Goal: Task Accomplishment & Management: Manage account settings

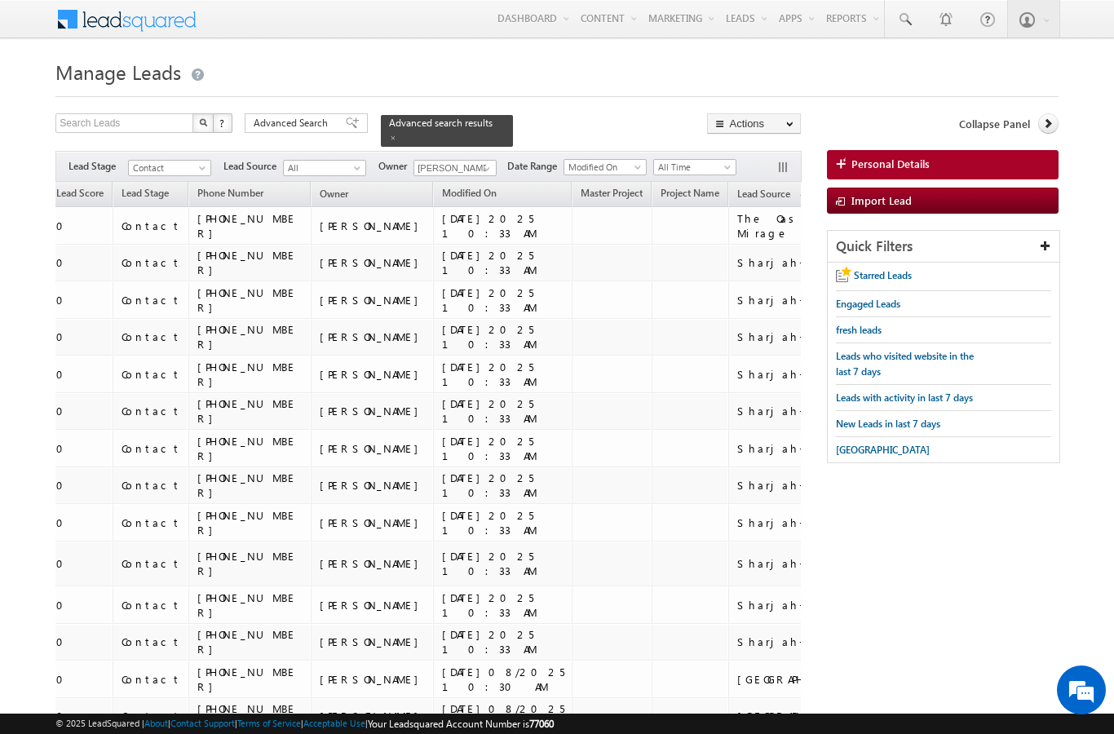
scroll to position [4342, 0]
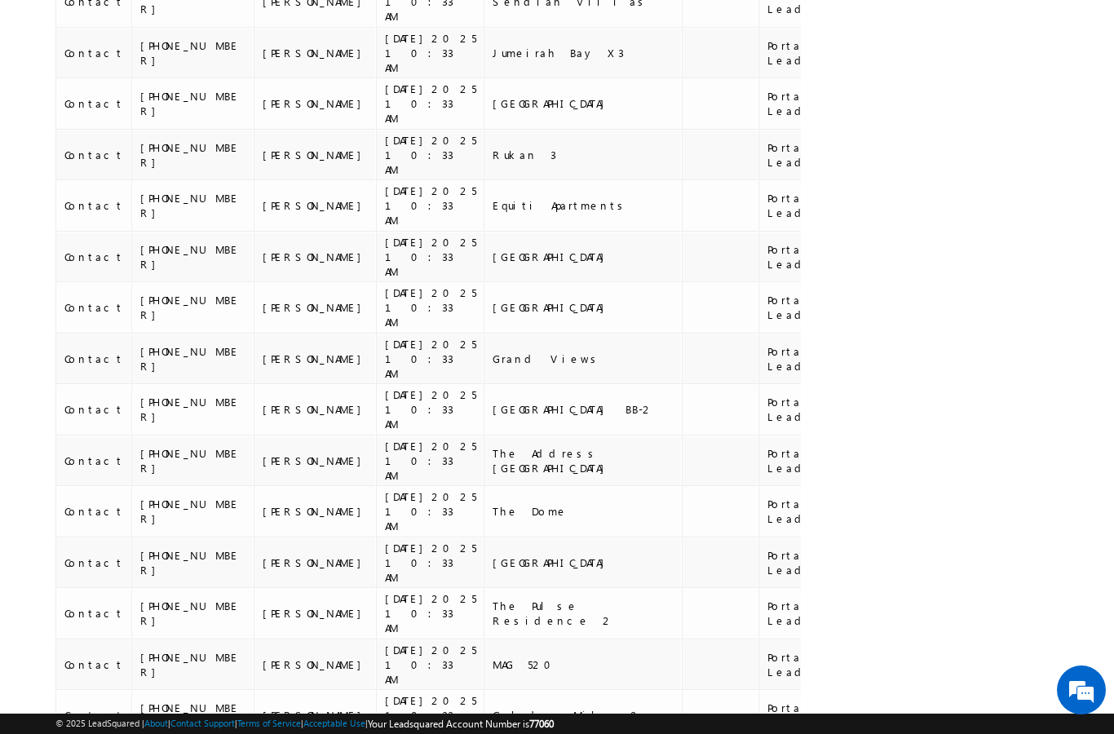
scroll to position [3428, 0]
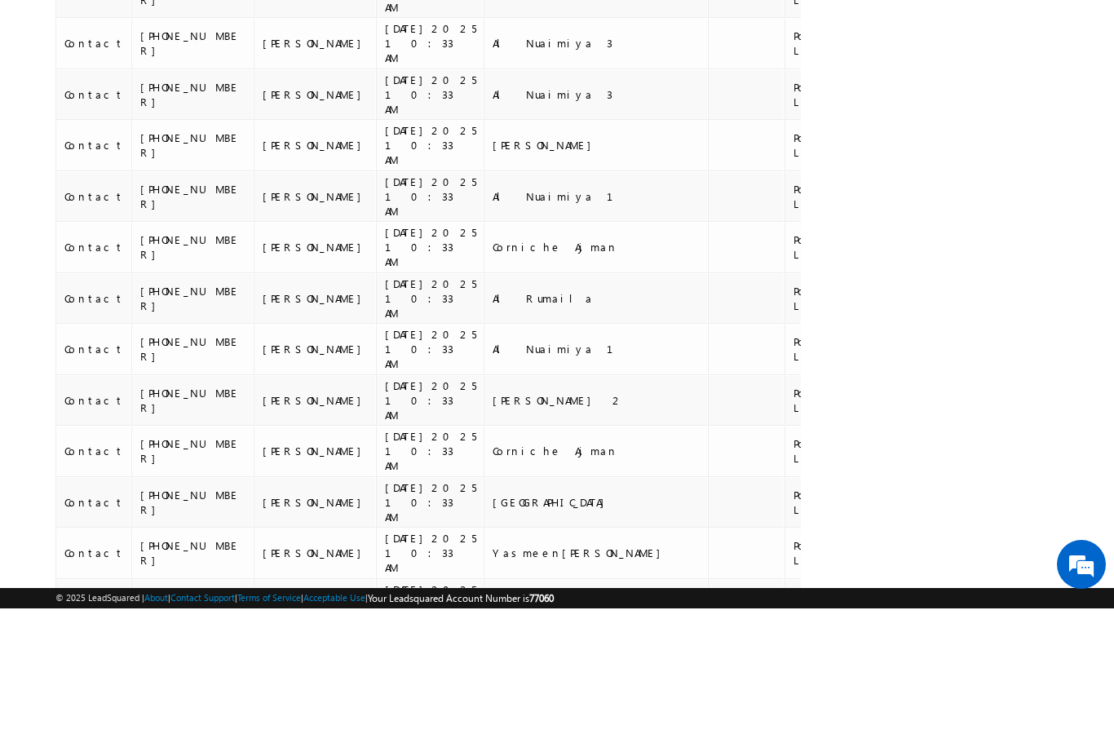
scroll to position [3459, 0]
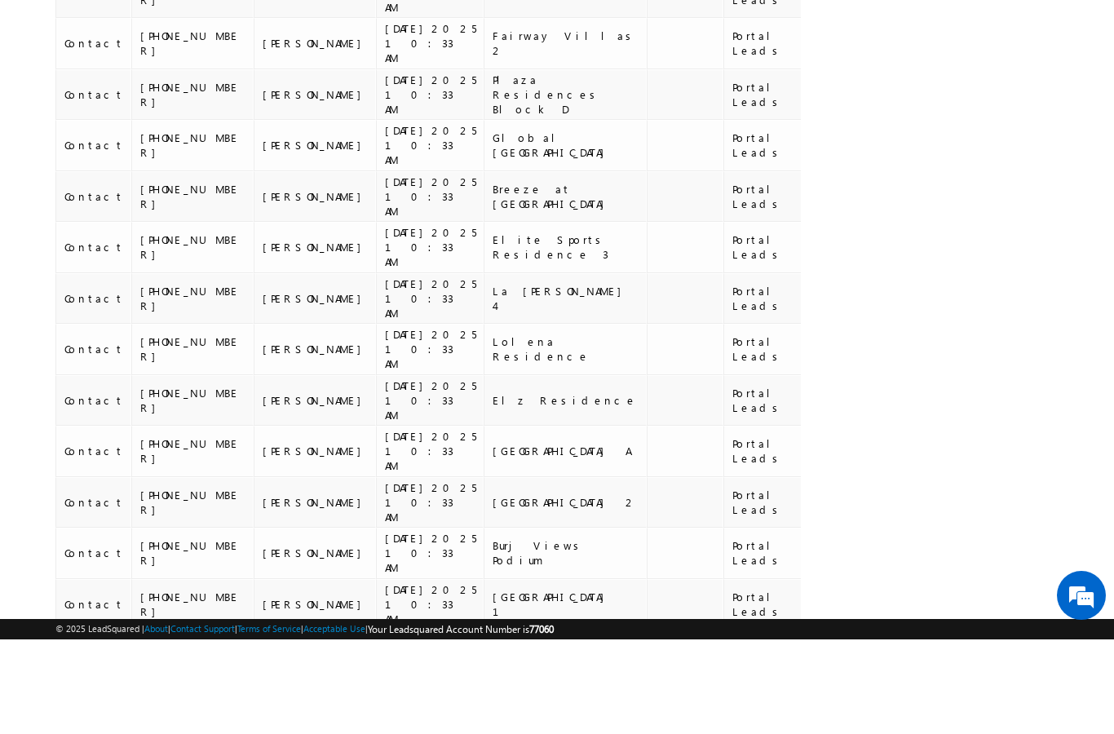
scroll to position [3554, 0]
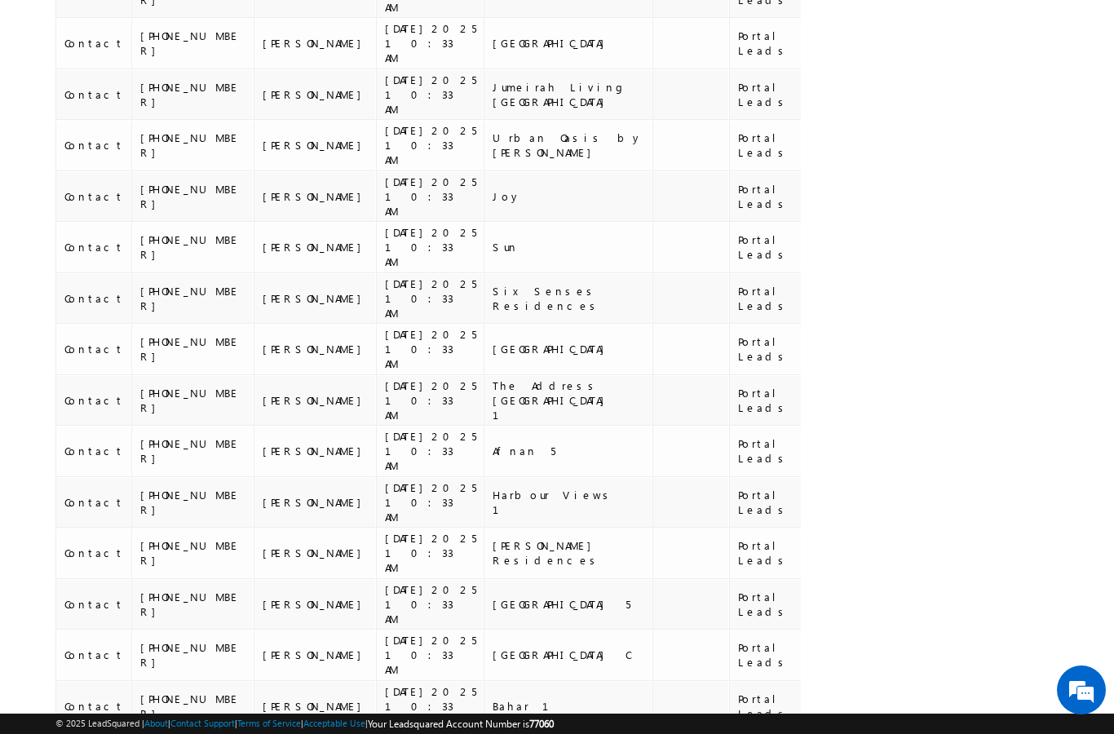
scroll to position [3447, 0]
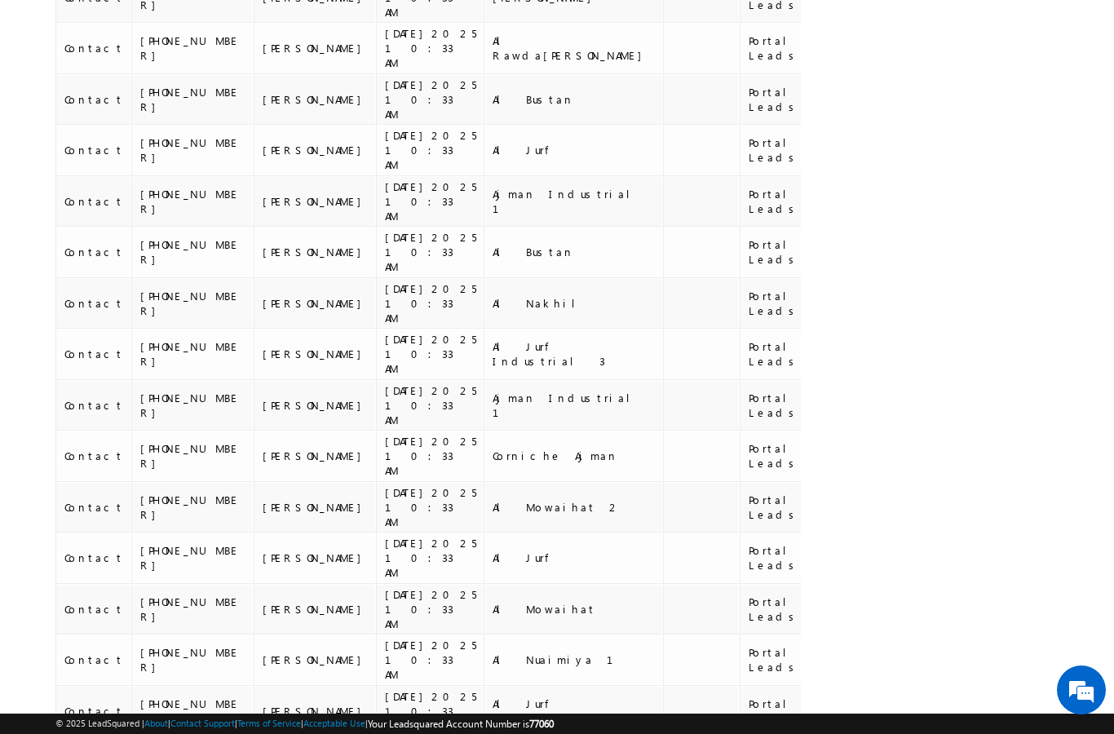
scroll to position [3426, 0]
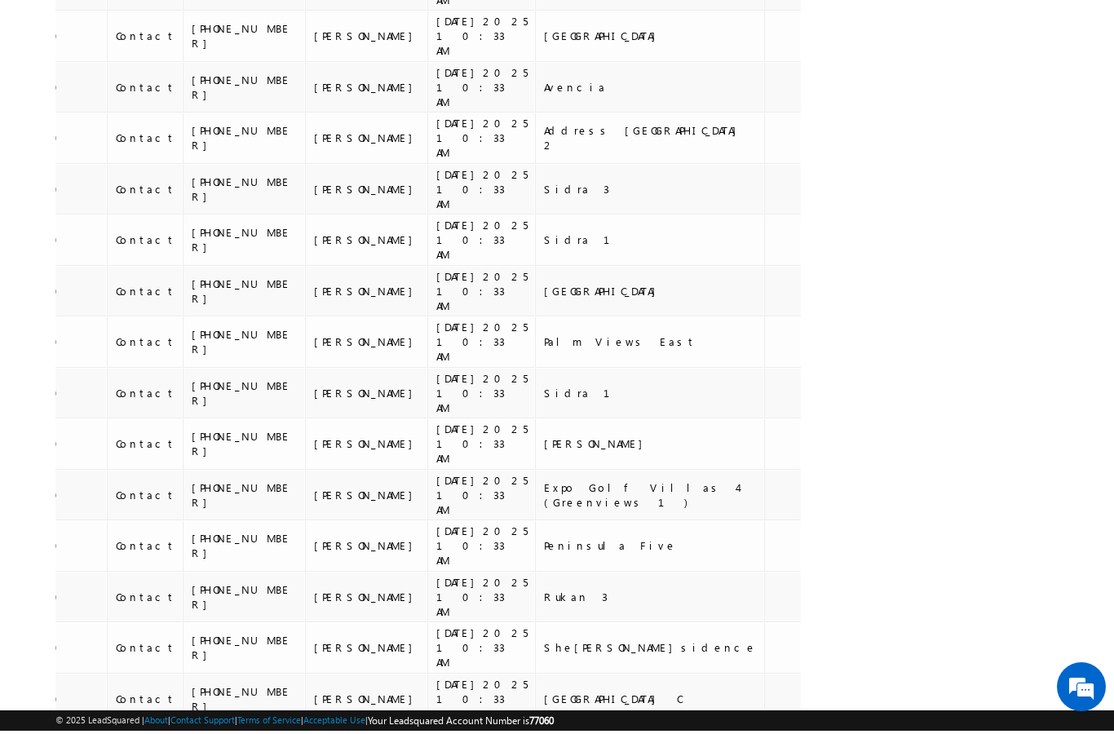
scroll to position [3749, 0]
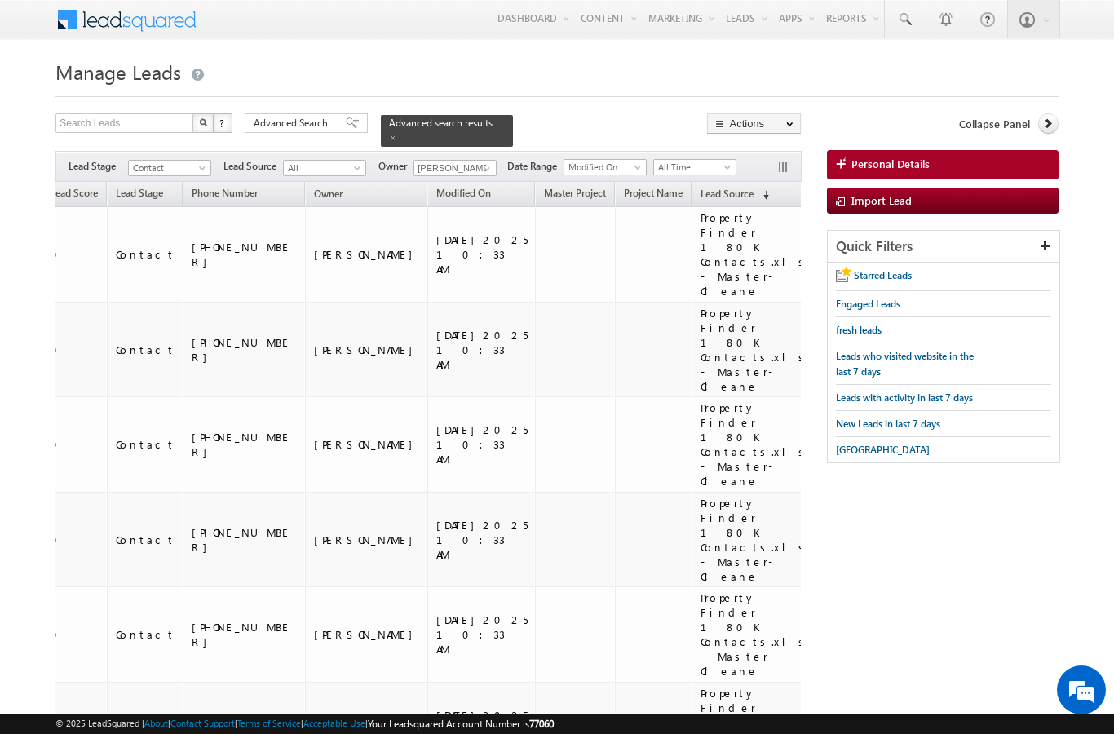
scroll to position [6161, 0]
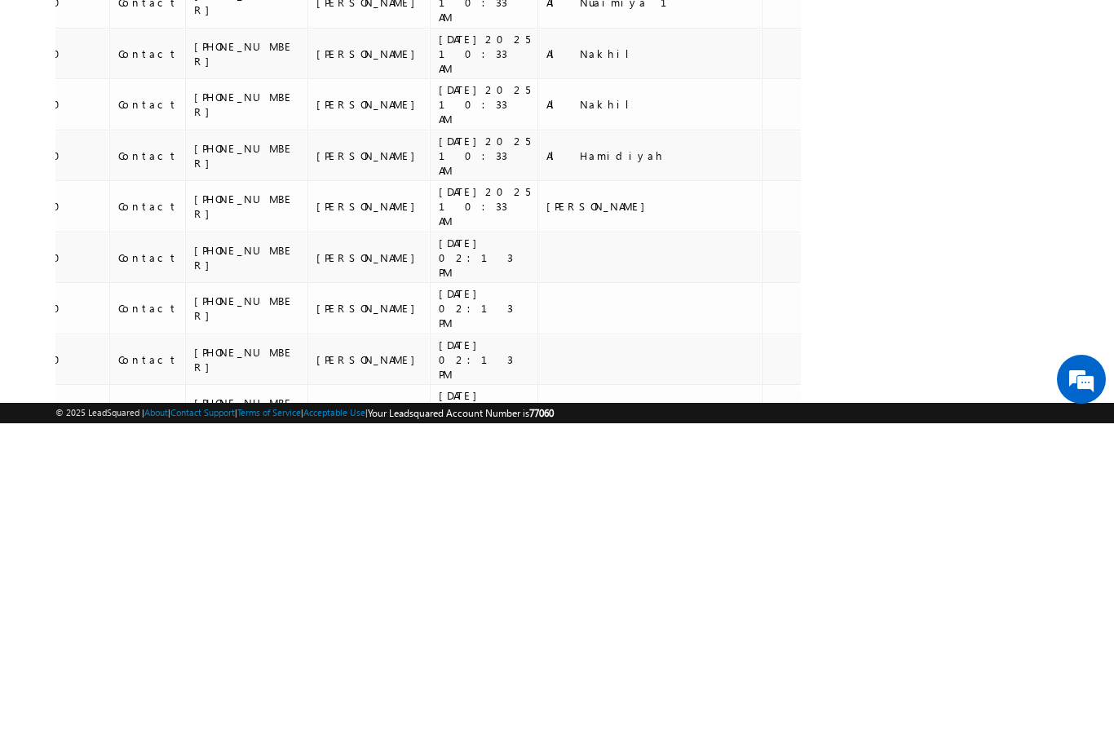
scroll to position [3498, 0]
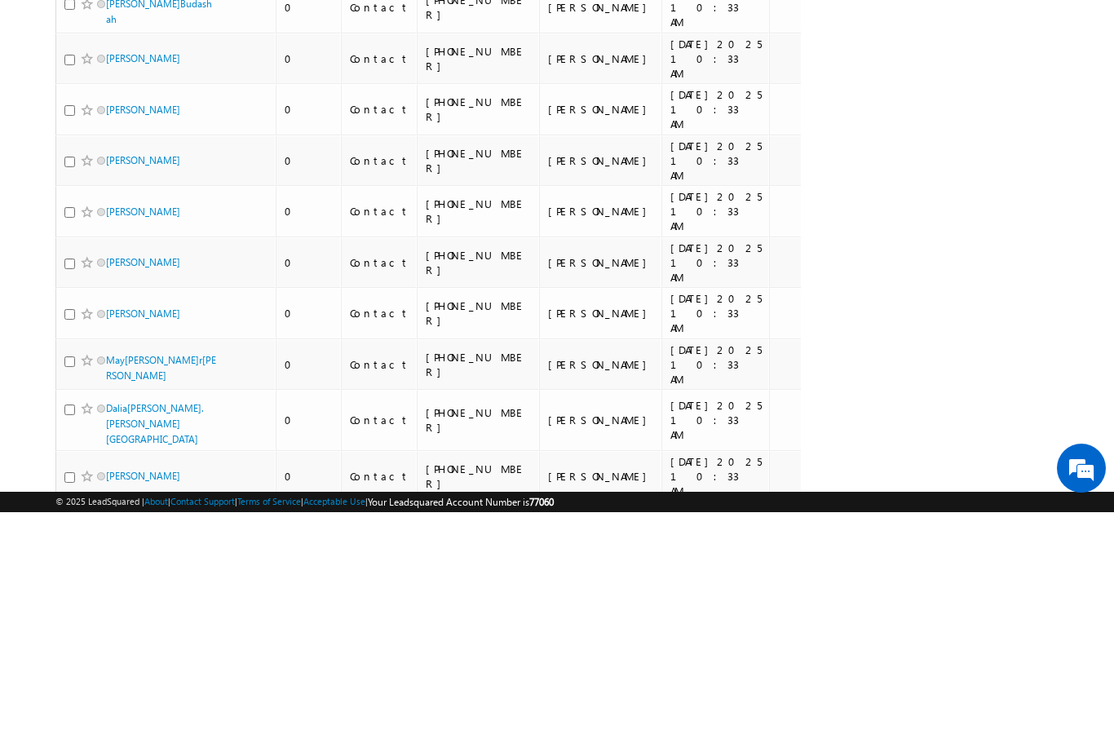
scroll to position [3534, 0]
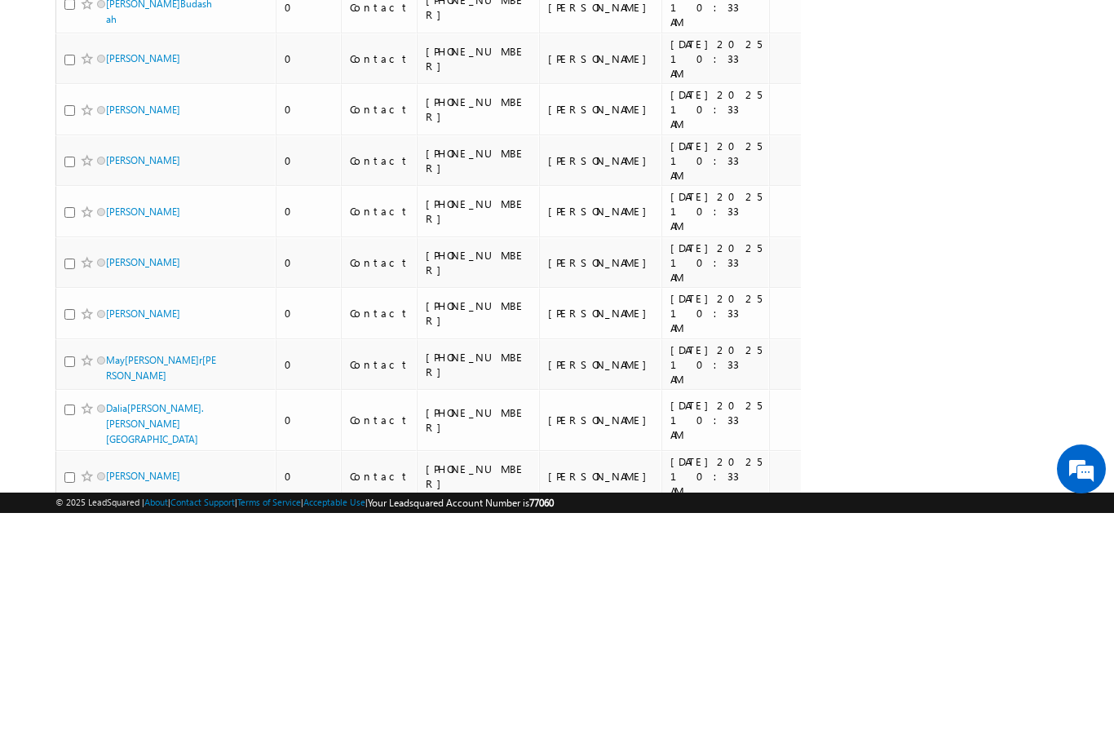
click at [104, 680] on li "50" at bounding box center [111, 688] width 39 height 16
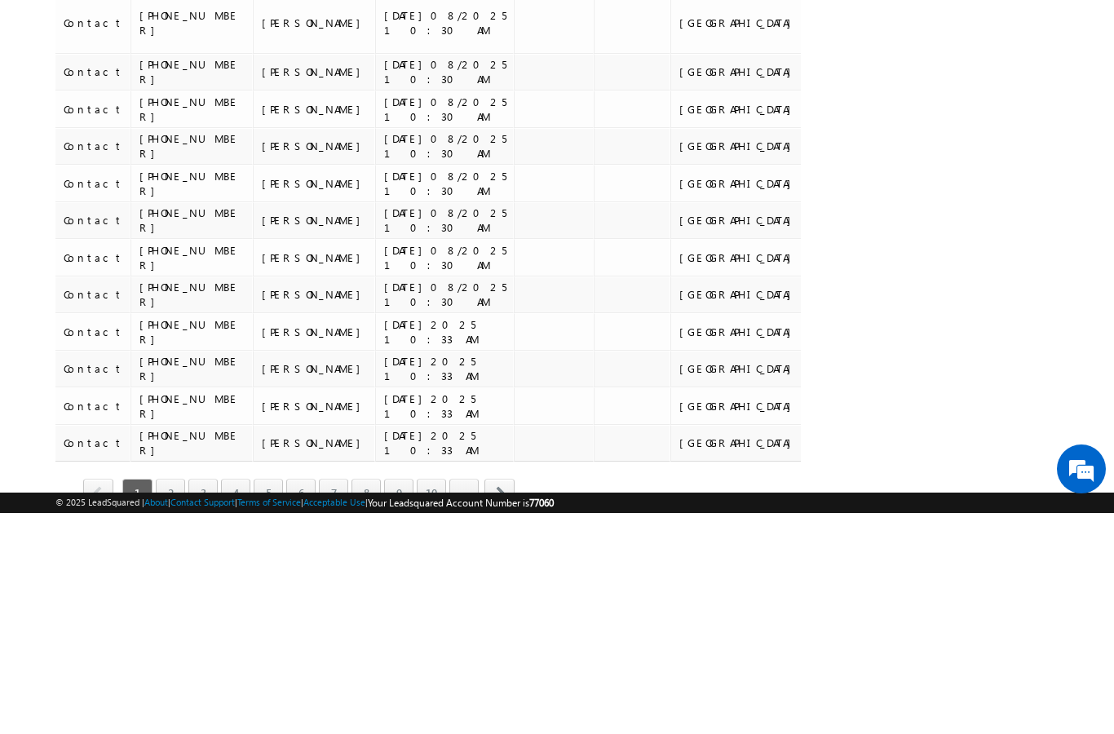
scroll to position [0, 285]
click at [431, 700] on link "10" at bounding box center [432, 714] width 29 height 28
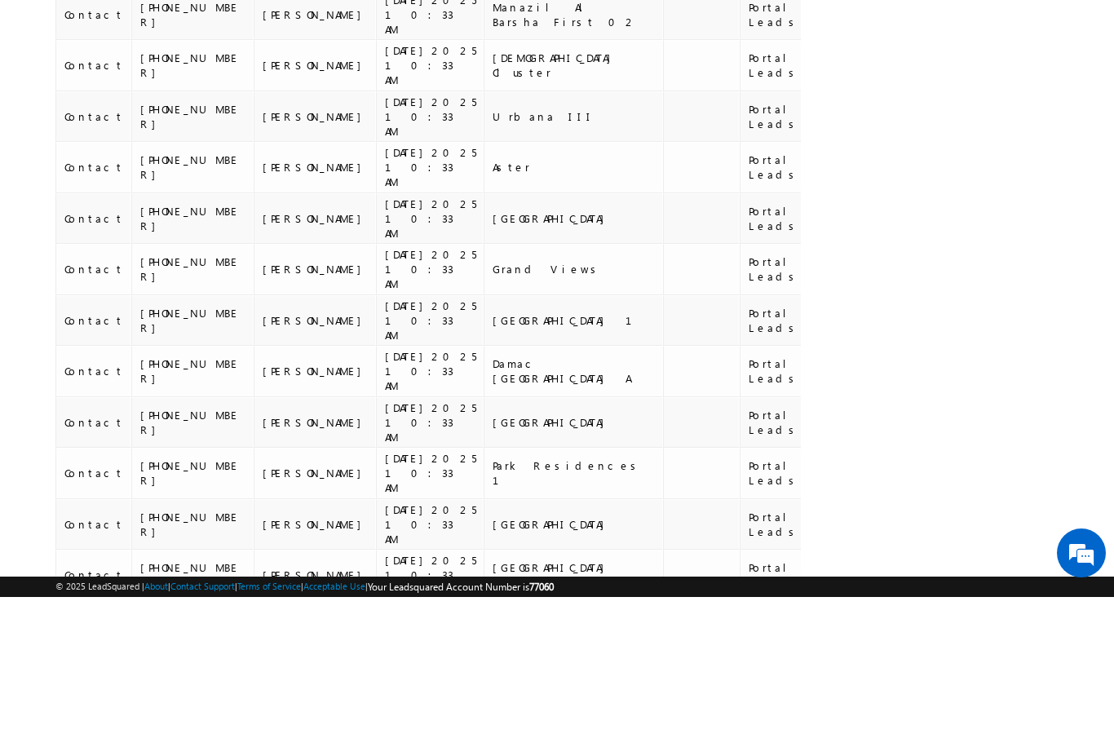
scroll to position [1551, 0]
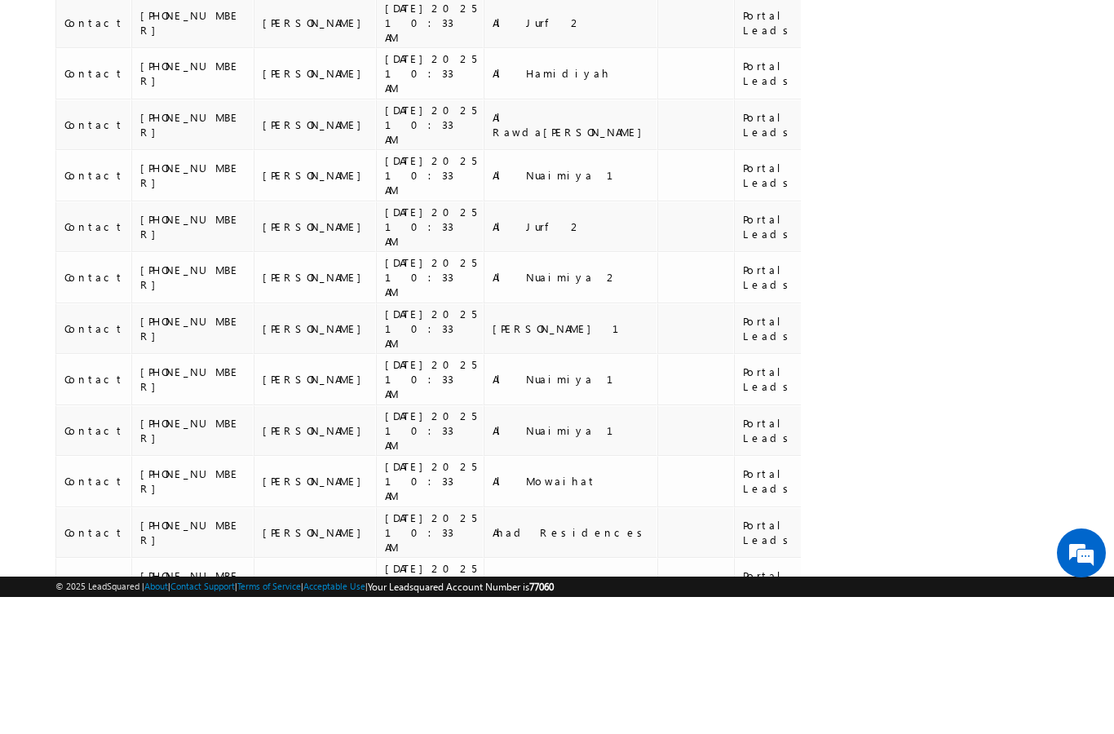
scroll to position [1532, 0]
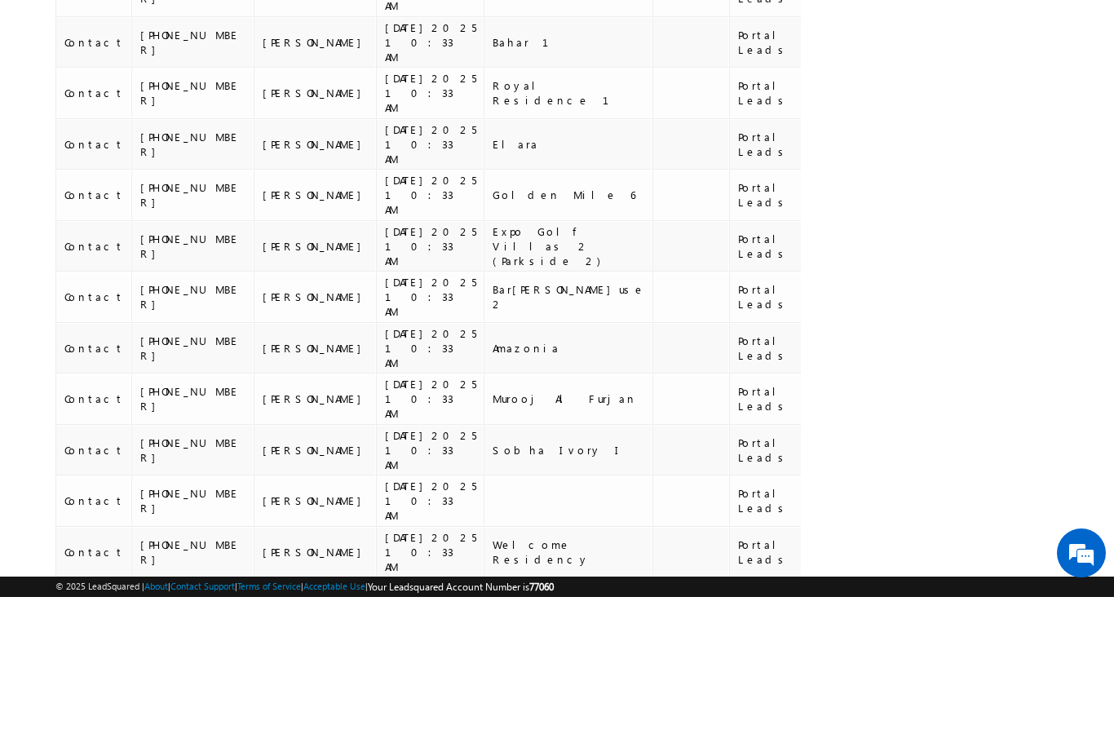
scroll to position [1573, 0]
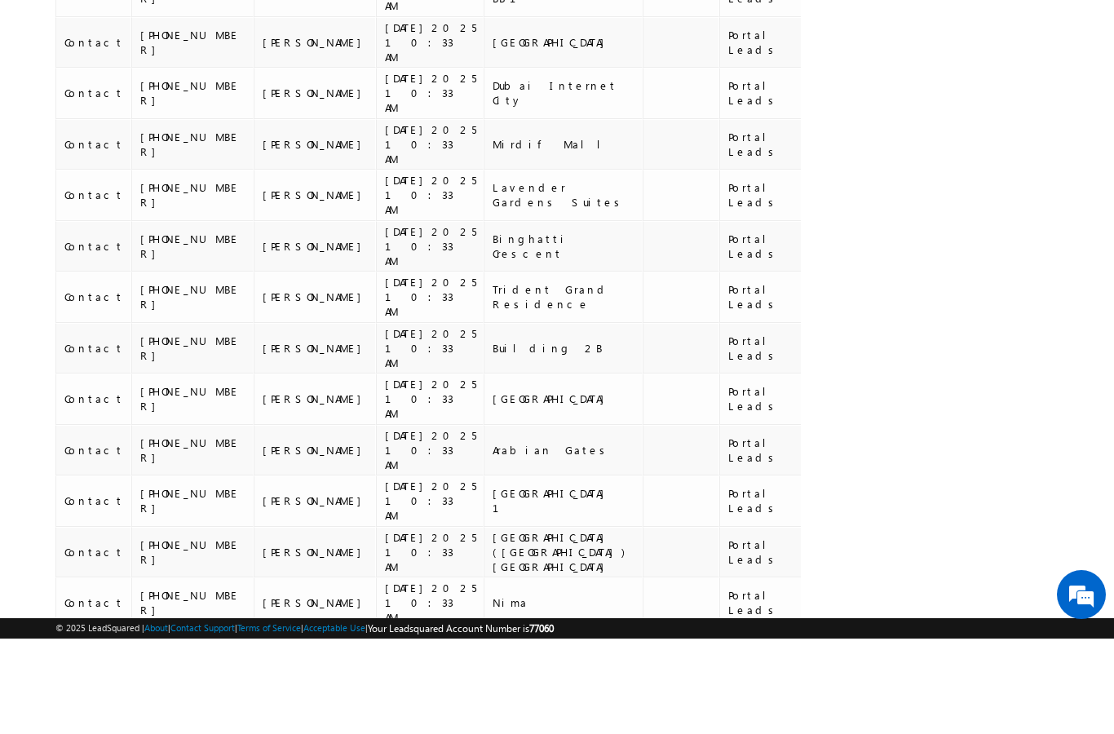
scroll to position [1586, 0]
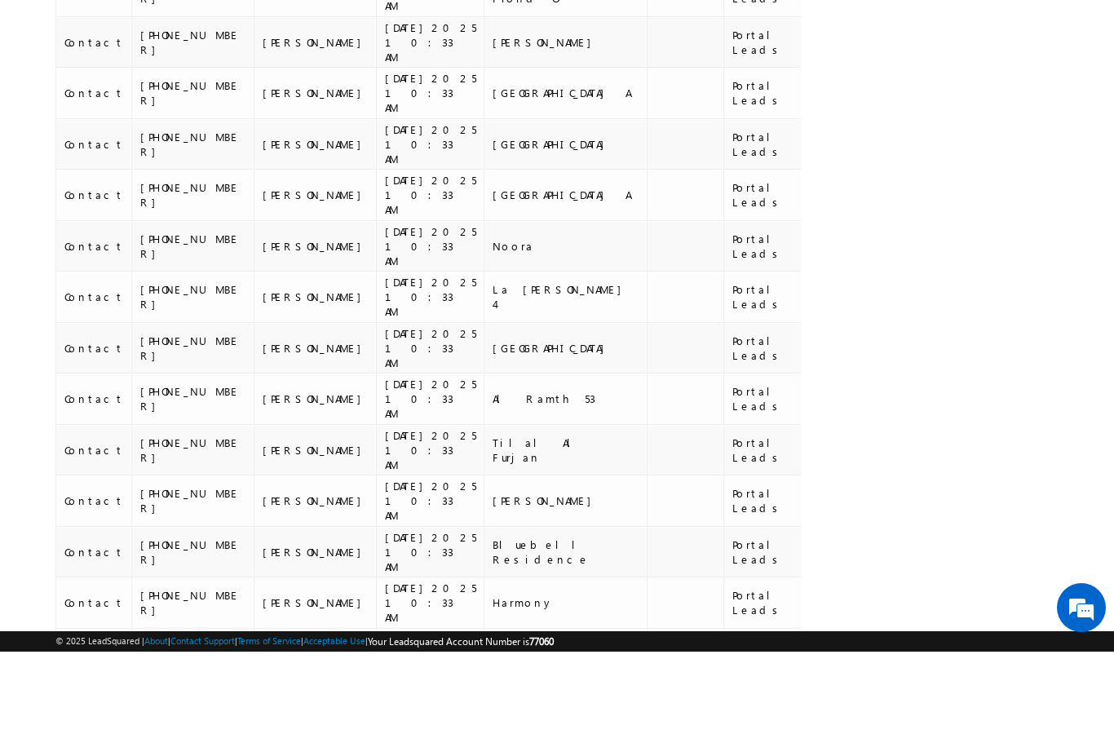
scroll to position [1625, 0]
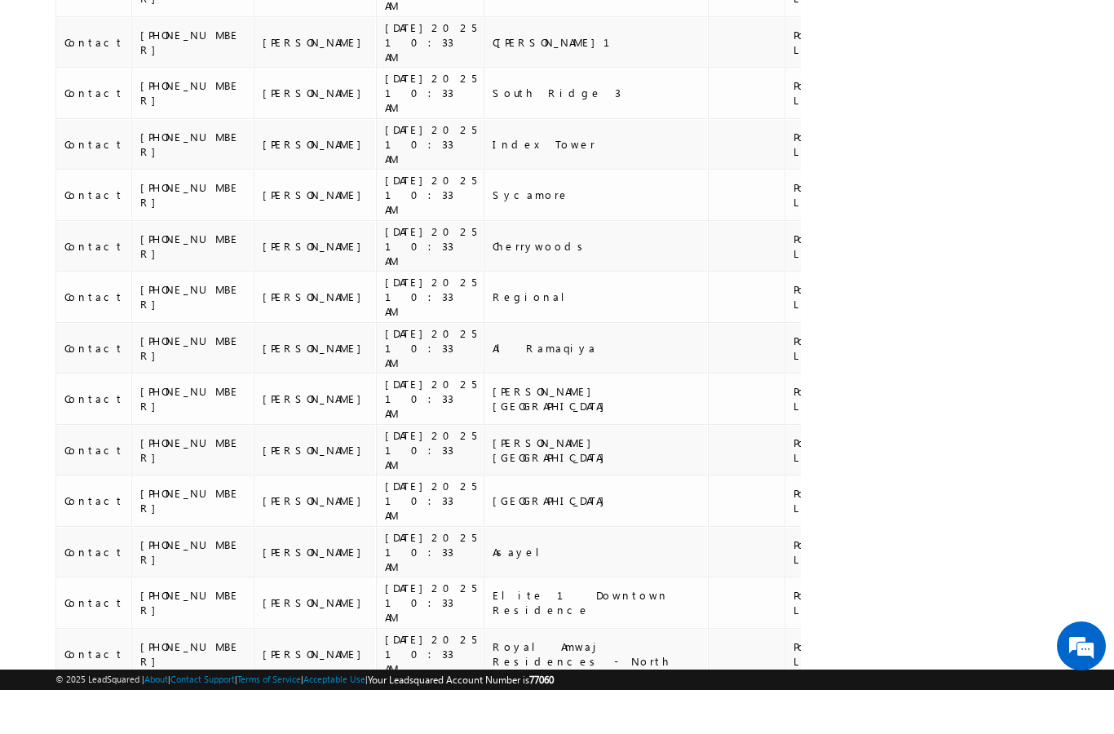
scroll to position [1529, 0]
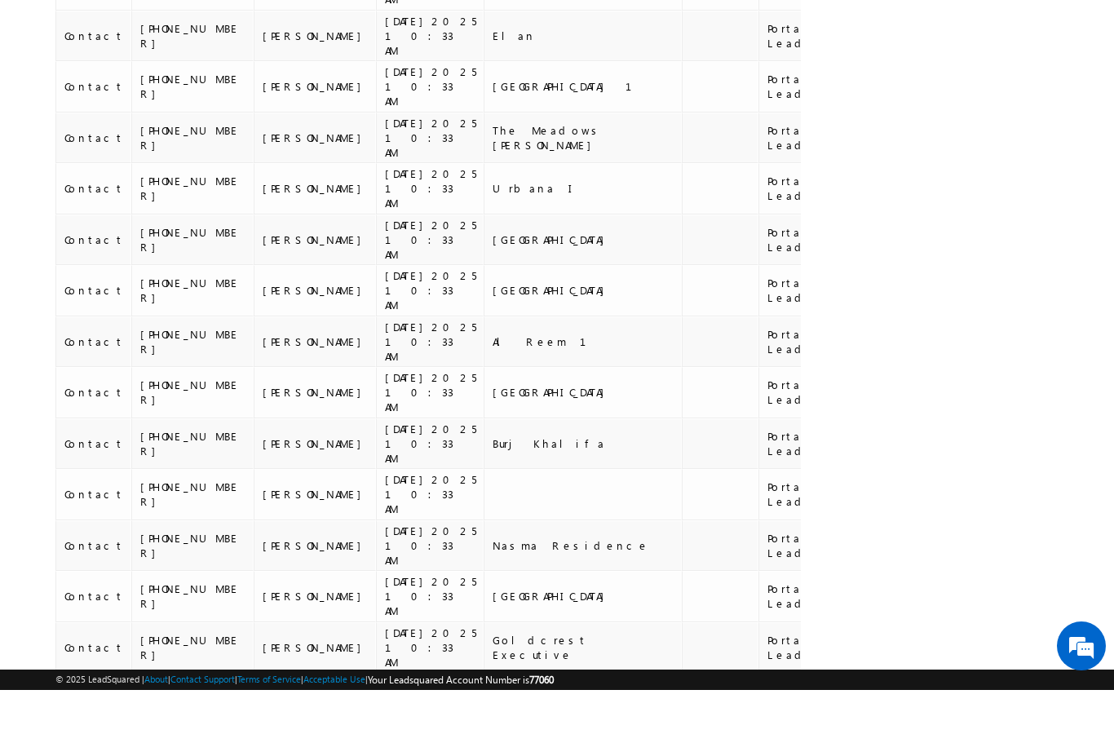
scroll to position [1545, 0]
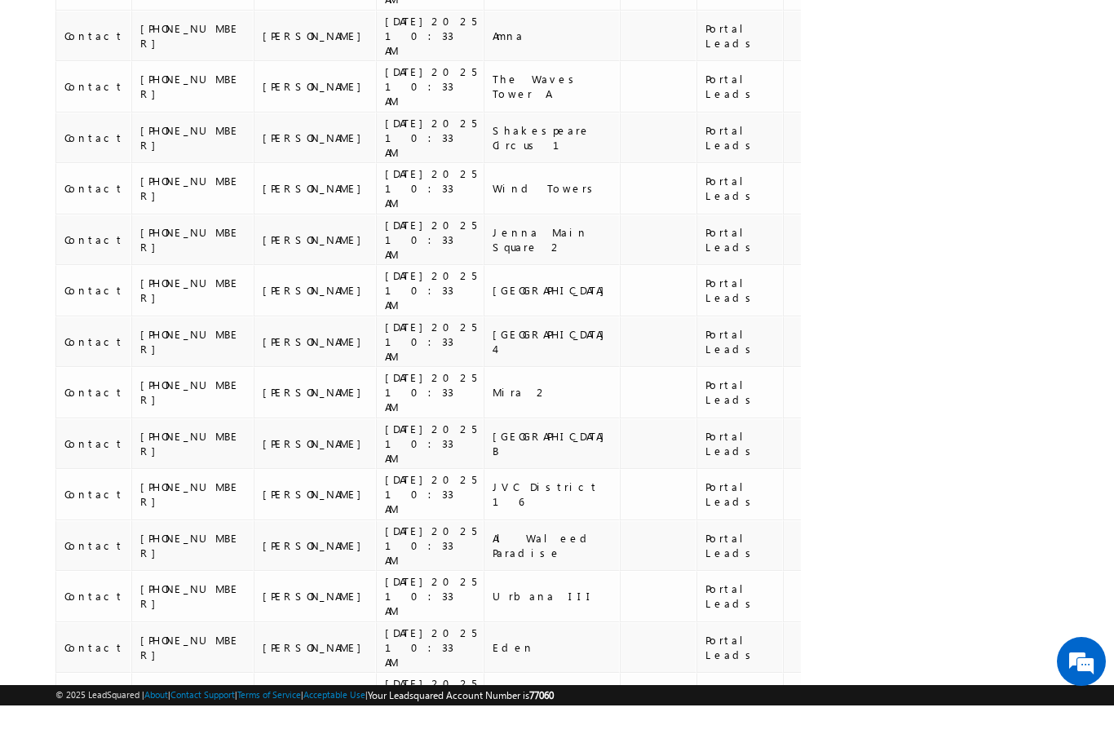
scroll to position [1479, 0]
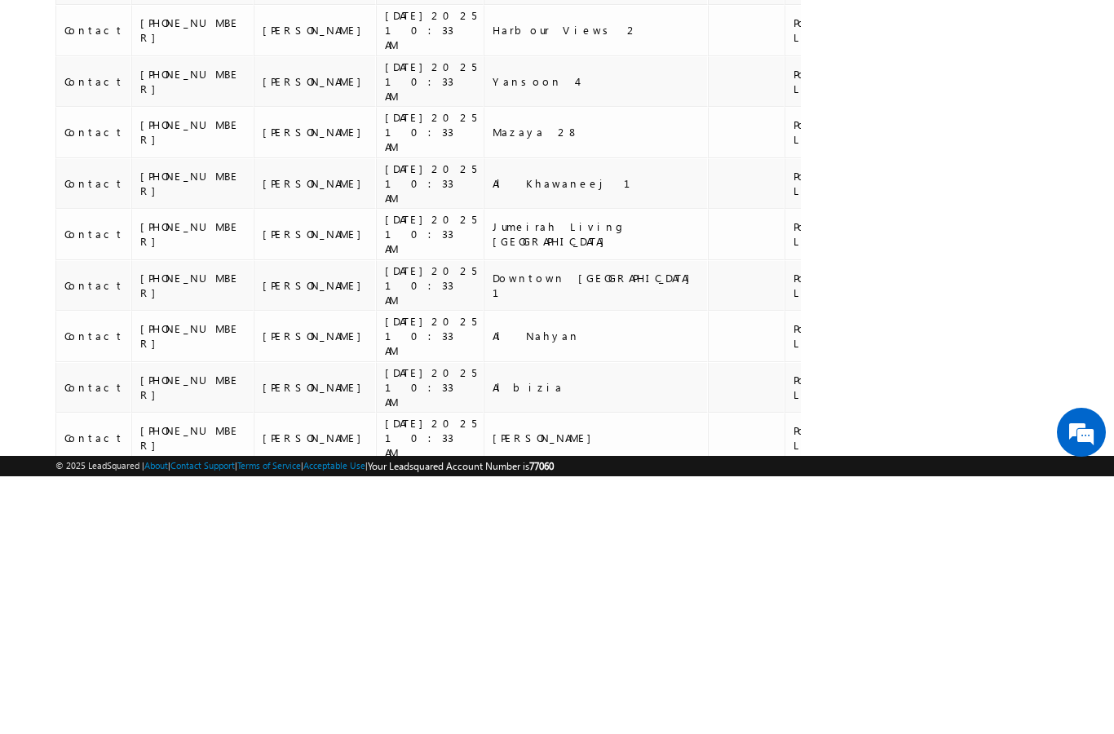
scroll to position [1586, 0]
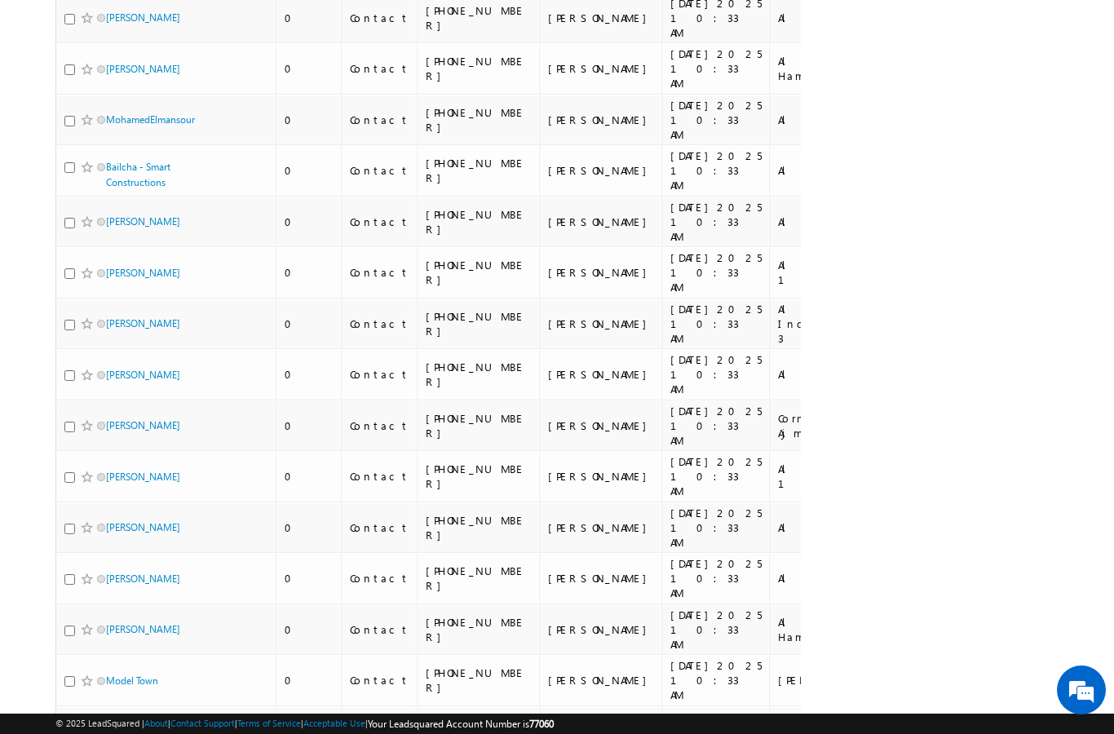
scroll to position [0, 0]
click at [67, 728] on input "checkbox" at bounding box center [69, 733] width 11 height 11
checkbox input "true"
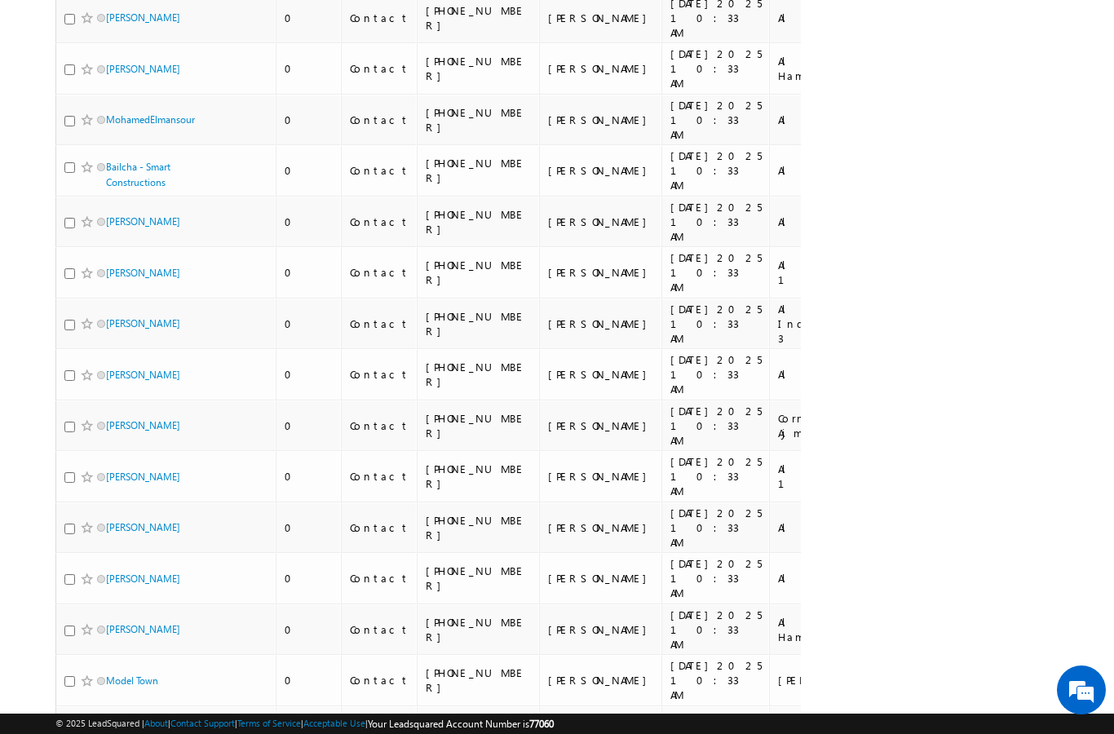
checkbox input "true"
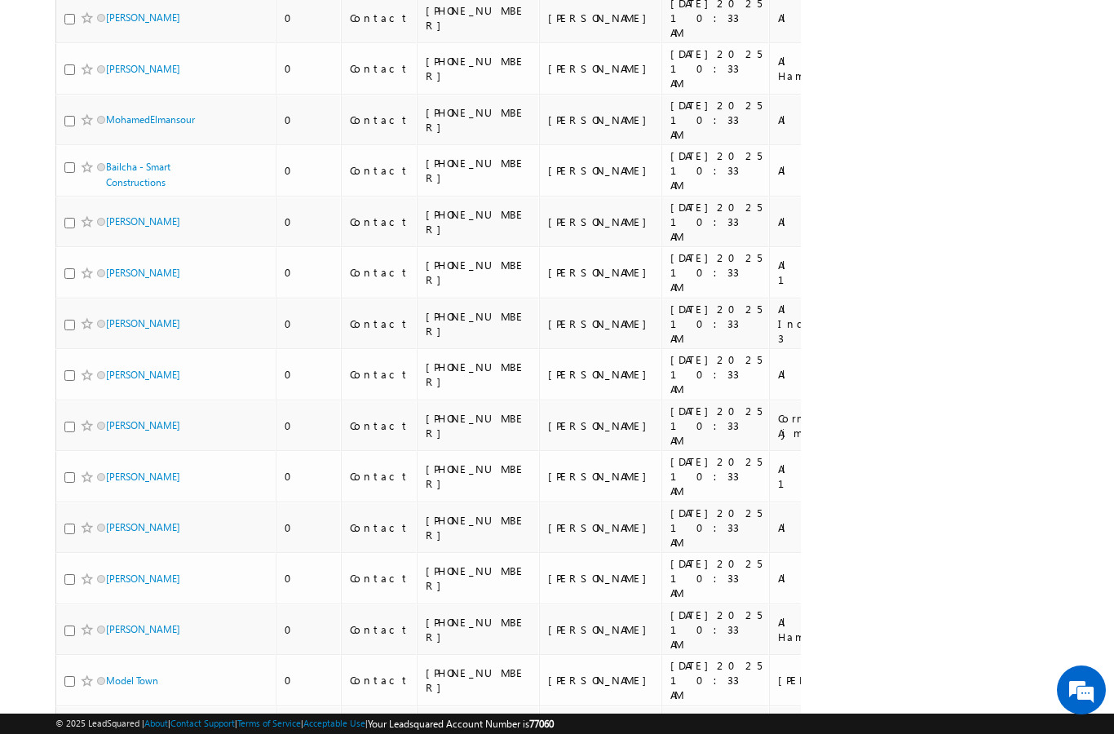
checkbox input "true"
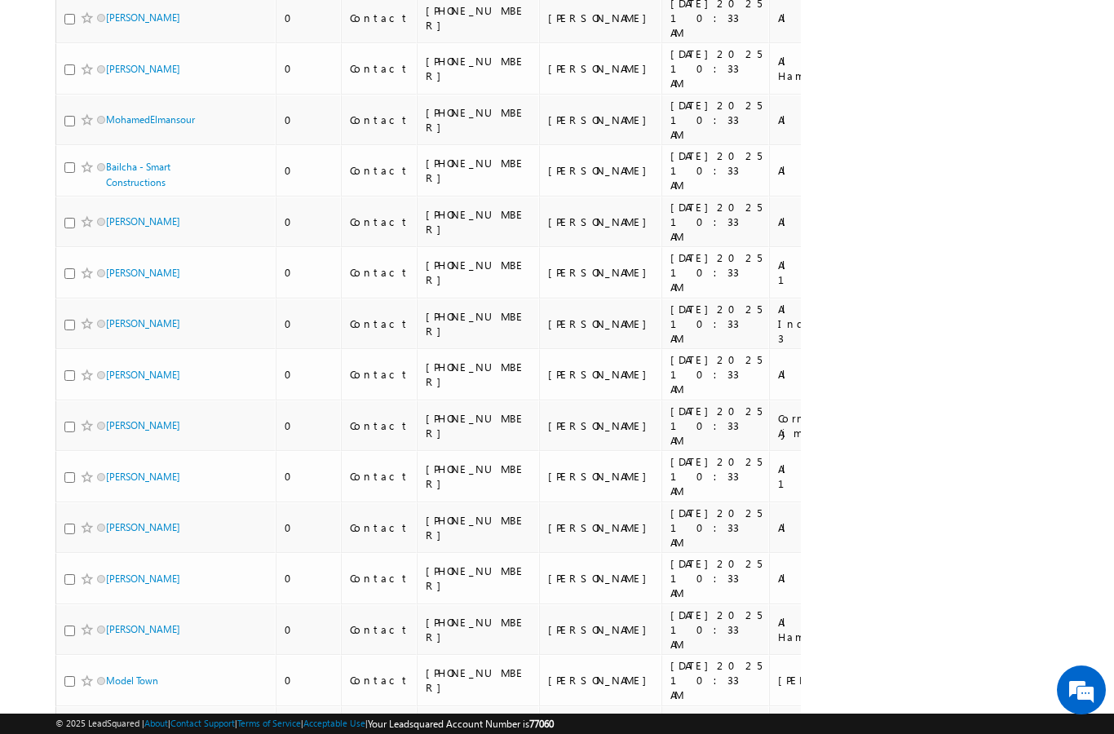
checkbox input "true"
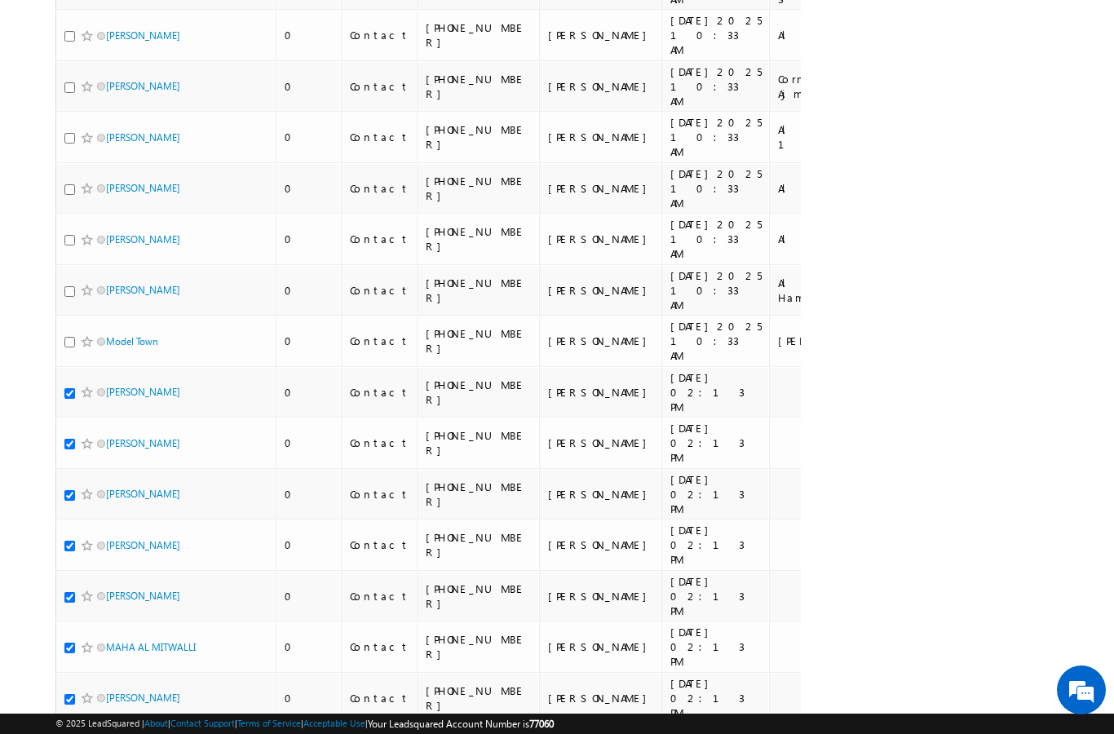
scroll to position [1126, 0]
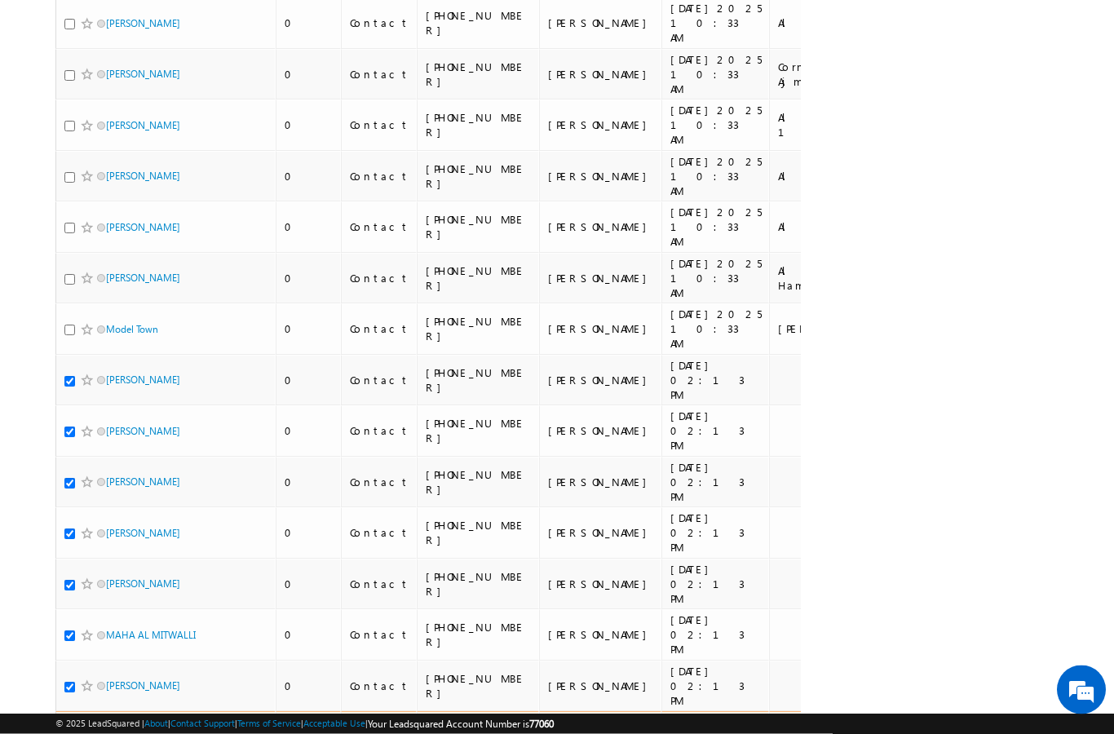
checkbox input "true"
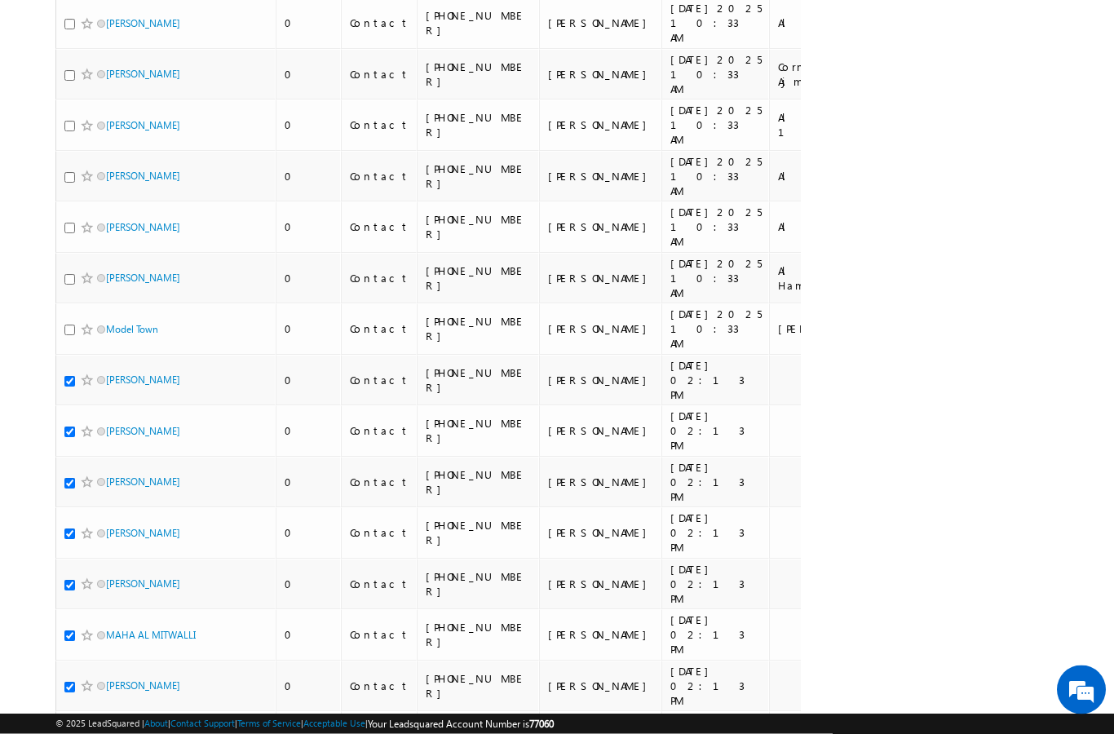
checkbox input "true"
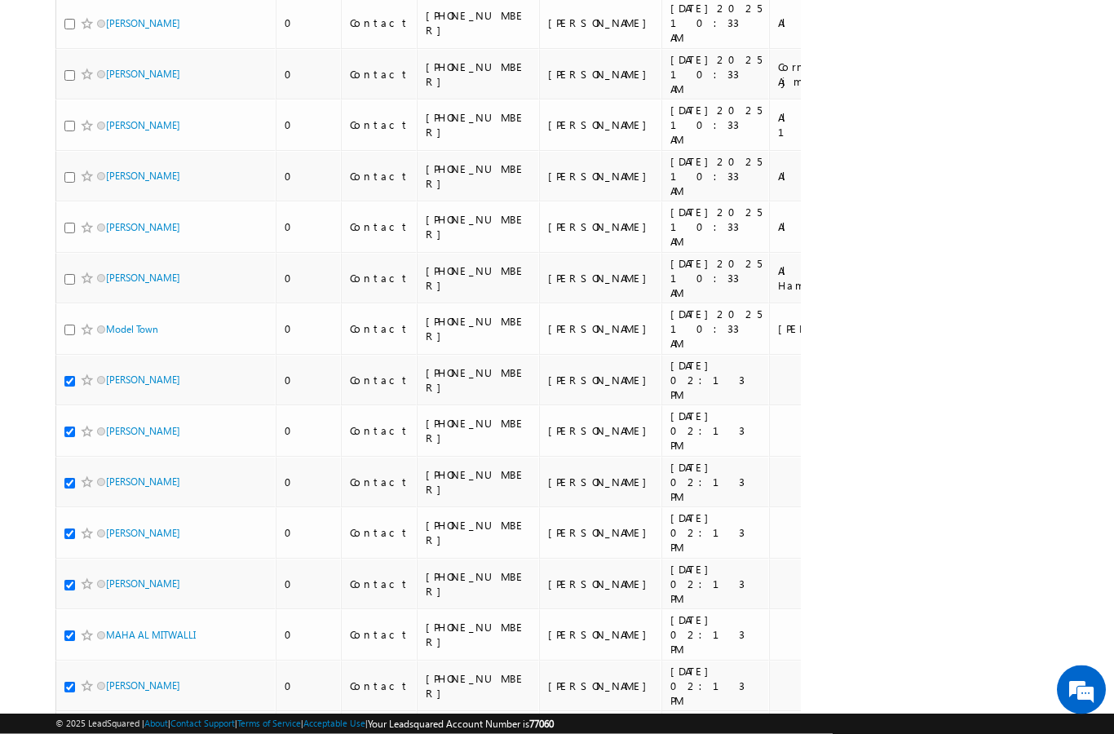
checkbox input "true"
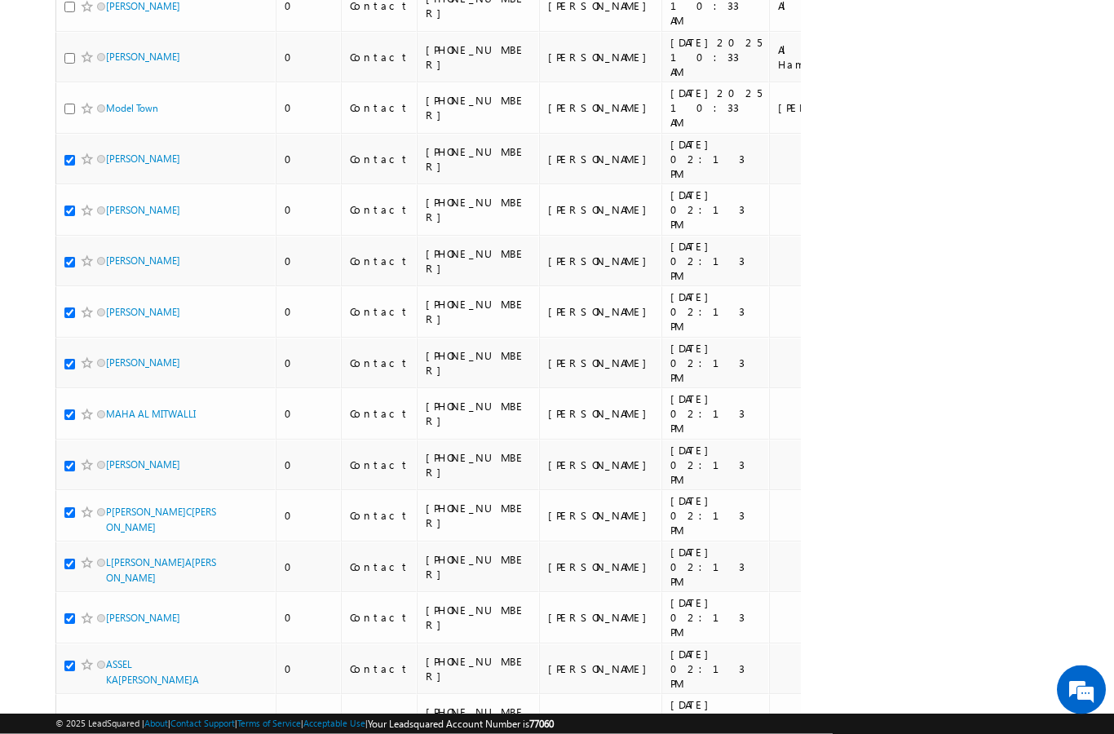
scroll to position [1360, 0]
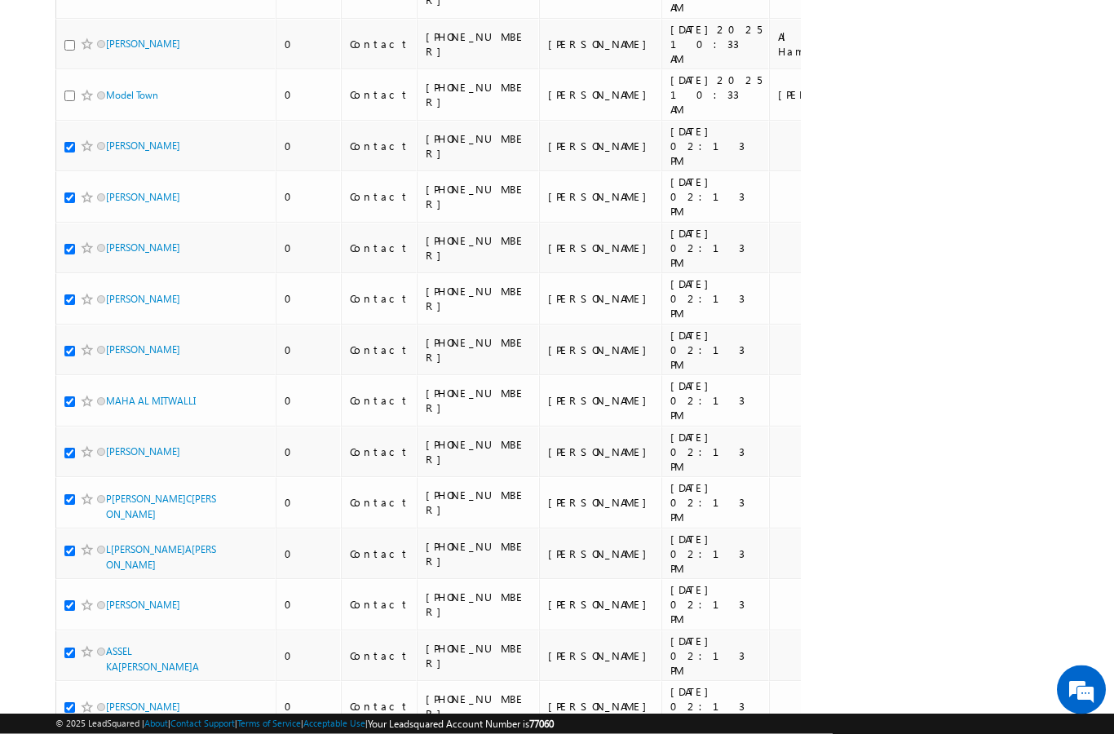
checkbox input "true"
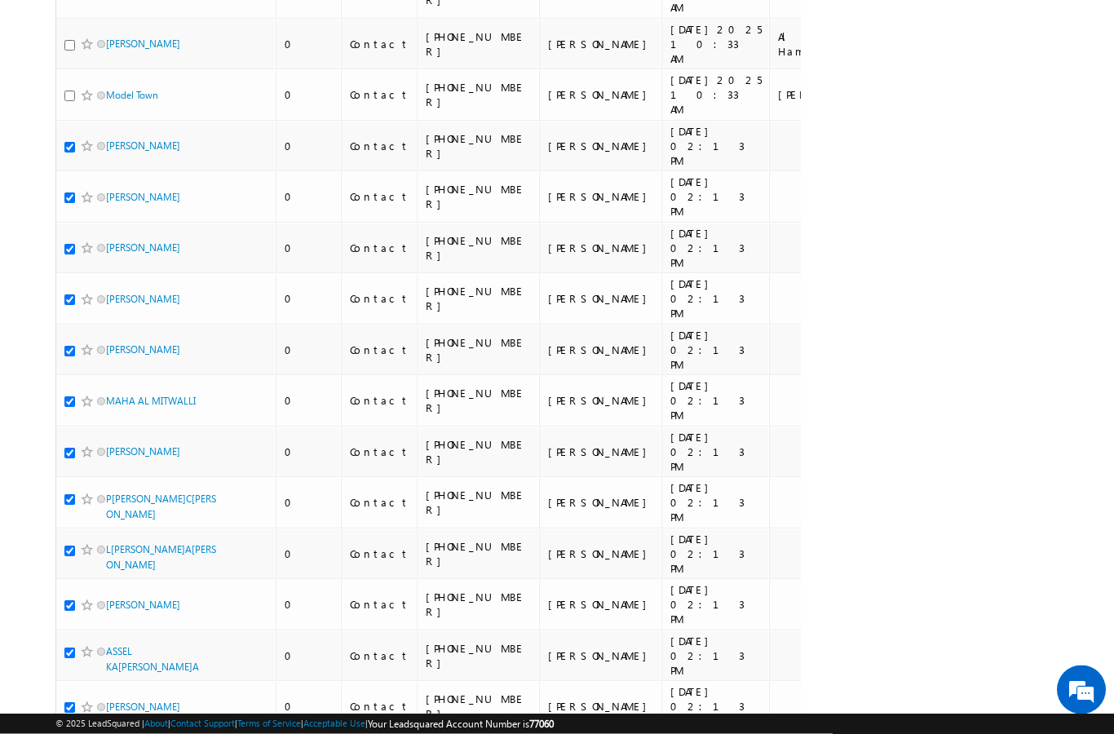
checkbox input "true"
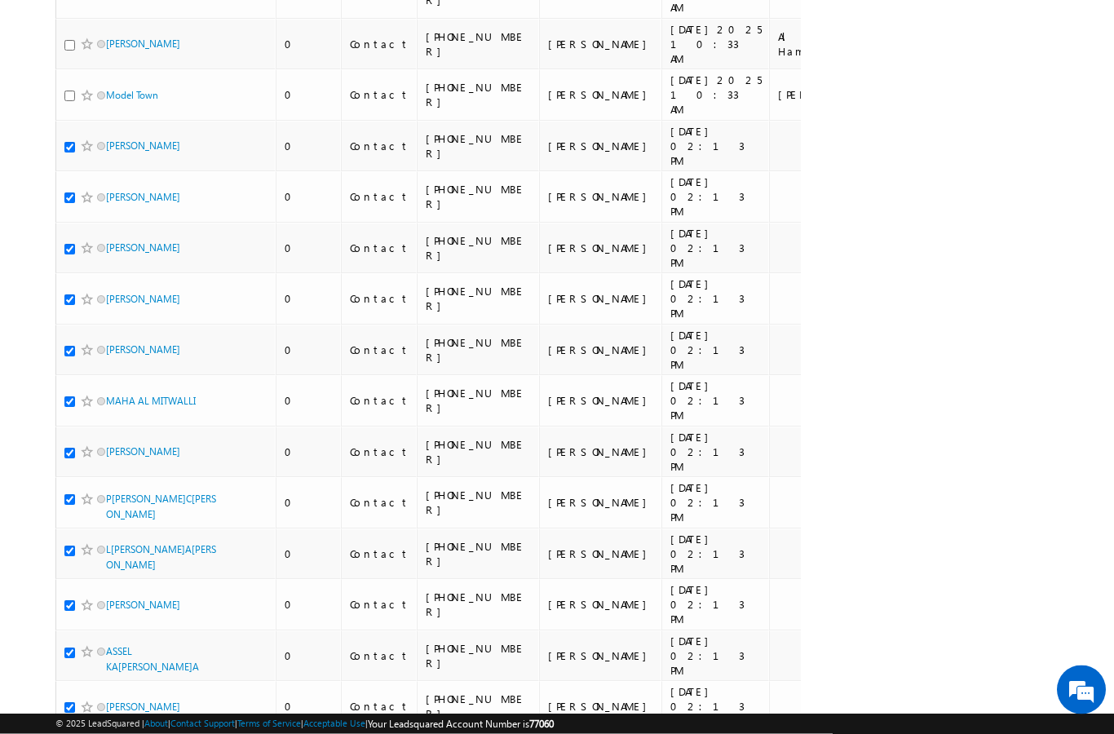
checkbox input "true"
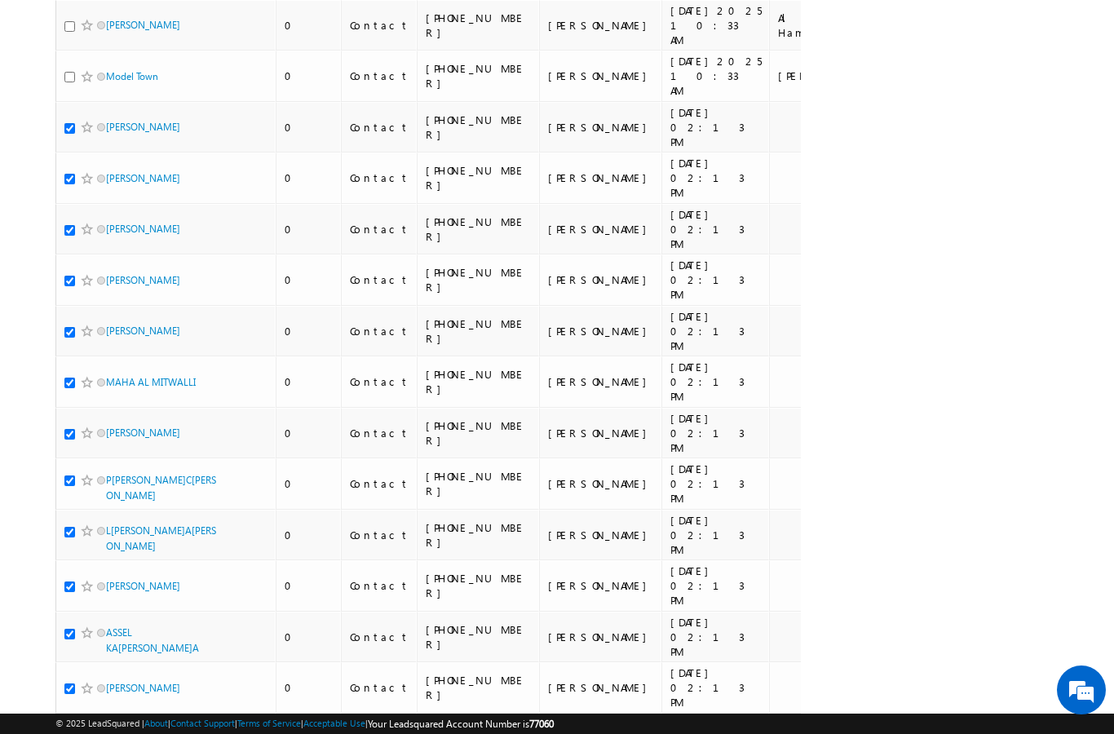
scroll to position [1507, 0]
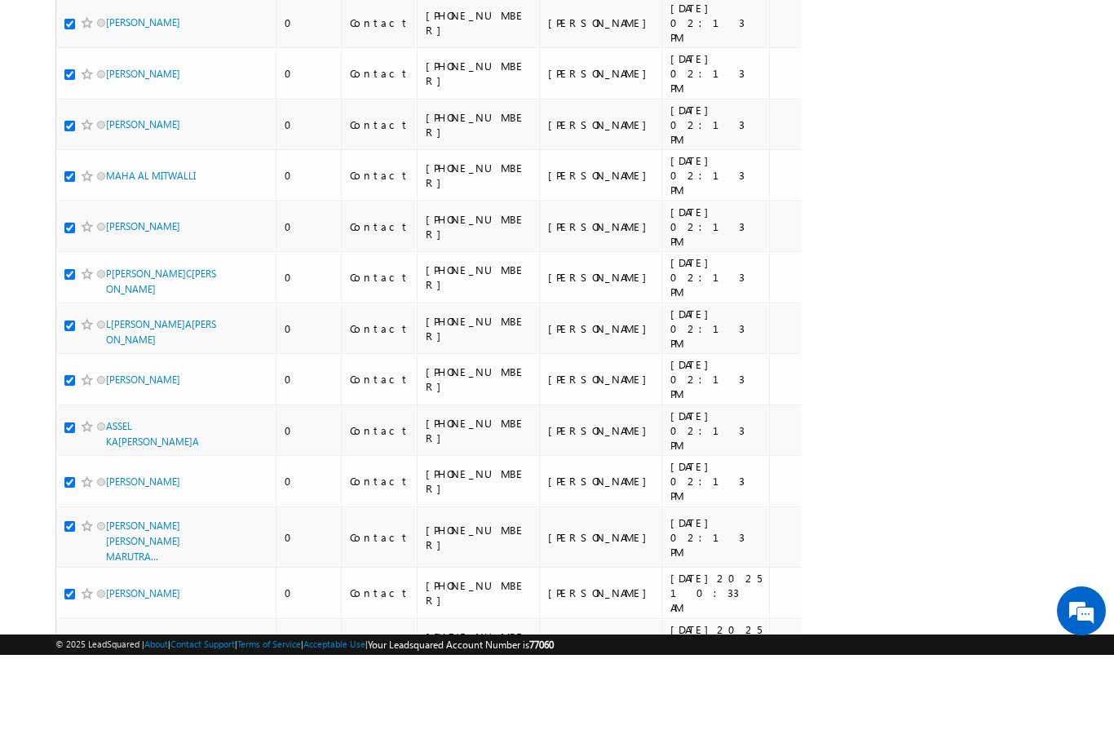
checkbox input "true"
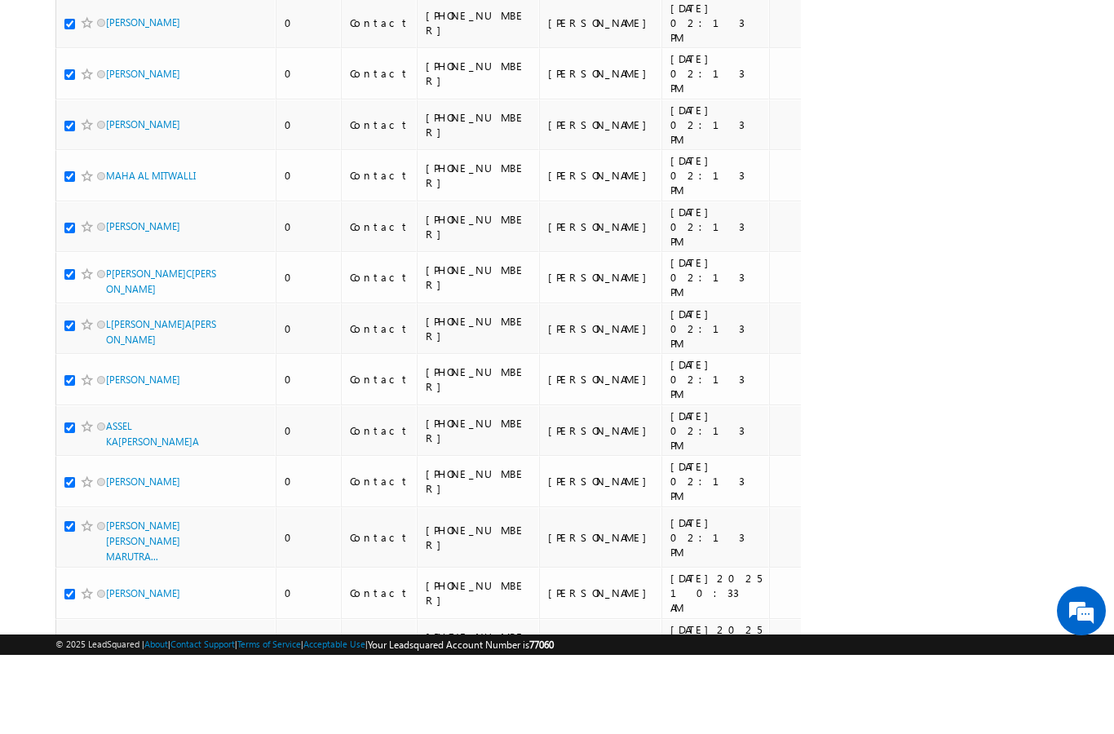
checkbox input "true"
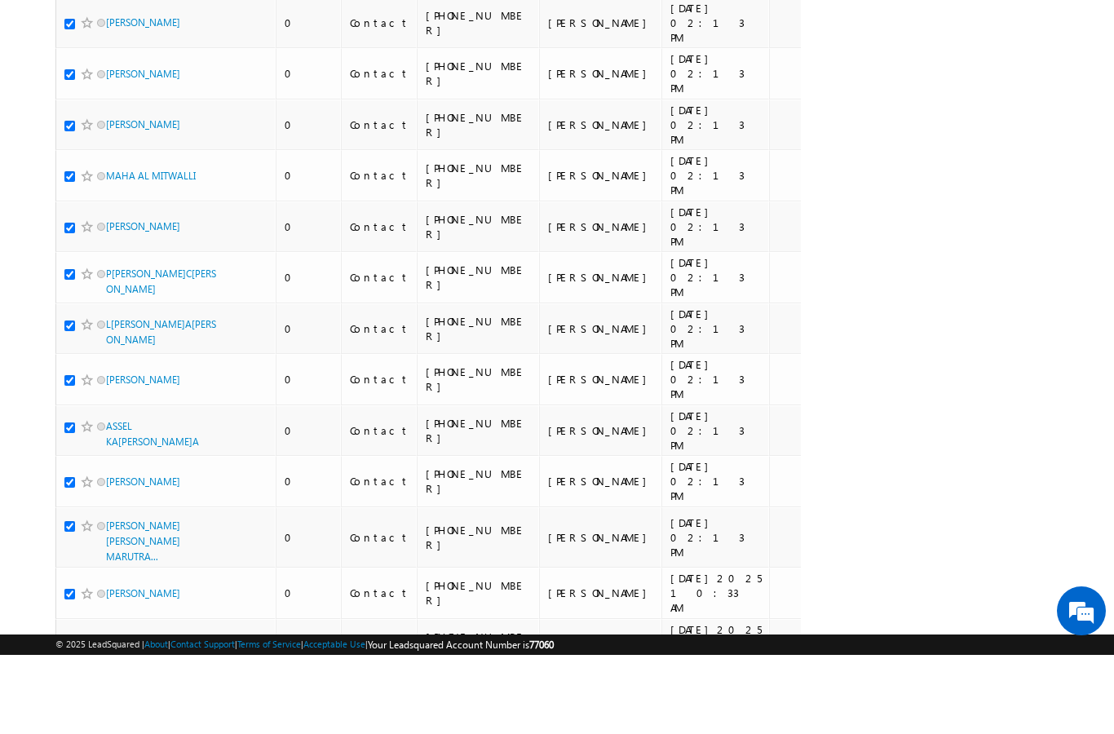
checkbox input "true"
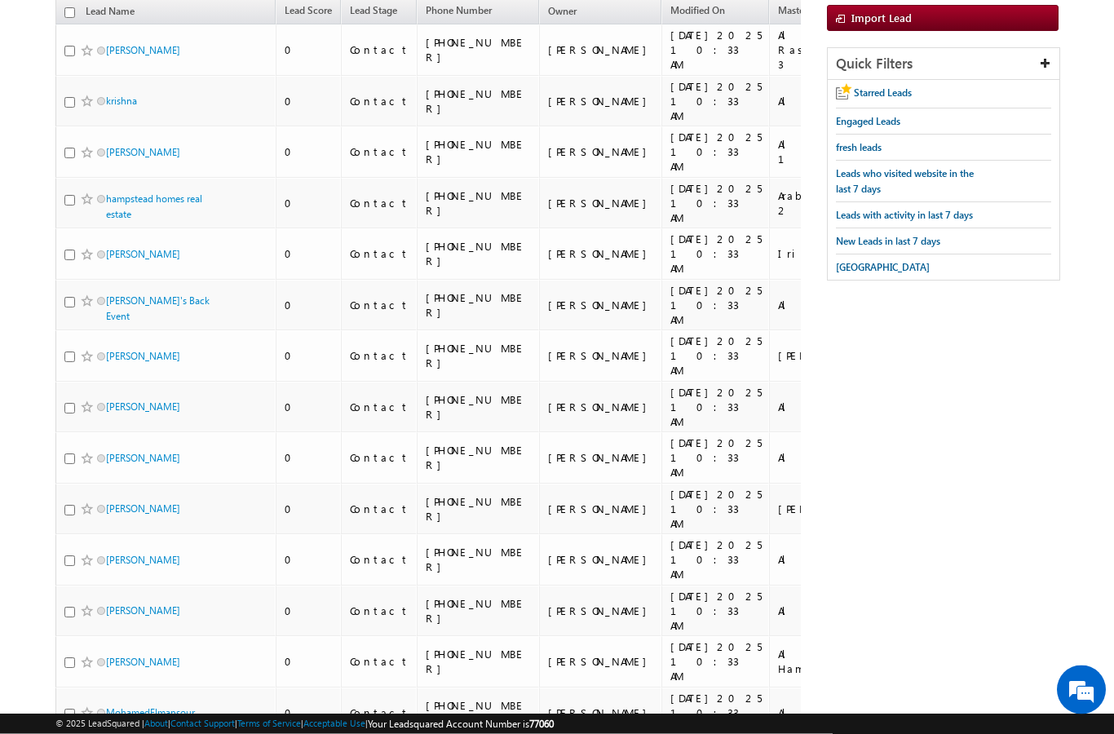
scroll to position [0, 0]
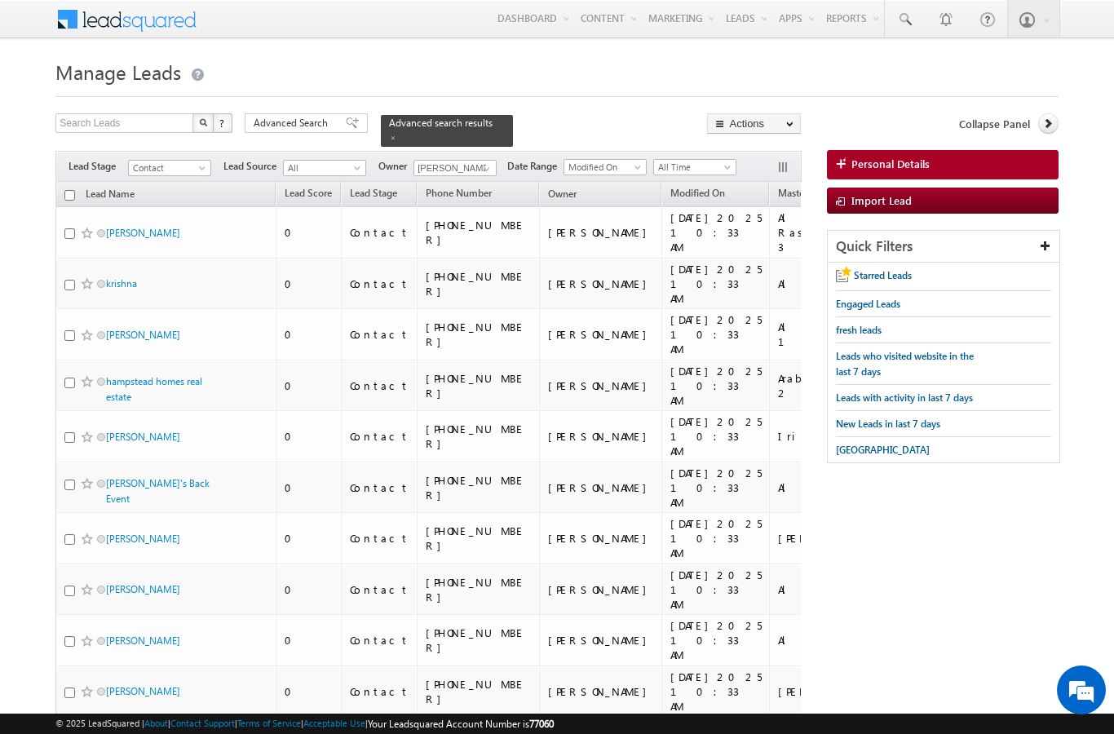
click at [0, 0] on link "Change Owner" at bounding box center [0, 0] width 0 height 0
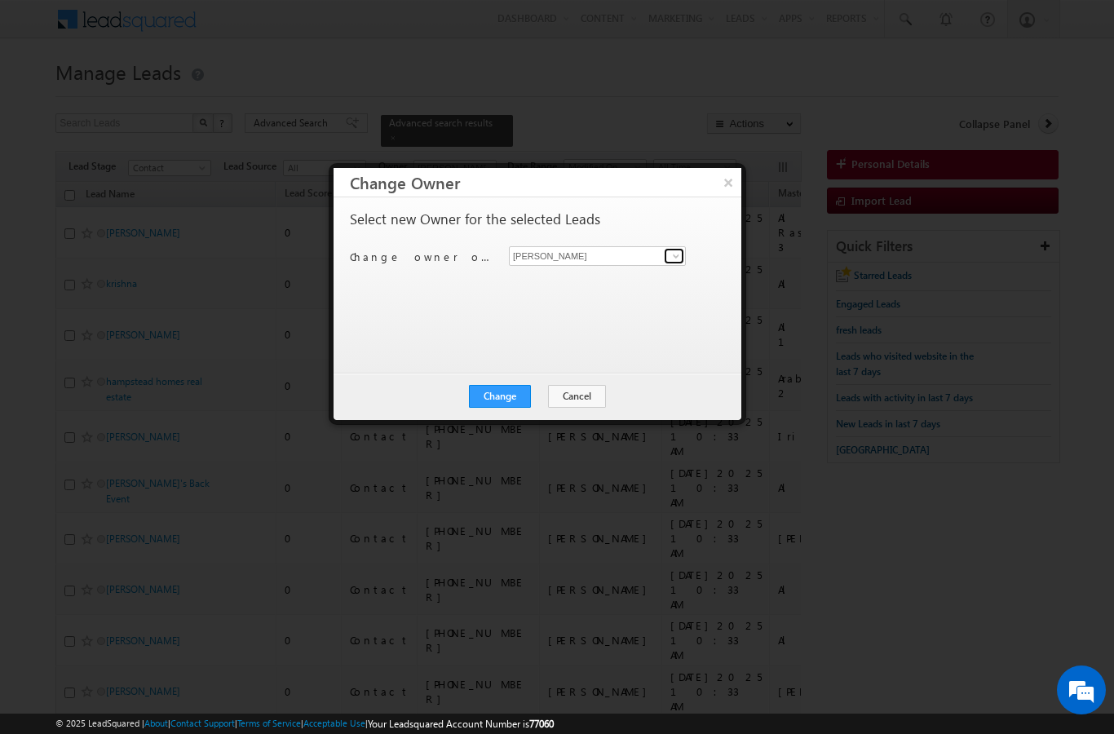
click at [672, 252] on span at bounding box center [676, 256] width 13 height 13
click at [633, 290] on span "[EMAIL_ADDRESS][PERSON_NAME][DOMAIN_NAME]" at bounding box center [588, 288] width 147 height 12
type input "[PERSON_NAME]"
click at [508, 407] on button "Change" at bounding box center [500, 396] width 62 height 23
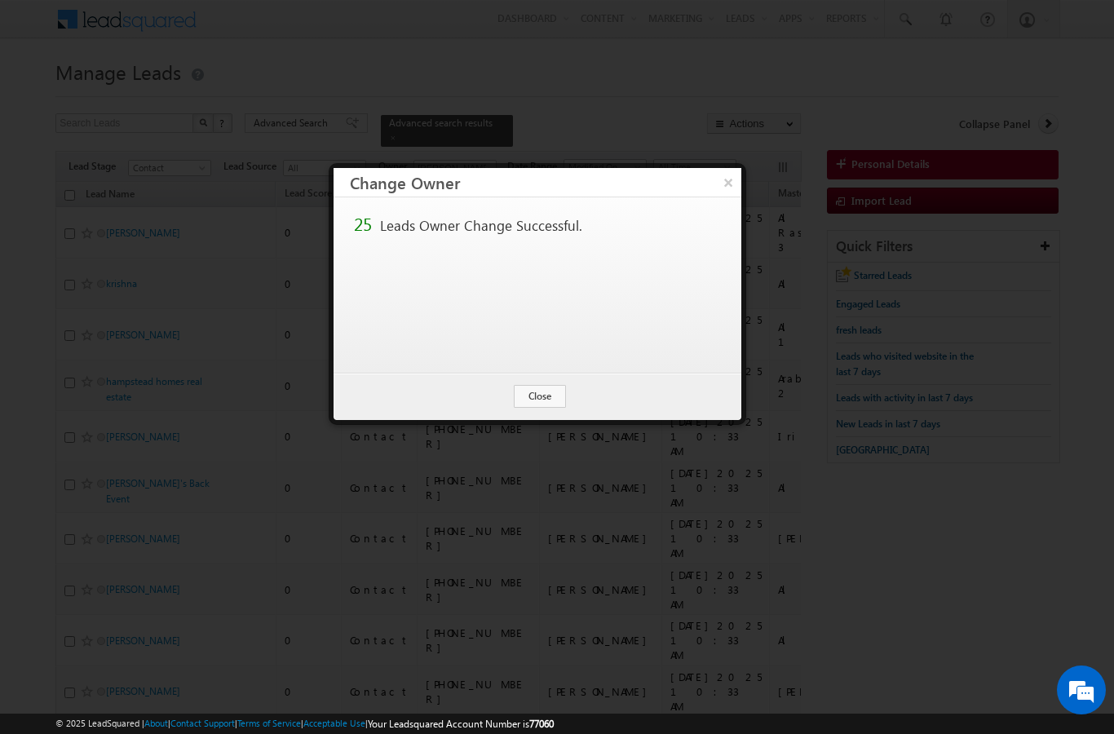
click at [545, 406] on button "Close" at bounding box center [540, 396] width 52 height 23
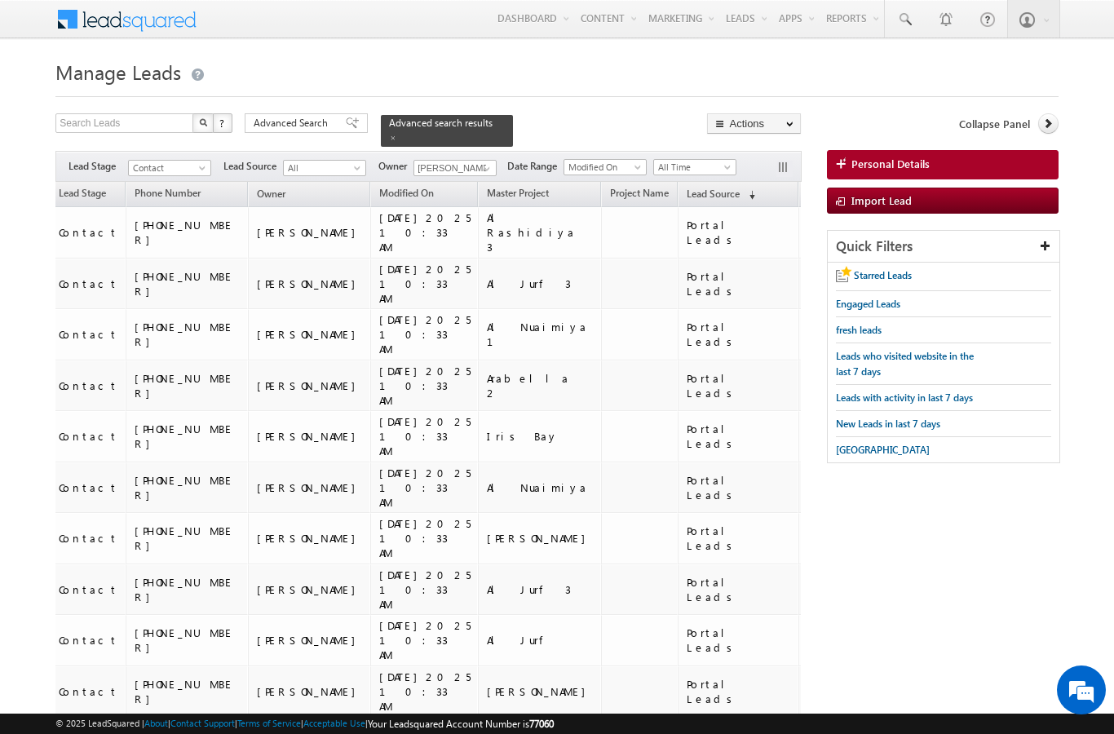
scroll to position [1588, 0]
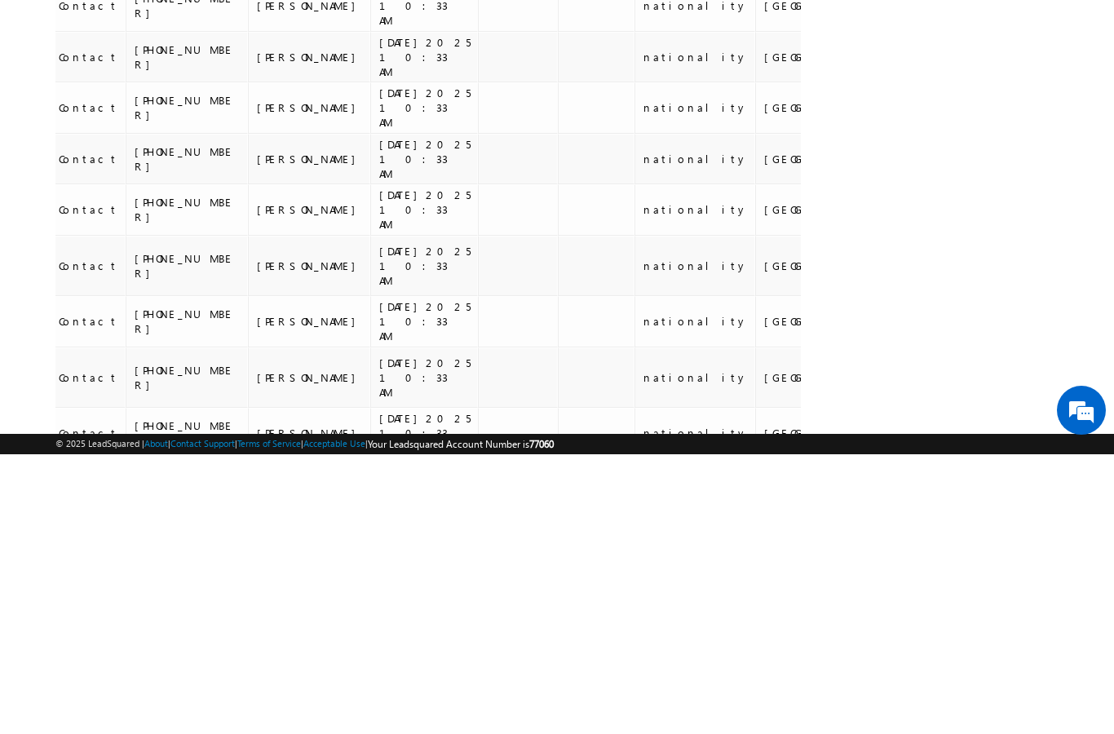
scroll to position [1524, 0]
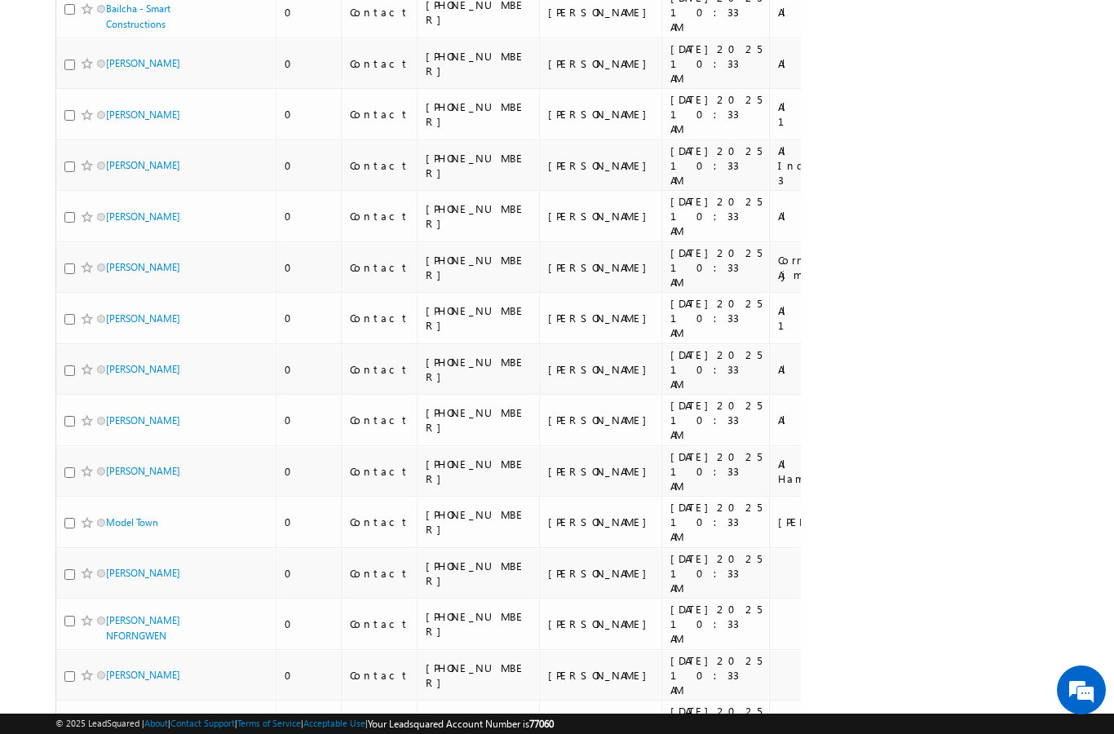
scroll to position [0, 0]
click at [72, 569] on input "checkbox" at bounding box center [69, 574] width 11 height 11
checkbox input "true"
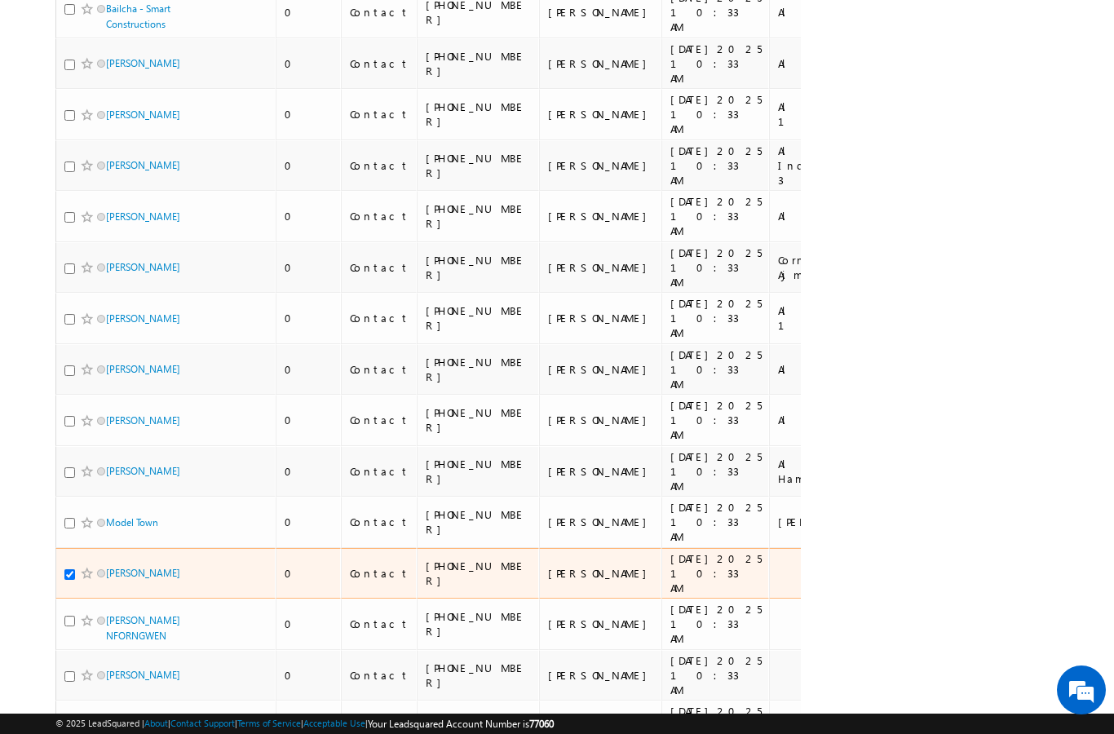
click at [69, 616] on input "checkbox" at bounding box center [69, 621] width 11 height 11
checkbox input "true"
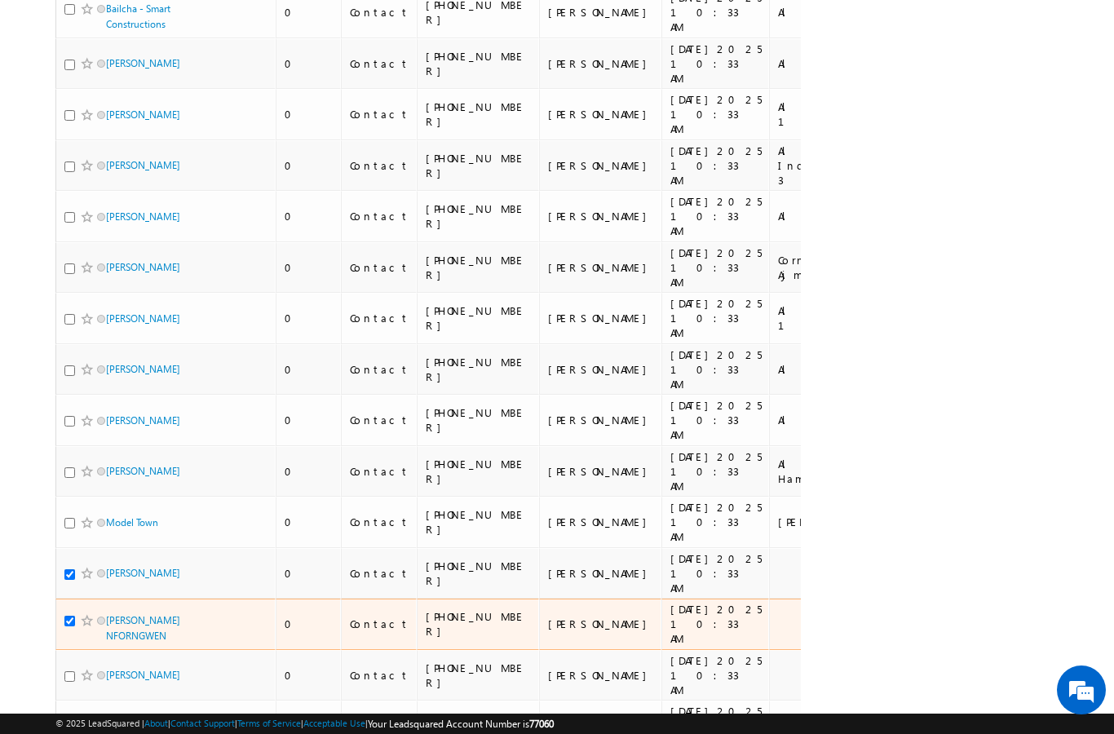
click at [69, 671] on input "checkbox" at bounding box center [69, 676] width 11 height 11
checkbox input "true"
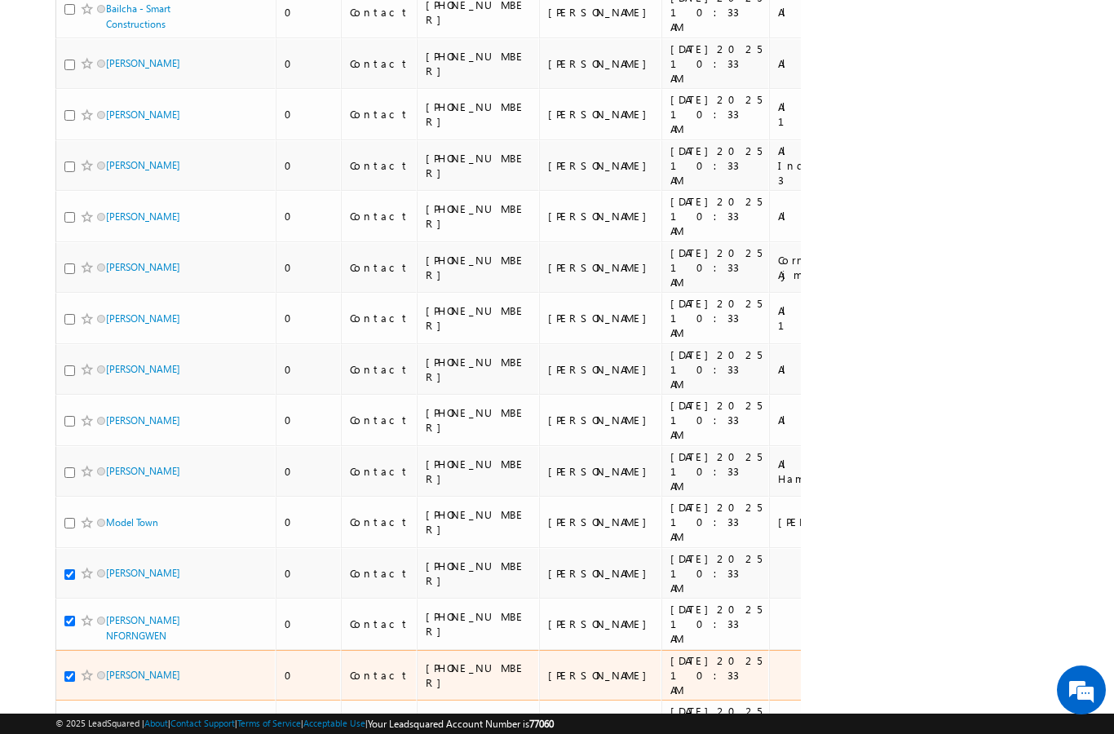
click at [69, 718] on input "checkbox" at bounding box center [69, 723] width 11 height 11
checkbox input "true"
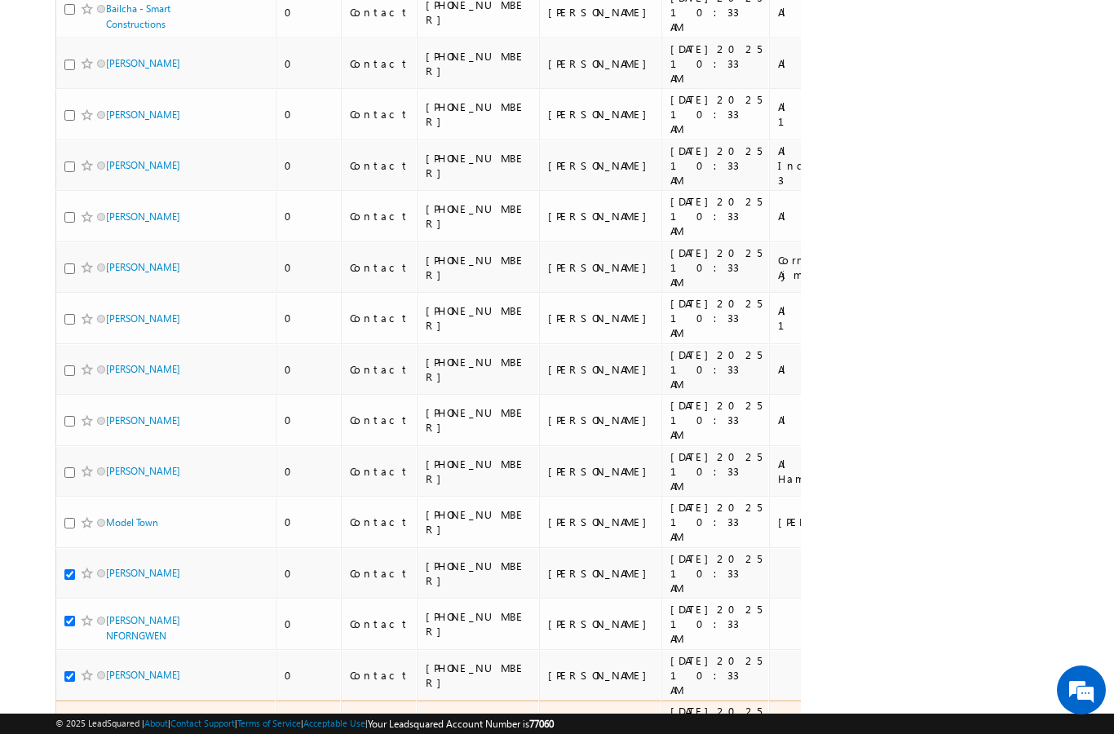
checkbox input "true"
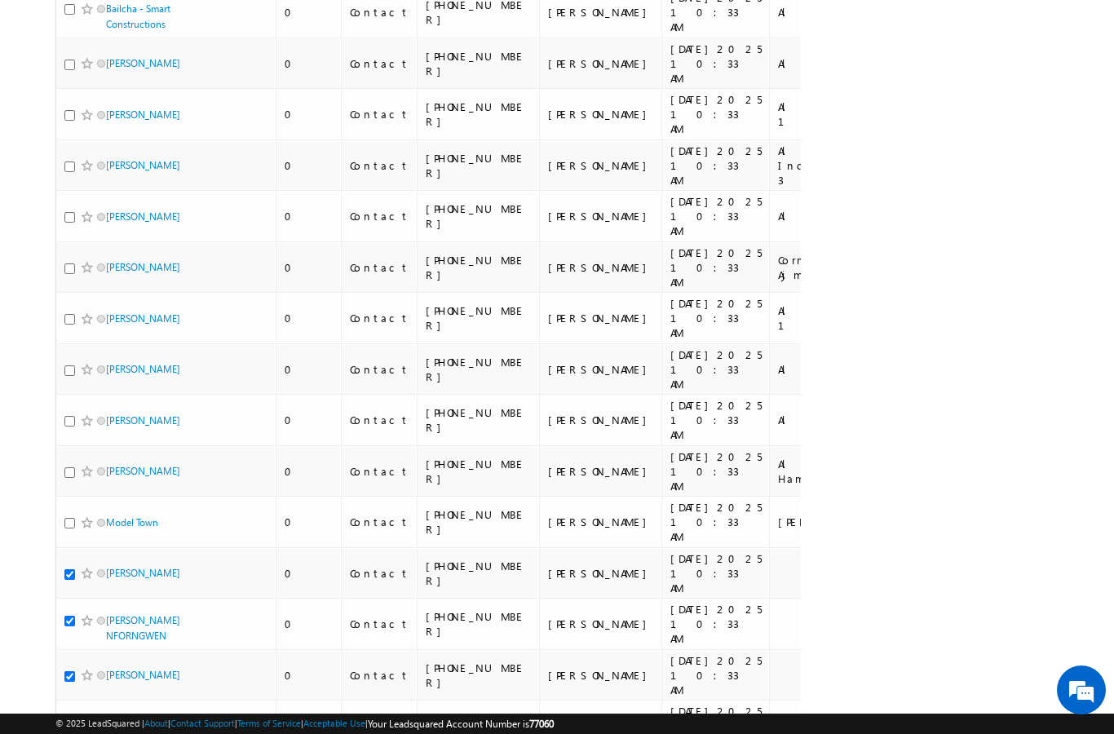
checkbox input "true"
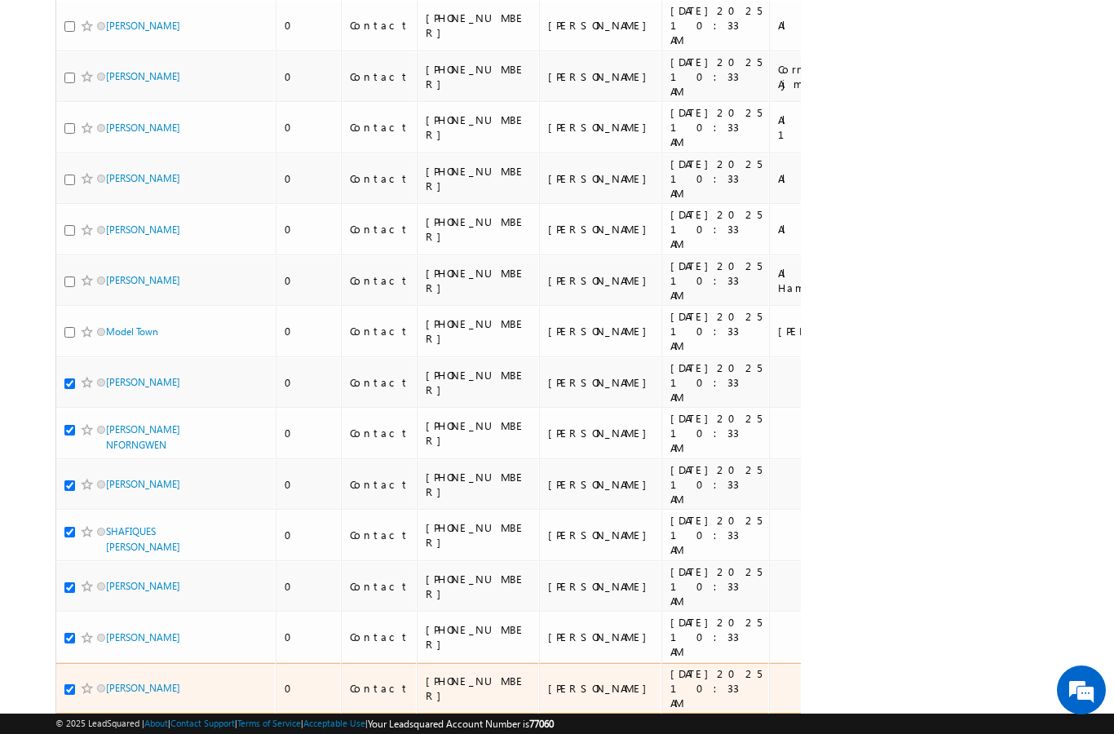
scroll to position [1126, 0]
click at [68, 733] on input "checkbox" at bounding box center [69, 739] width 11 height 11
checkbox input "true"
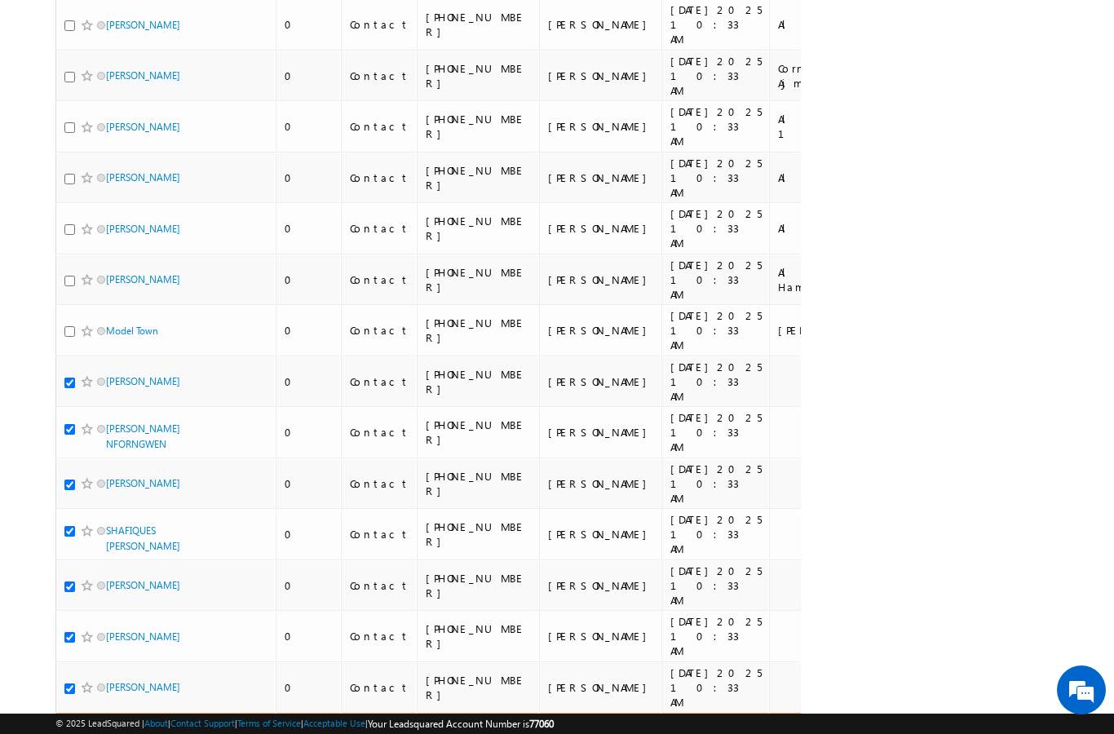
checkbox input "true"
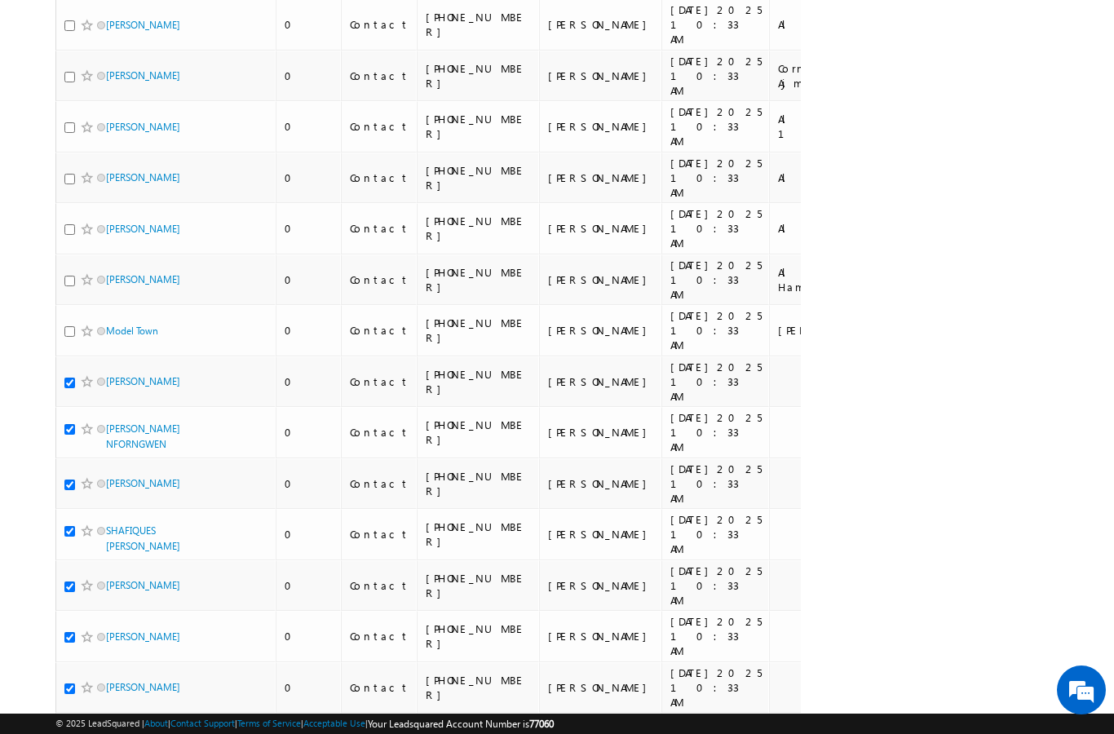
checkbox input "true"
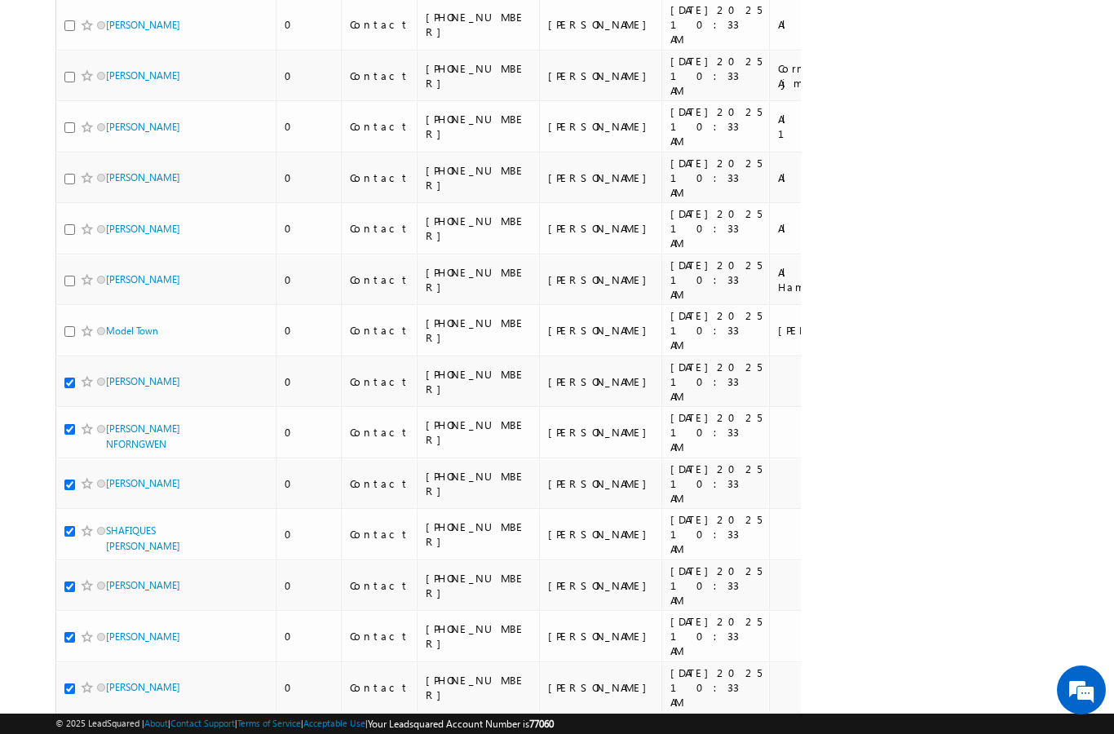
checkbox input "true"
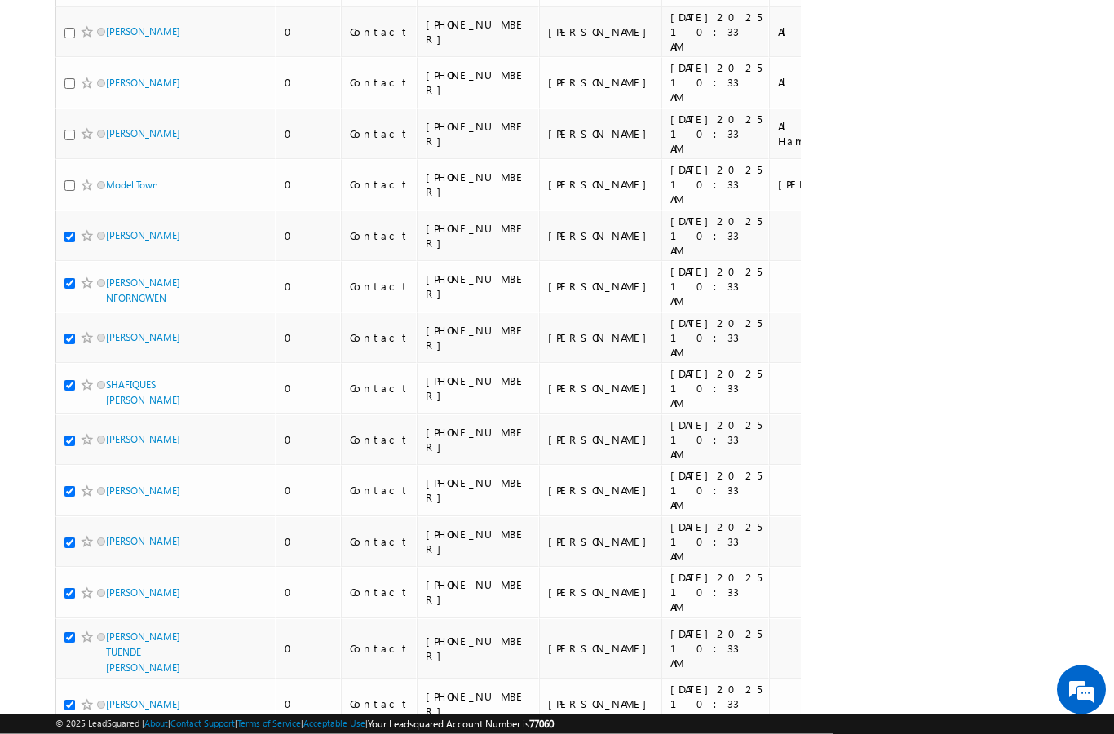
scroll to position [1280, 0]
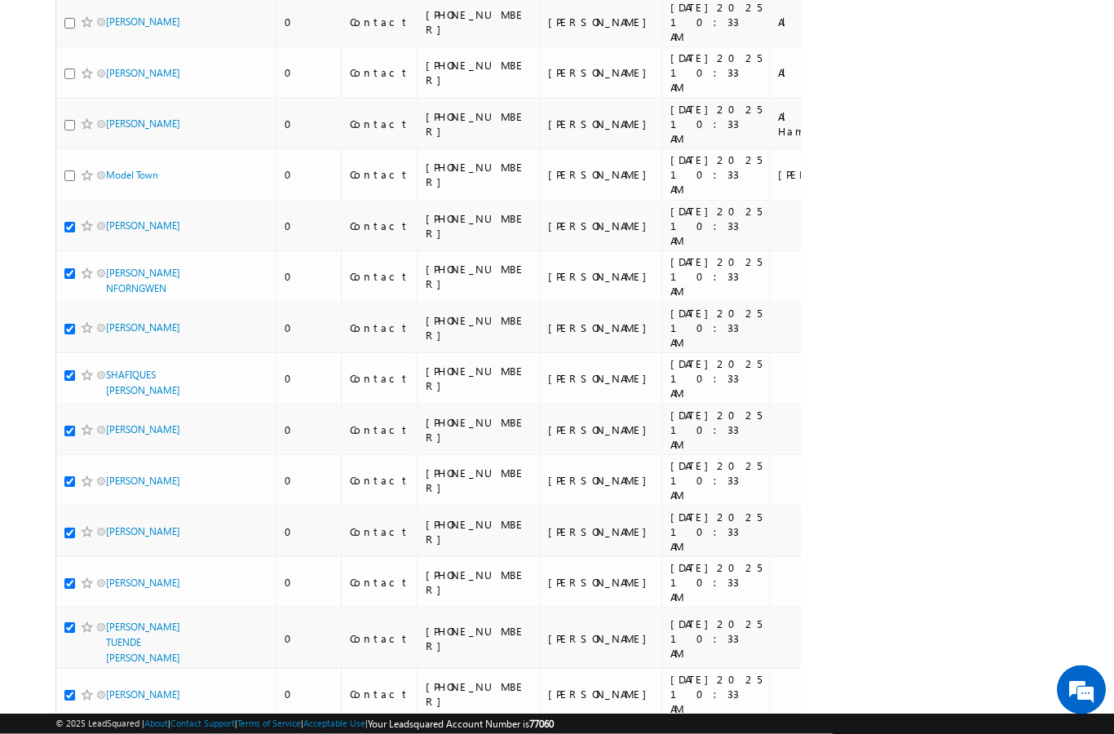
checkbox input "true"
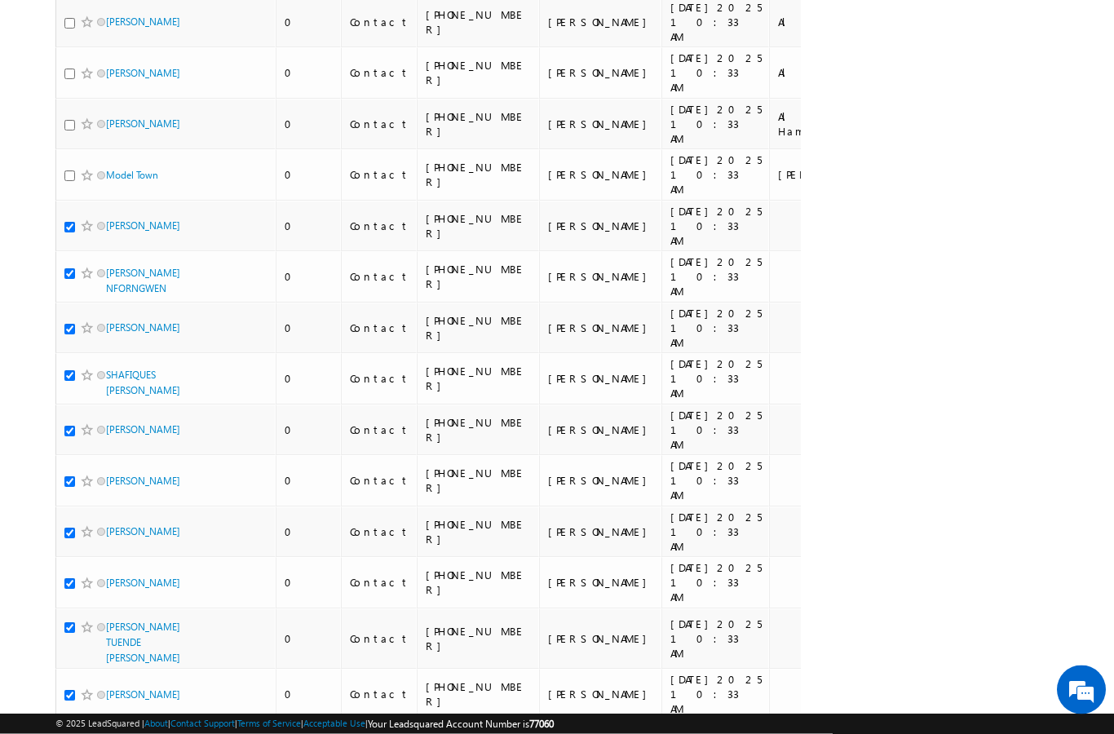
checkbox input "true"
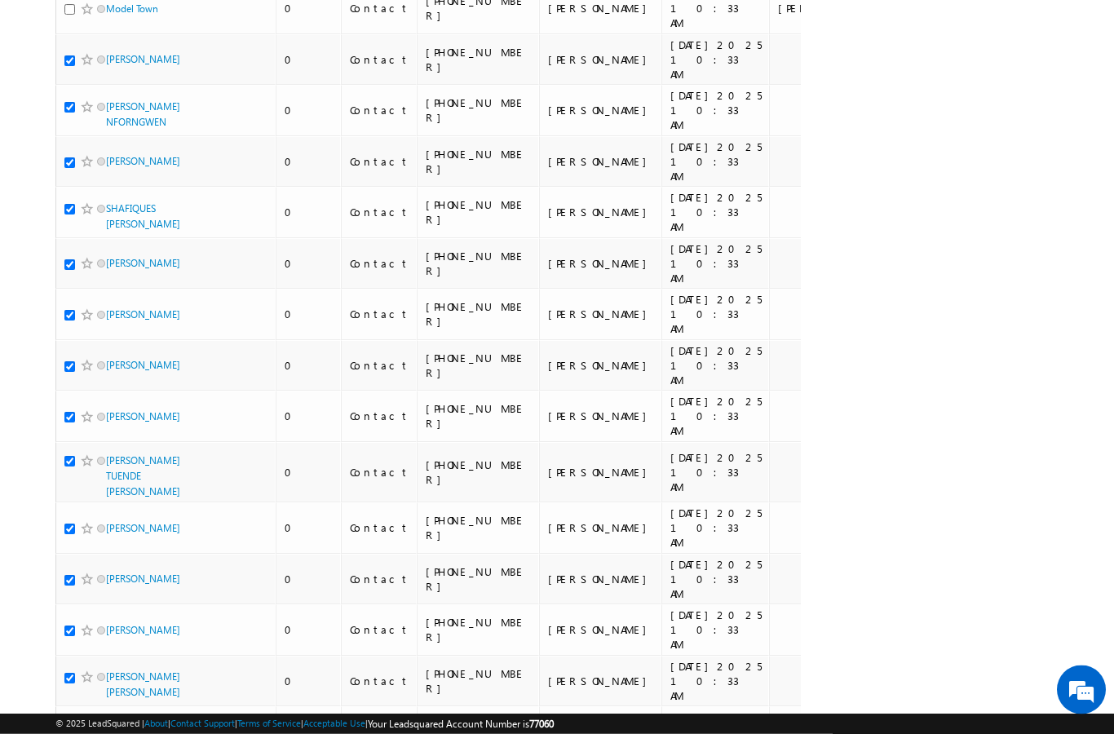
scroll to position [0, 0]
checkbox input "true"
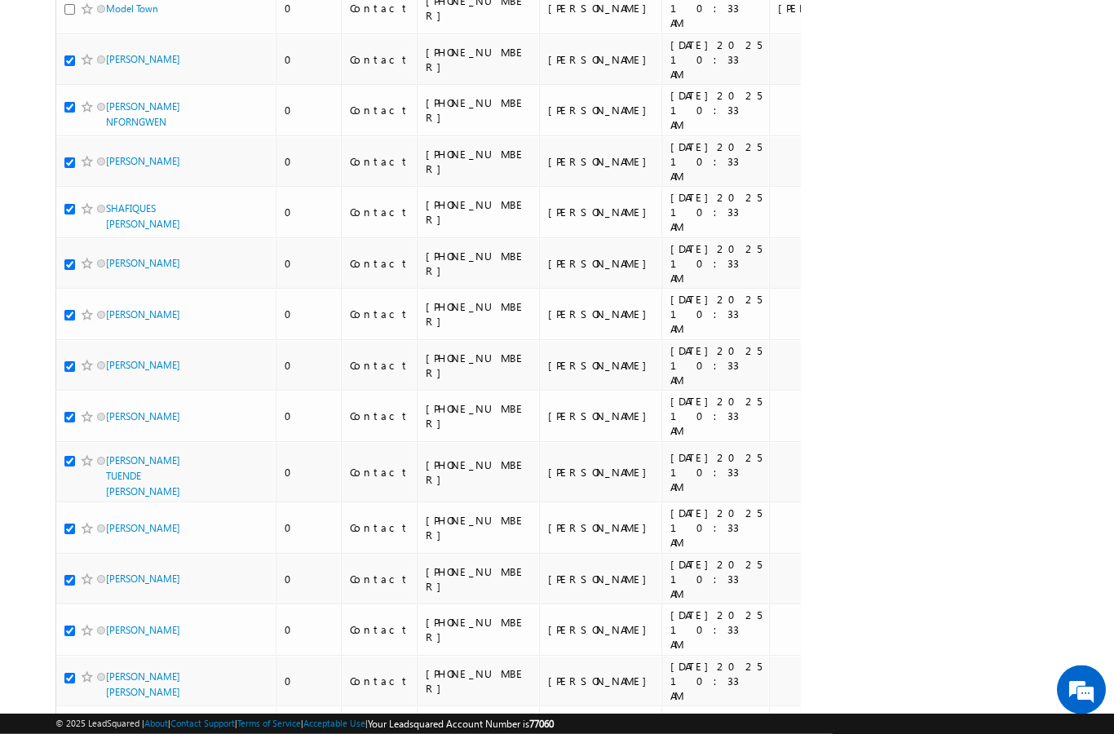
checkbox input "true"
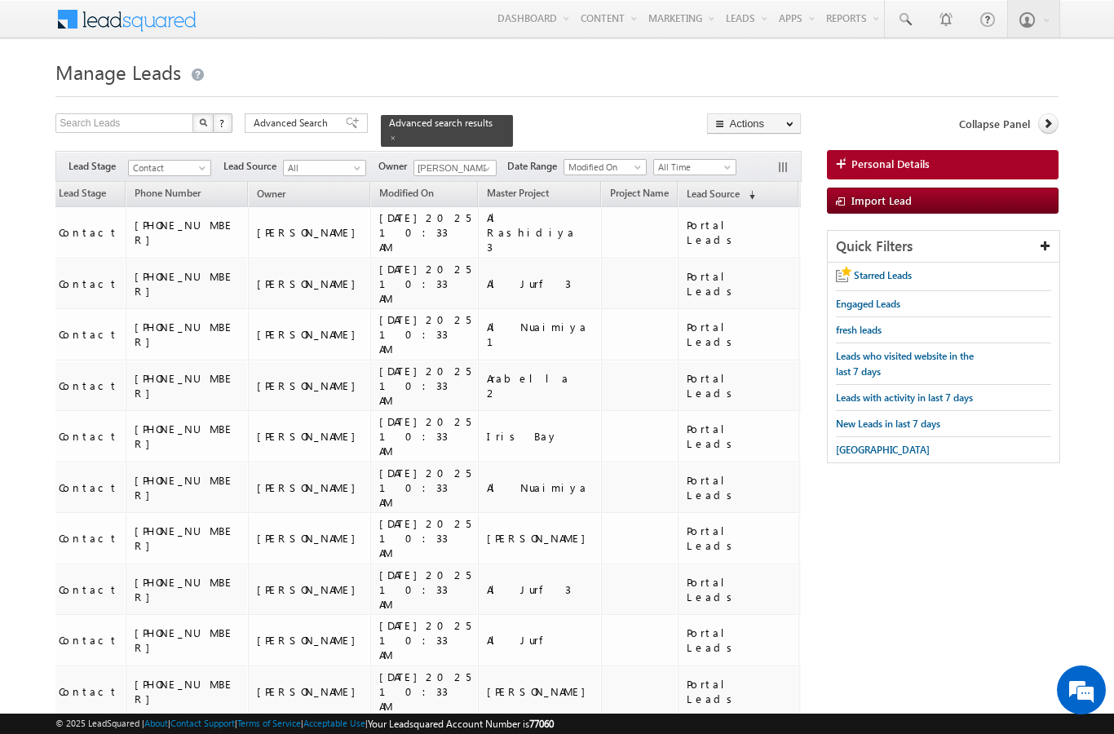
click at [0, 0] on link "Change Owner" at bounding box center [0, 0] width 0 height 0
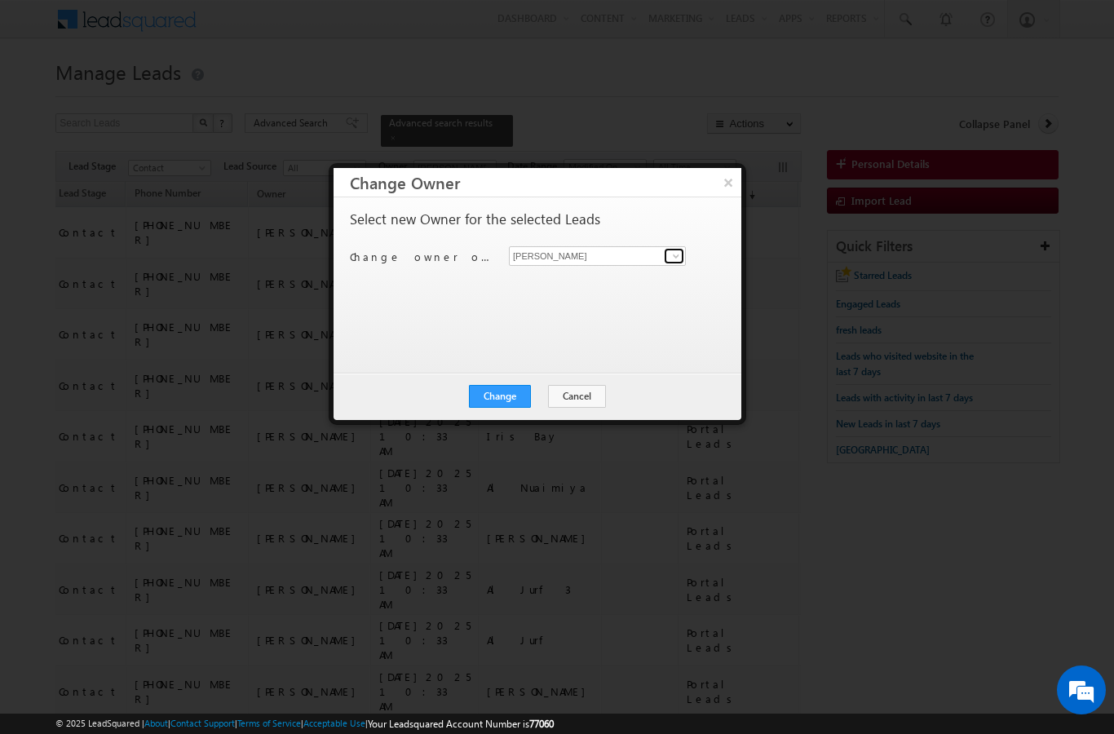
click at [679, 256] on span at bounding box center [676, 256] width 13 height 13
click at [635, 293] on span "[EMAIL_ADDRESS][PERSON_NAME][DOMAIN_NAME]" at bounding box center [588, 288] width 147 height 12
type input "[PERSON_NAME]"
click at [508, 405] on button "Change" at bounding box center [500, 396] width 62 height 23
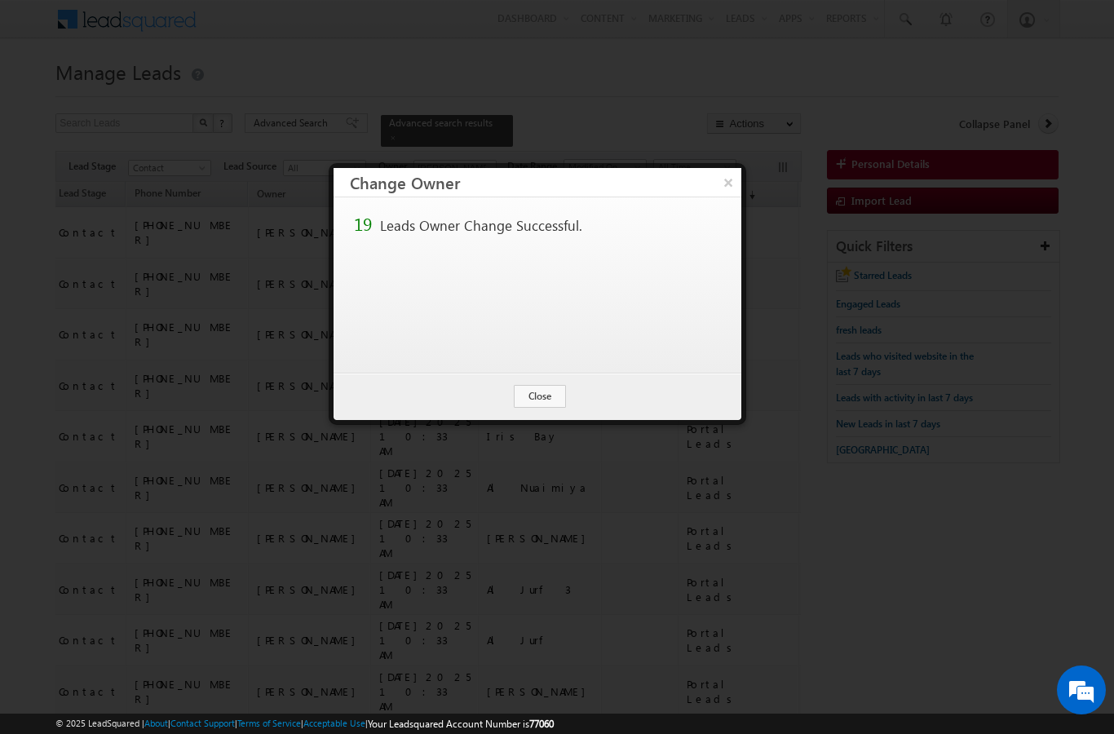
click at [558, 402] on button "Close" at bounding box center [540, 396] width 52 height 23
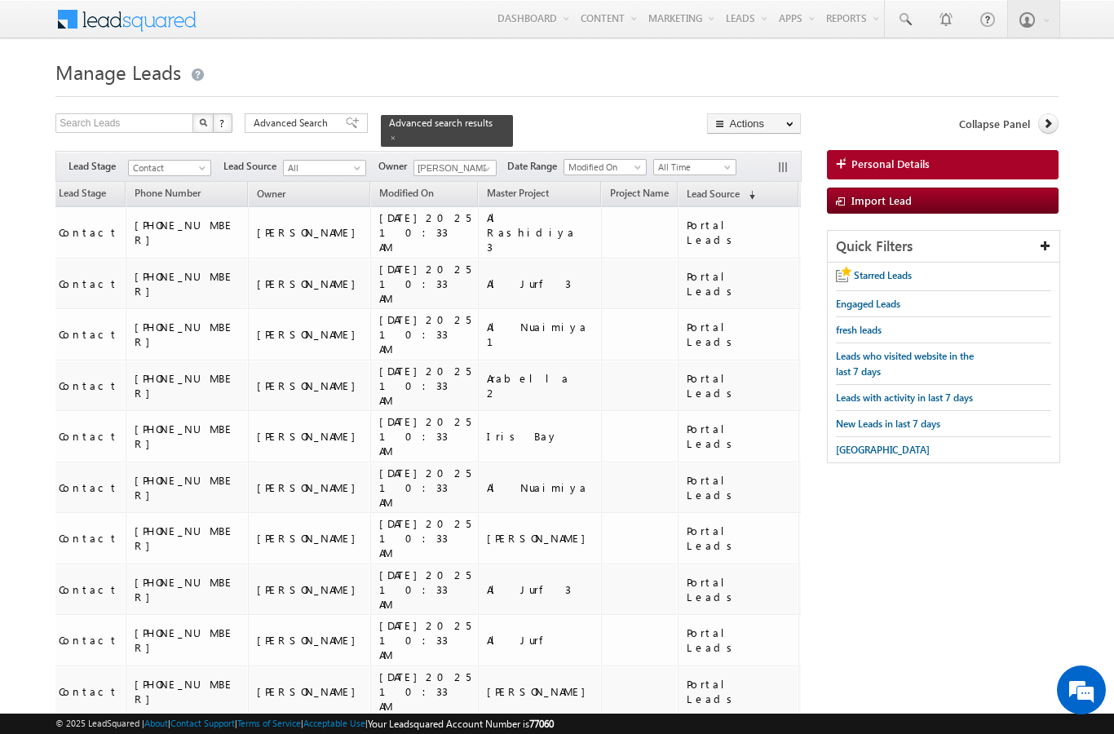
scroll to position [1516, 0]
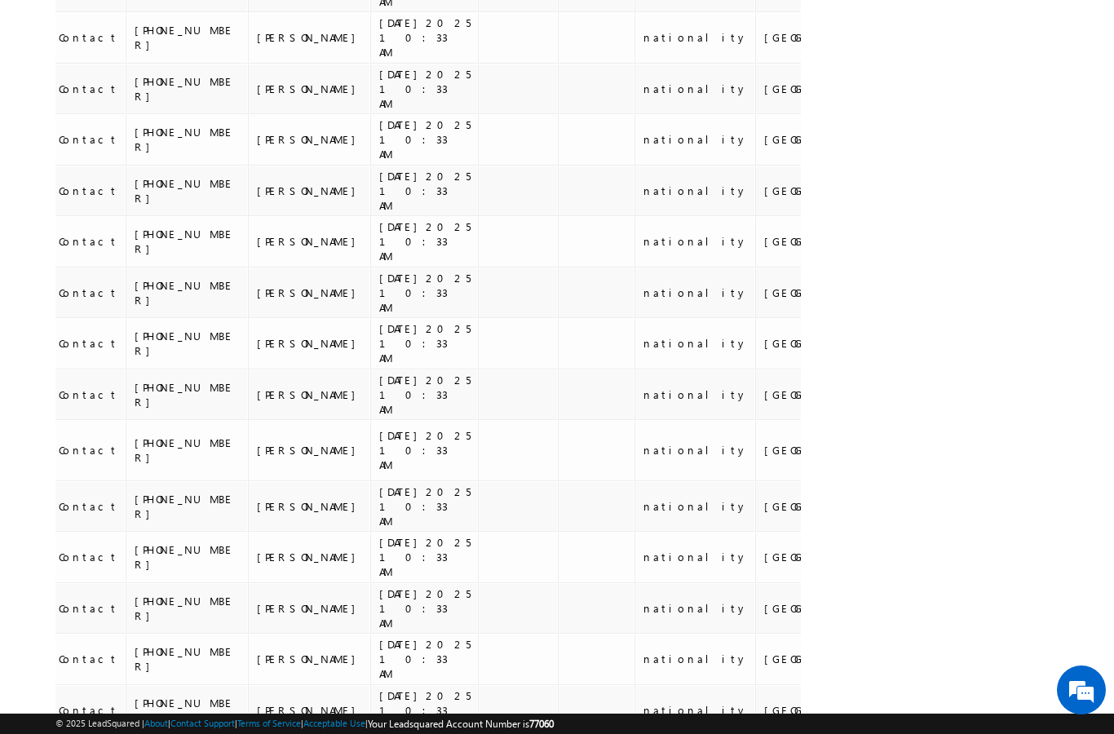
scroll to position [1533, 0]
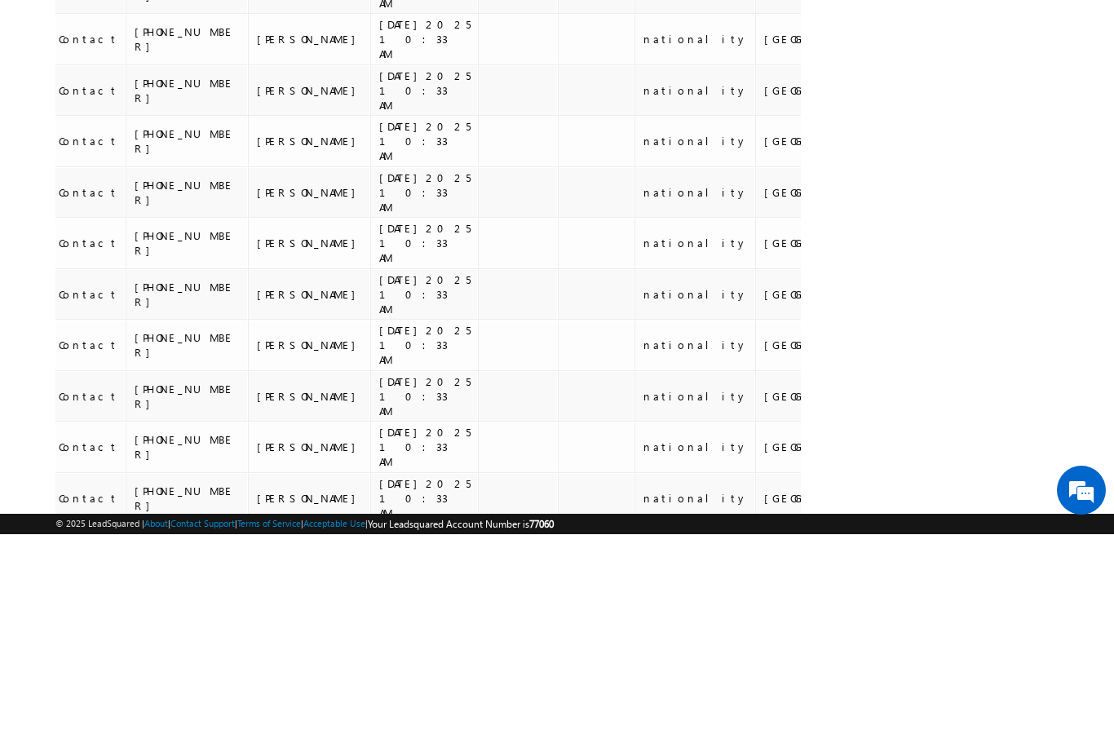
scroll to position [1500, 0]
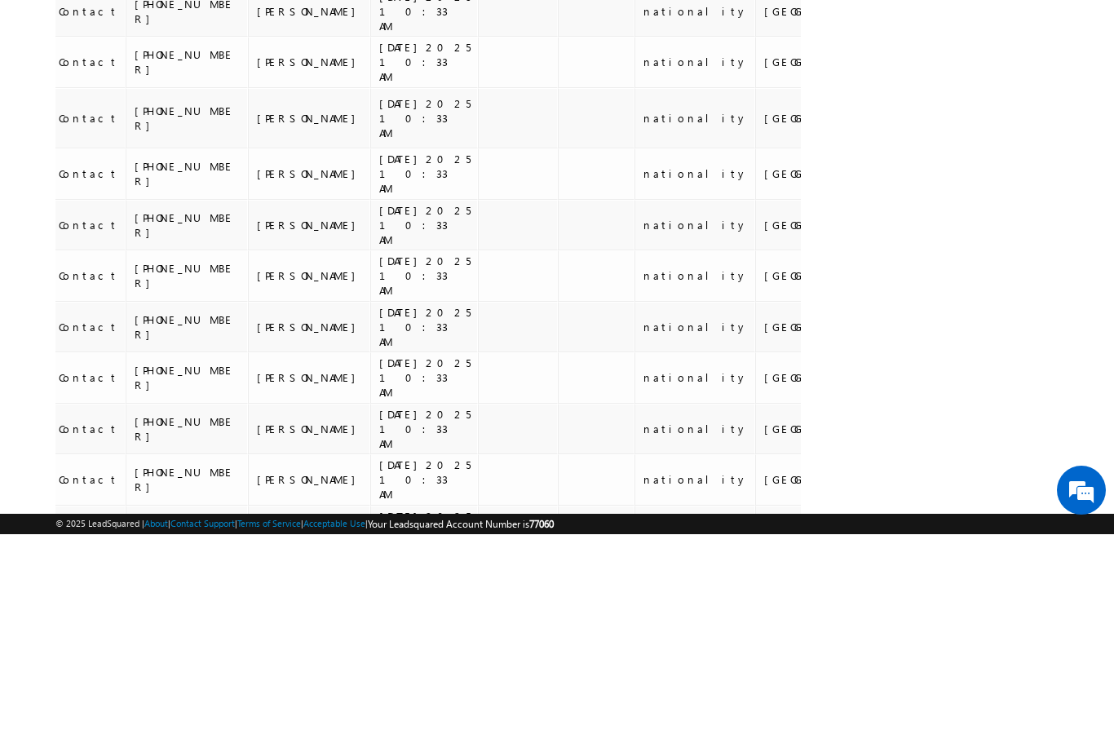
scroll to position [1573, 0]
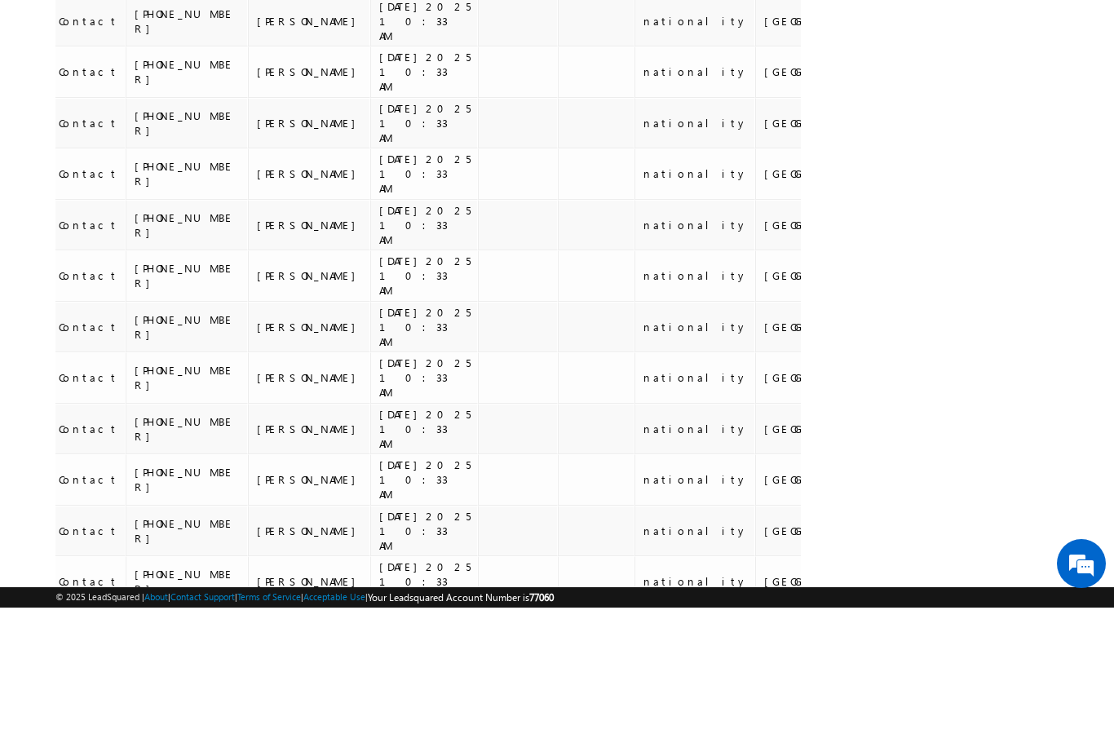
scroll to position [1557, 0]
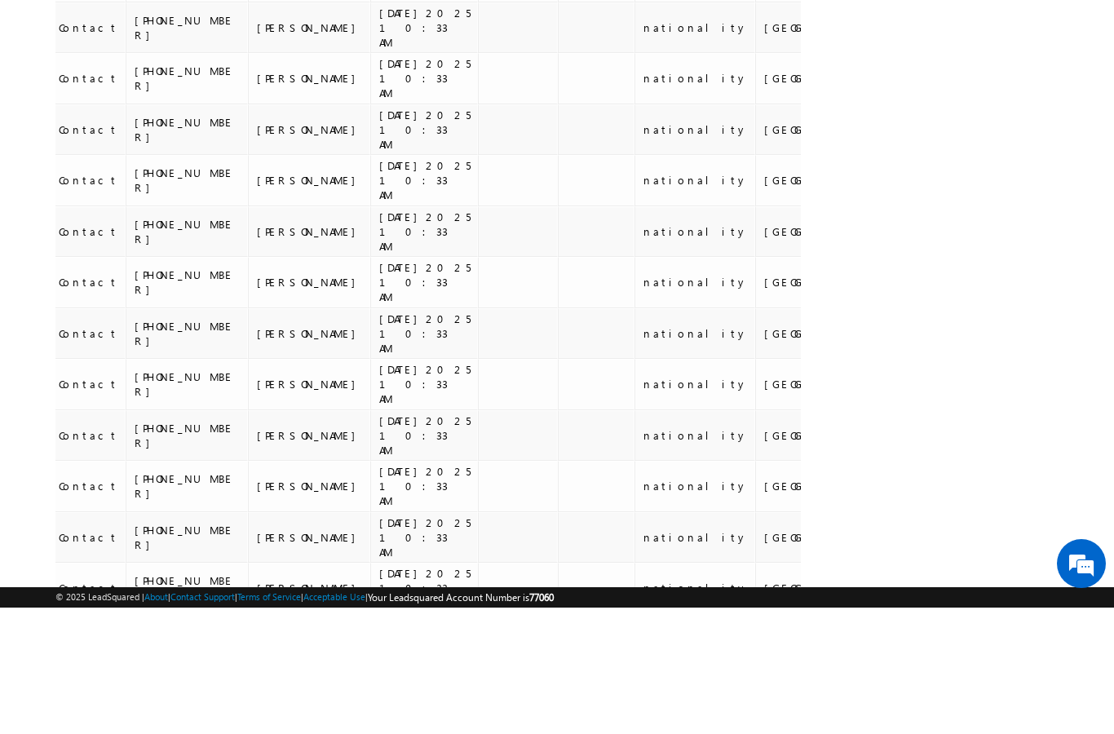
scroll to position [1533, 0]
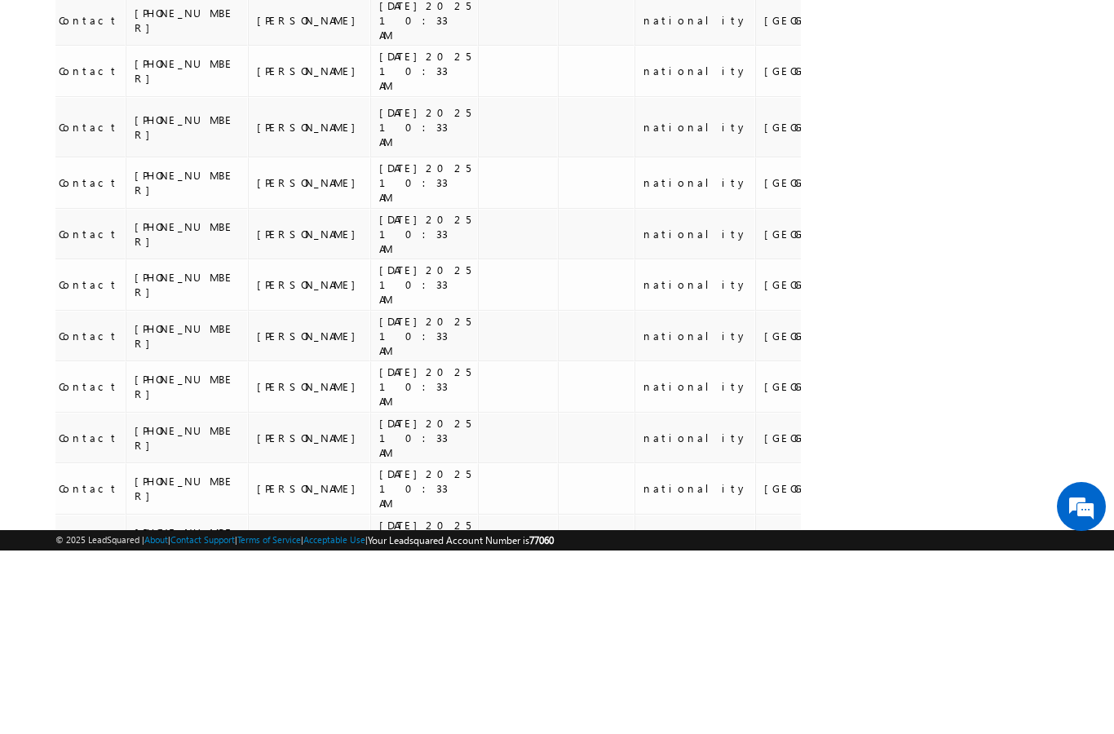
scroll to position [1524, 0]
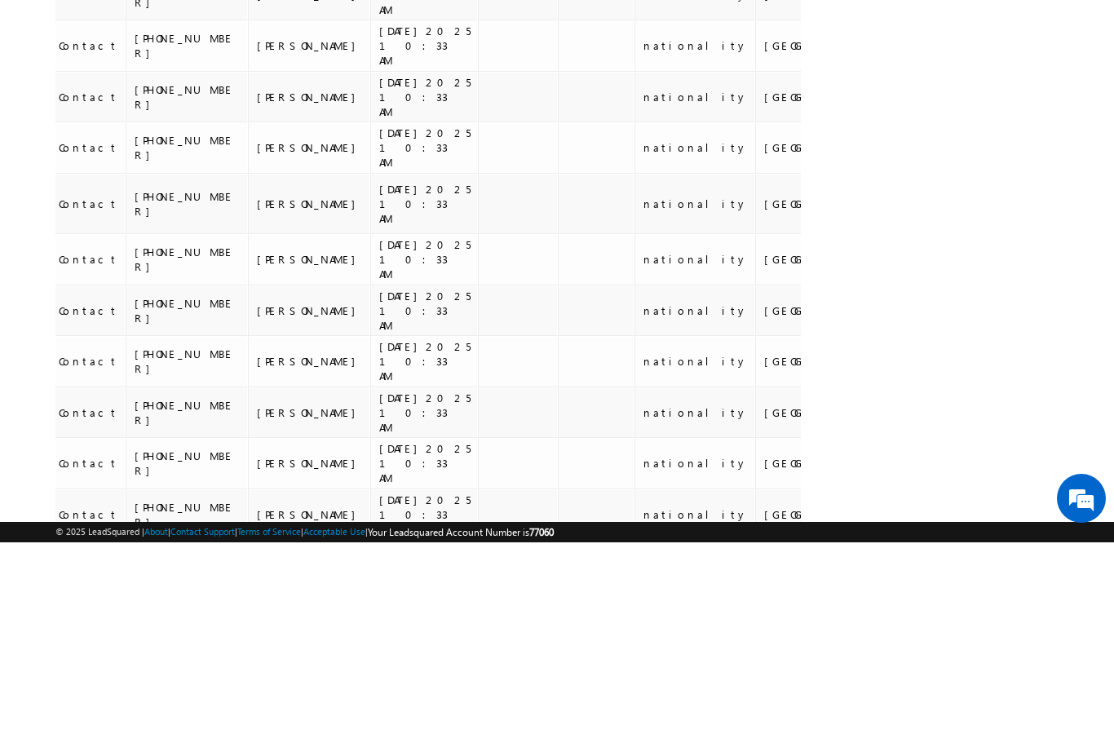
scroll to position [1541, 0]
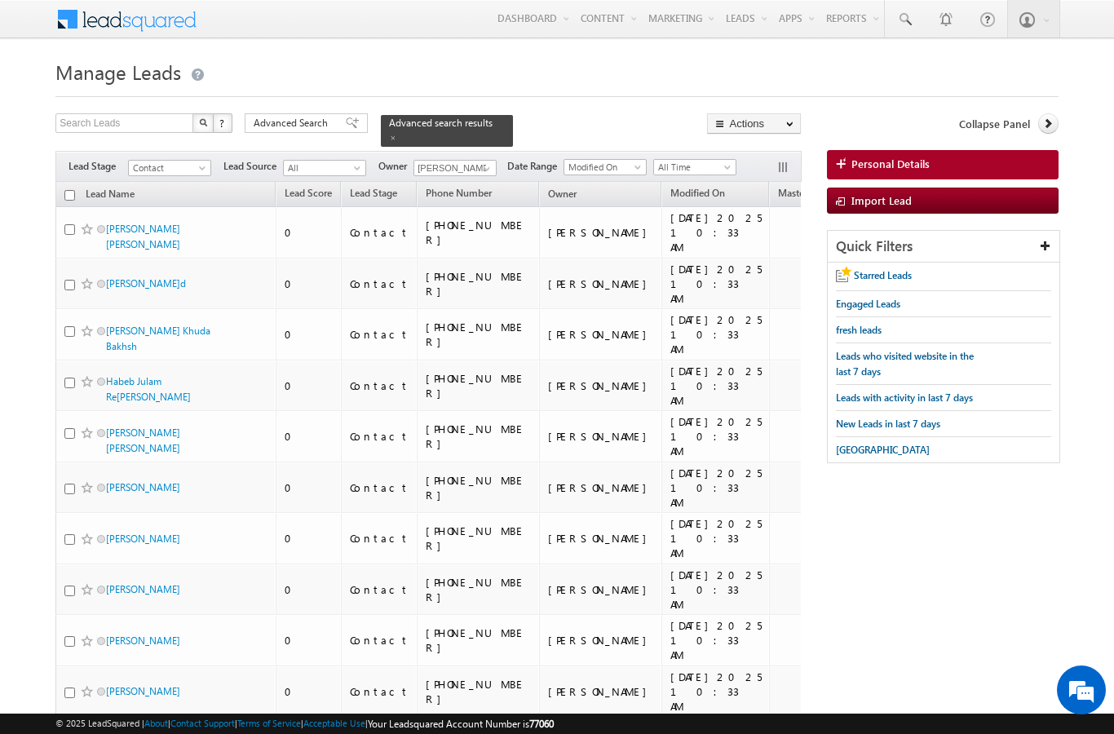
scroll to position [0, 0]
click at [69, 190] on input "checkbox" at bounding box center [69, 195] width 11 height 11
checkbox input "true"
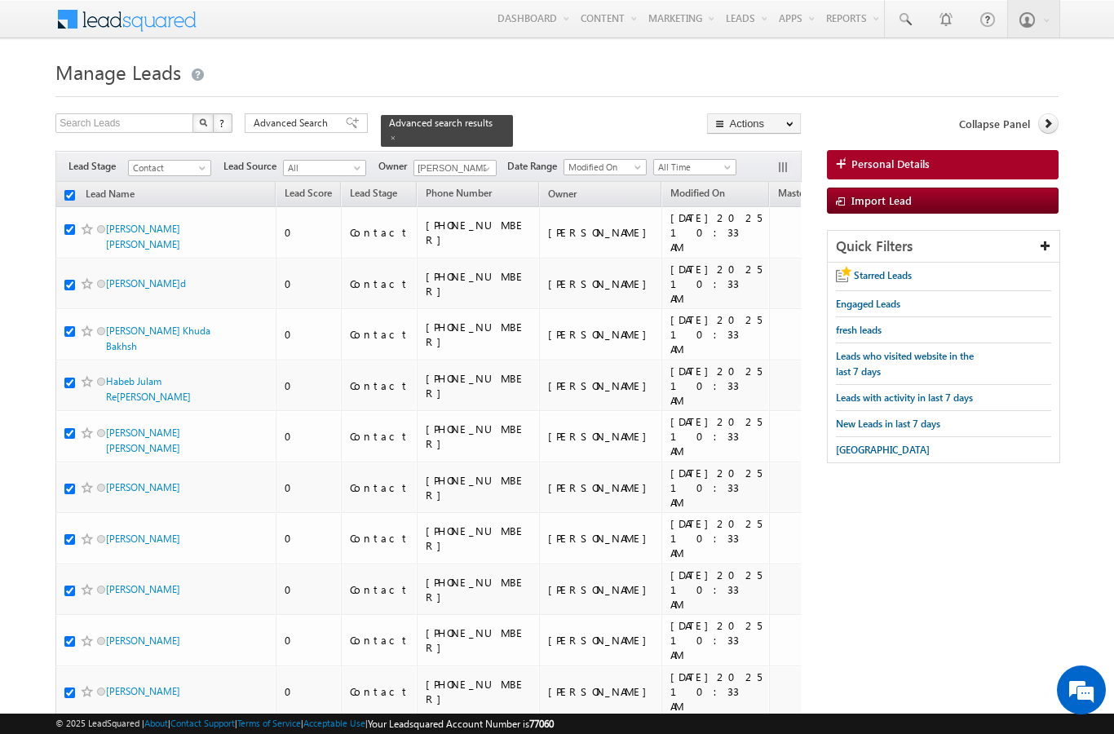
checkbox input "true"
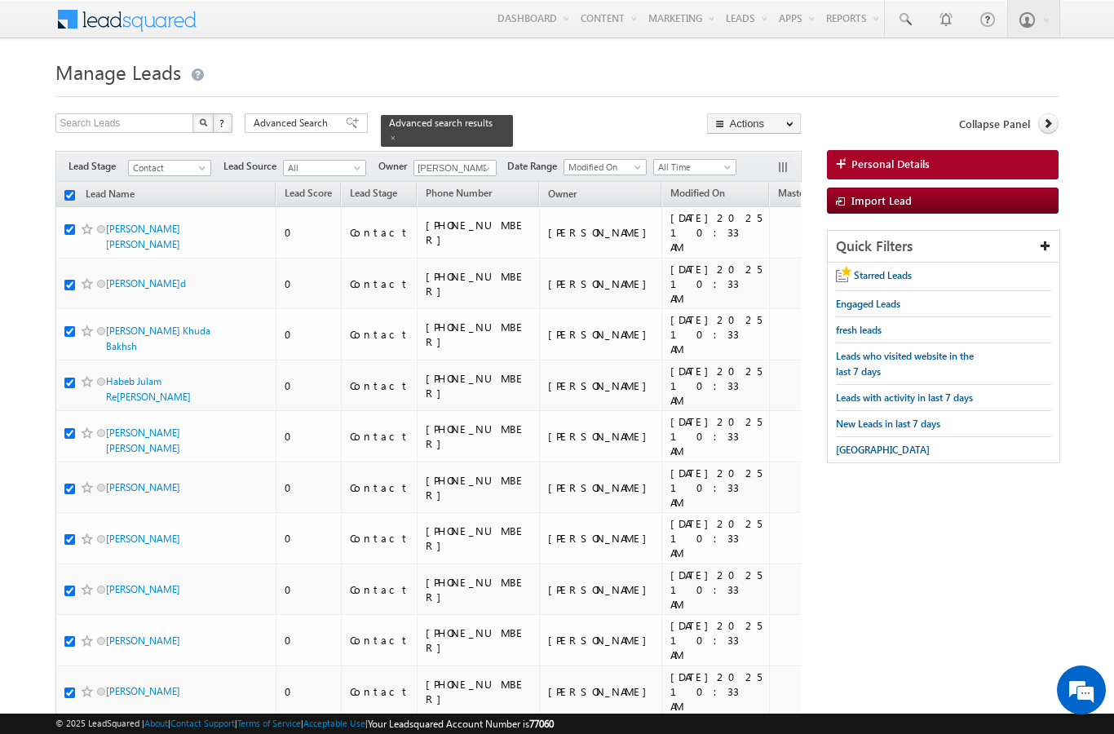
checkbox input "true"
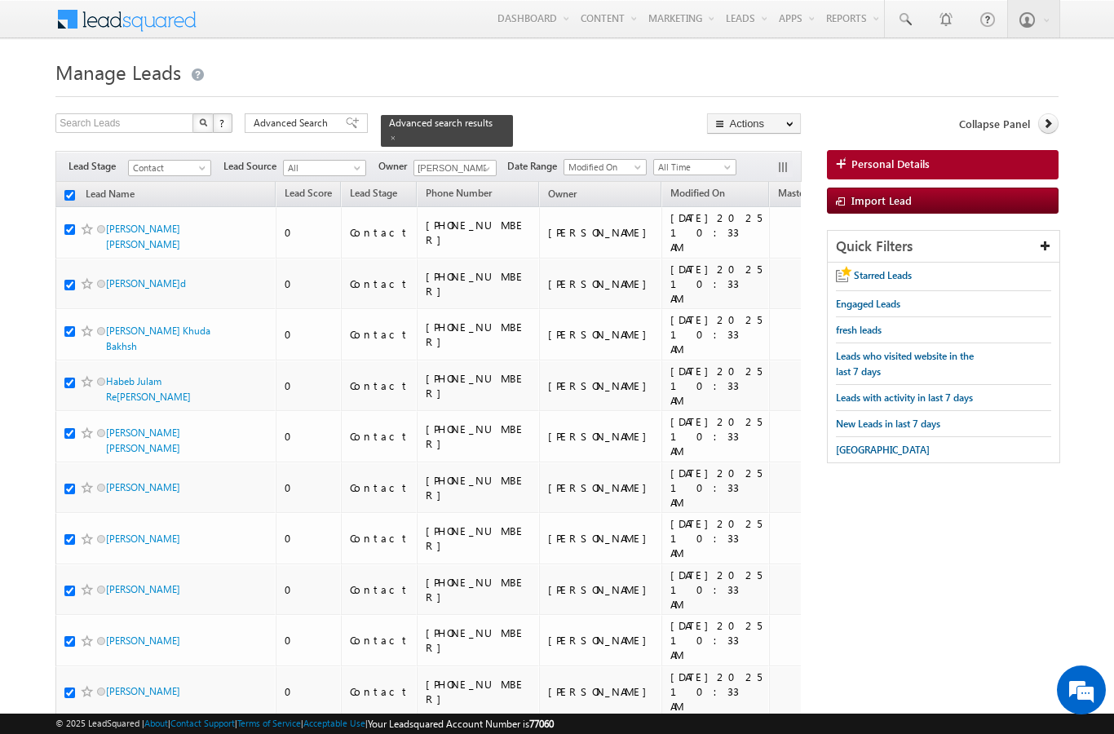
checkbox input "true"
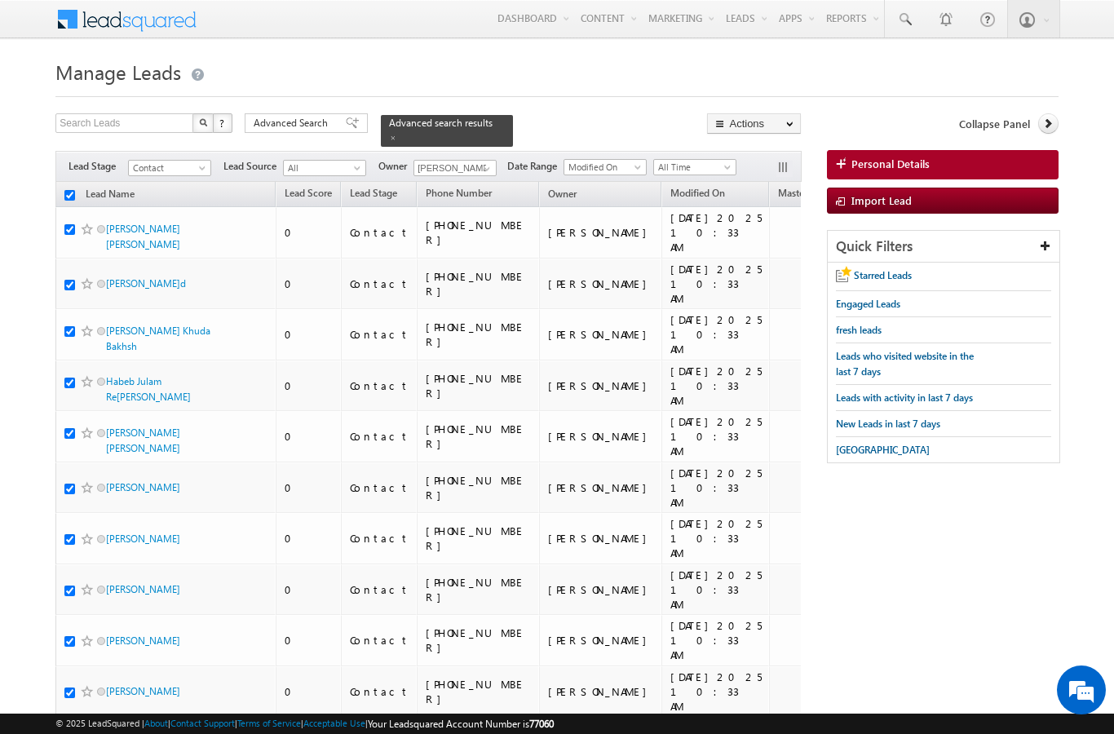
checkbox input "true"
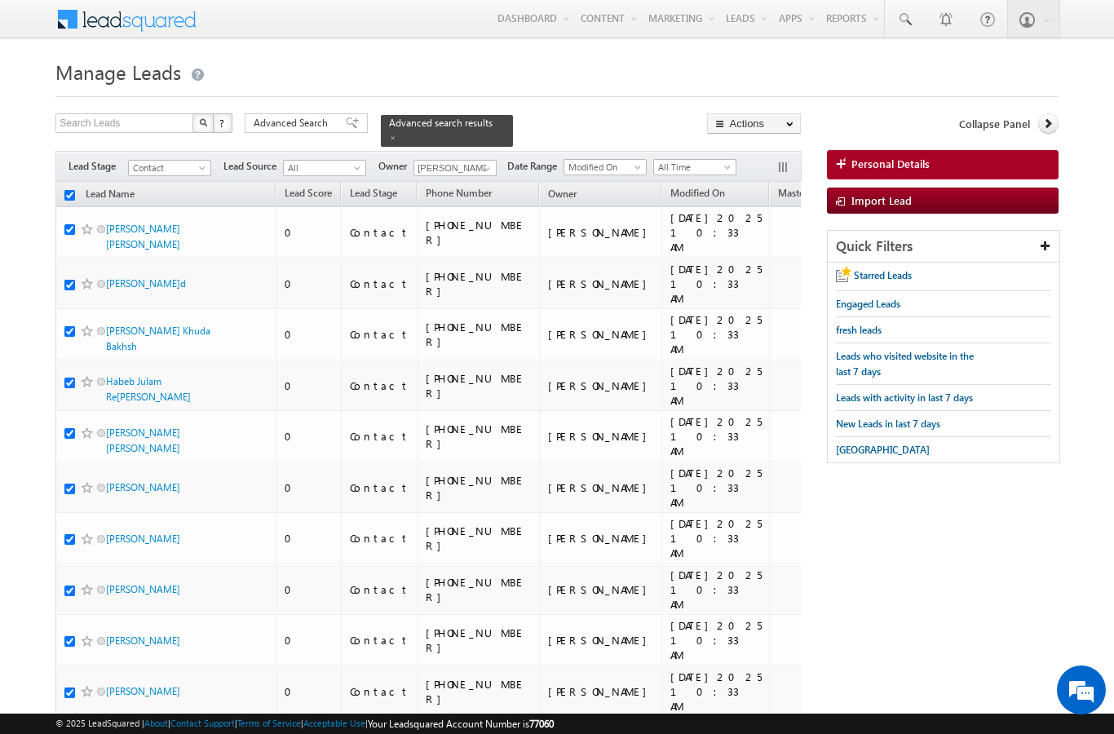
checkbox input "true"
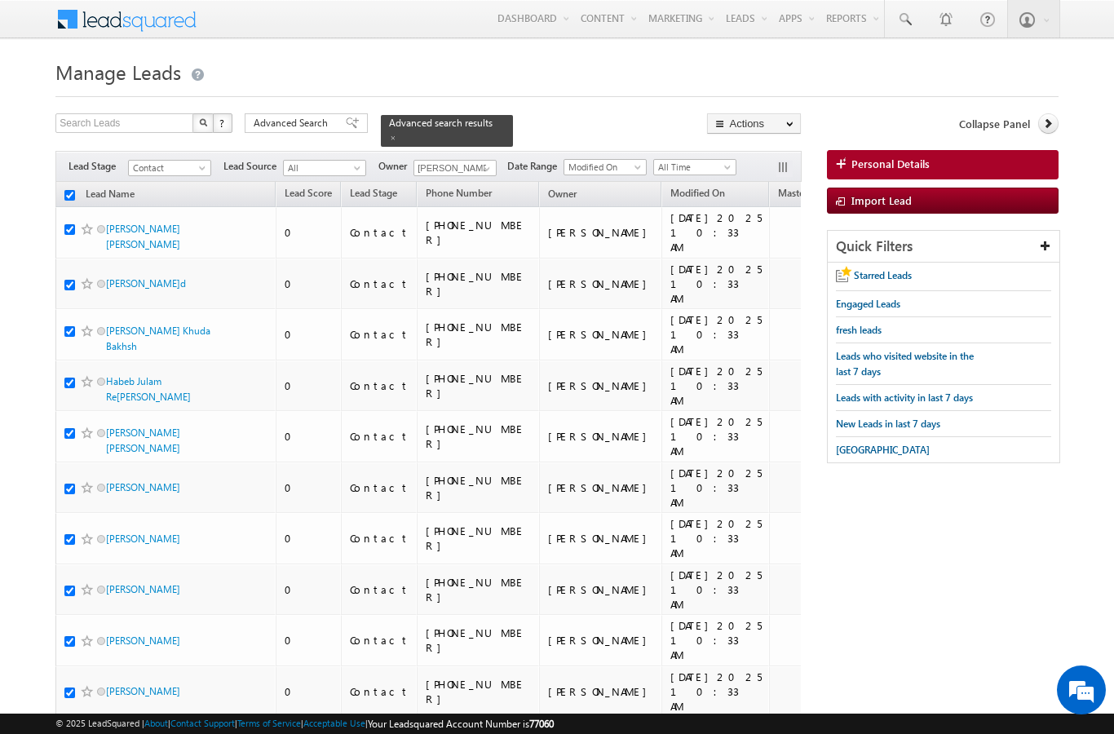
checkbox input "true"
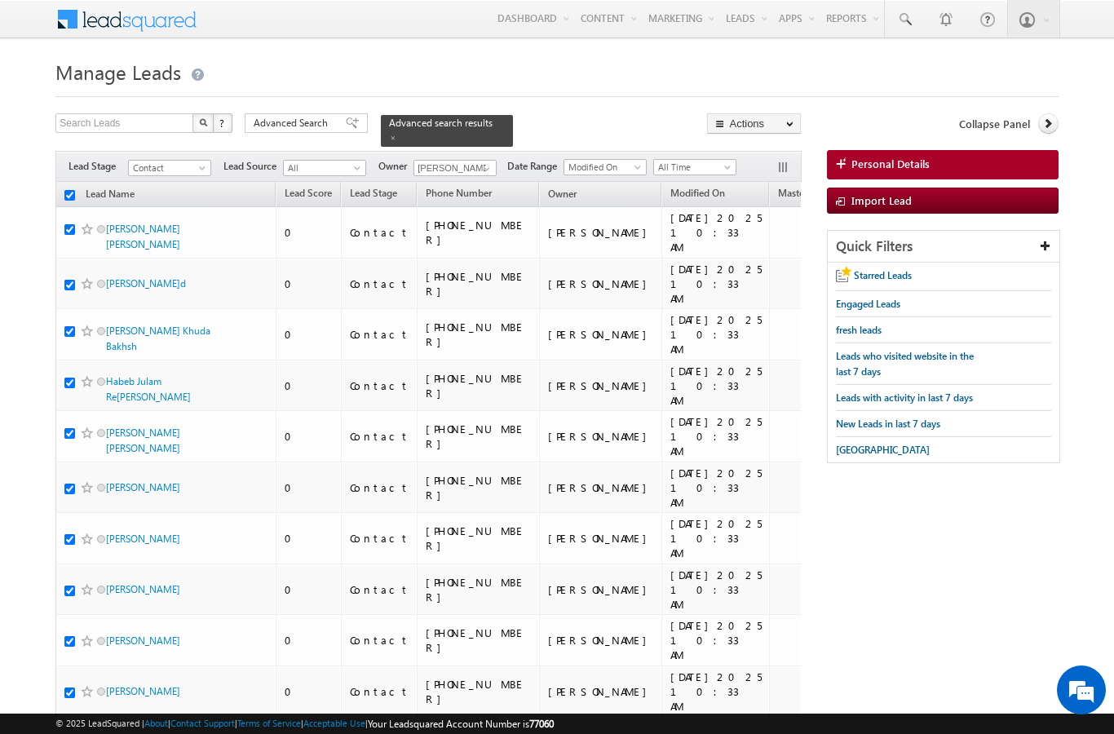
checkbox input "true"
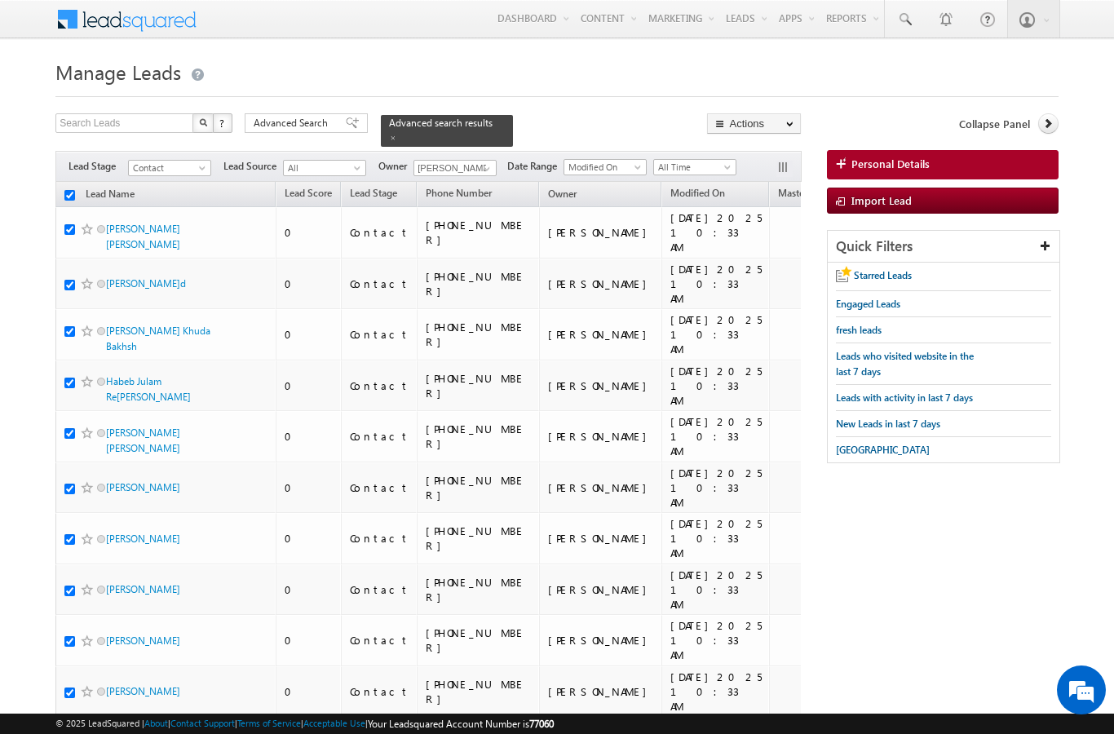
checkbox input "true"
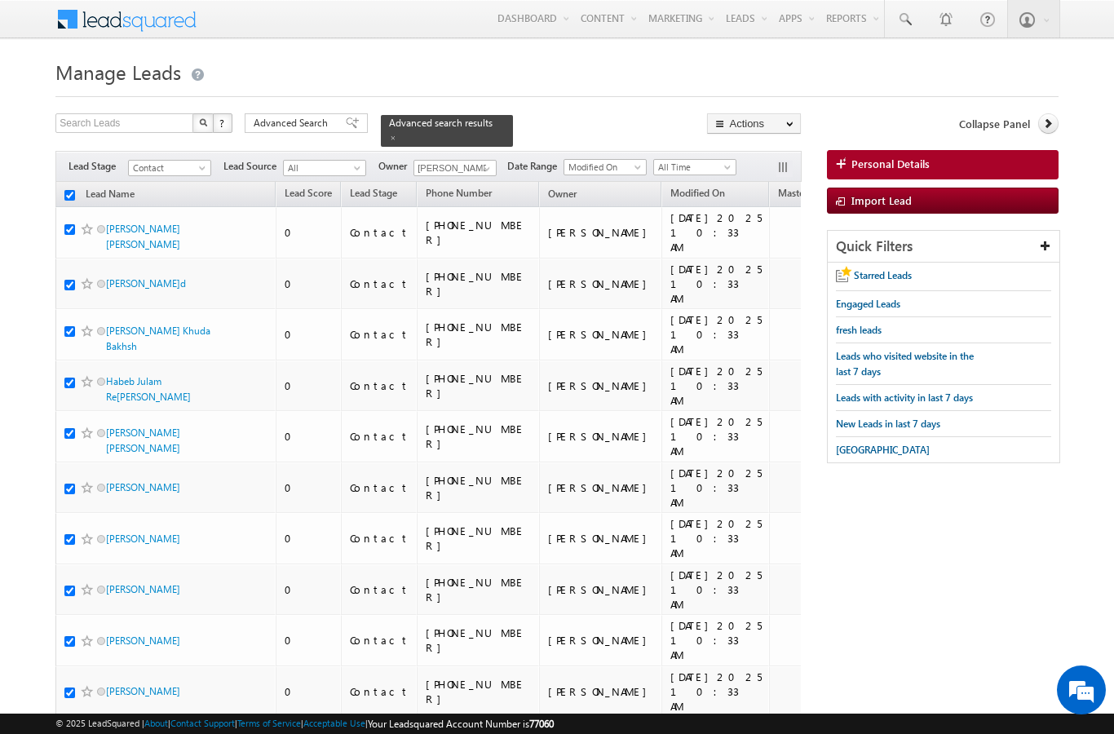
checkbox input "true"
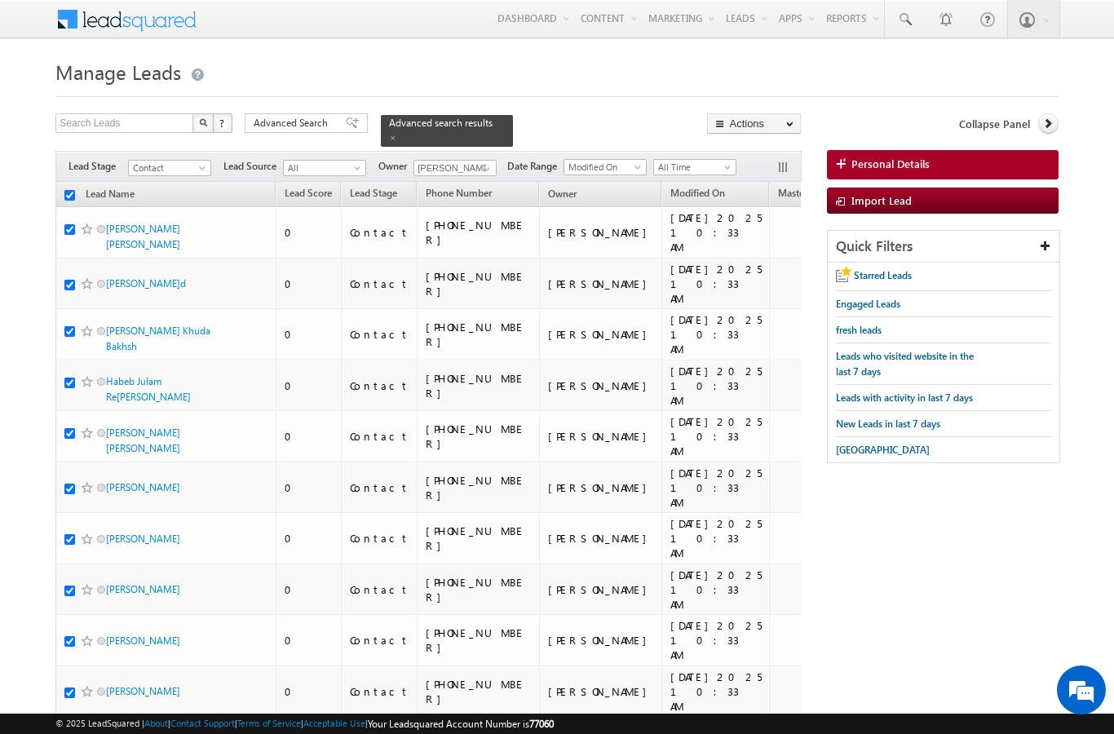
checkbox input "true"
click at [0, 0] on link "Change Stage" at bounding box center [0, 0] width 0 height 0
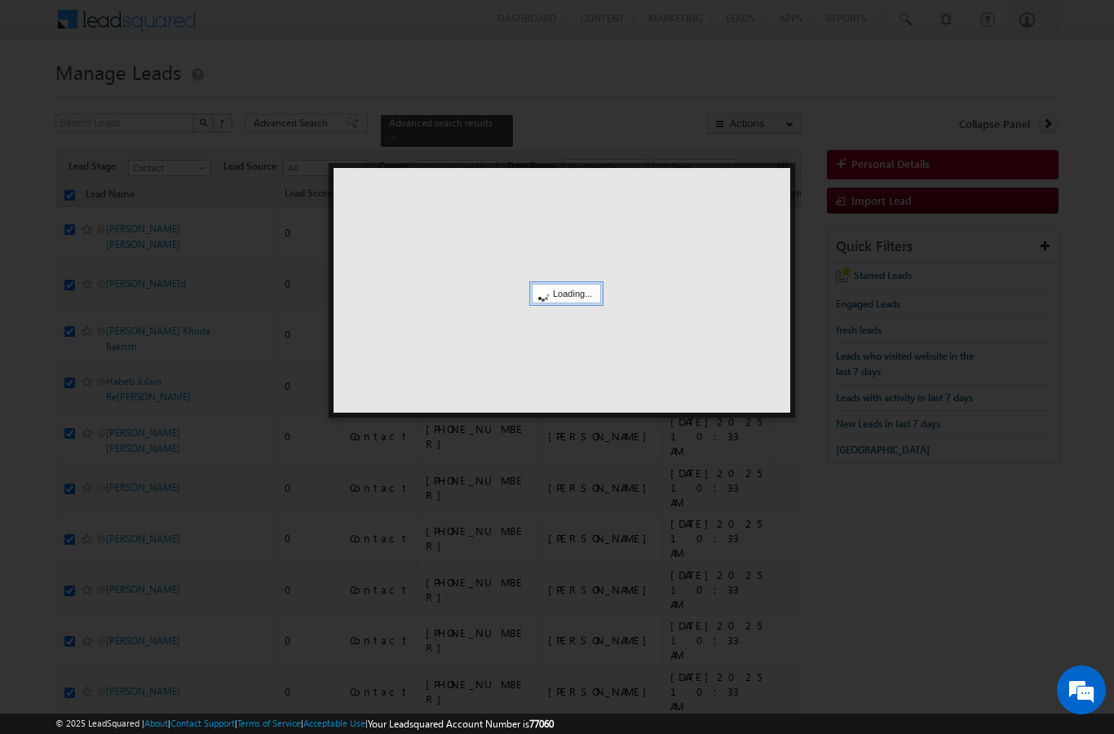
click at [763, 267] on div at bounding box center [562, 290] width 457 height 245
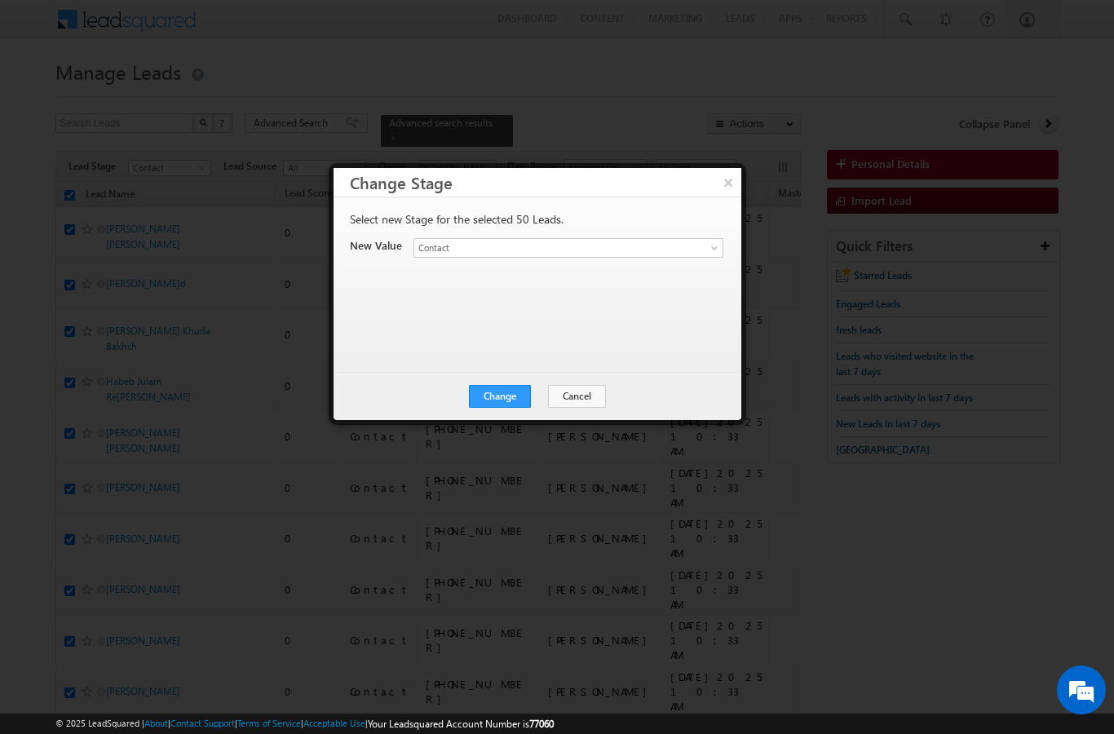
click at [732, 164] on div "× Change Stage Select new Stage for the selected 50 Leads. New Value Lead Stage…" at bounding box center [538, 294] width 418 height 262
click at [729, 184] on button "×" at bounding box center [728, 182] width 26 height 29
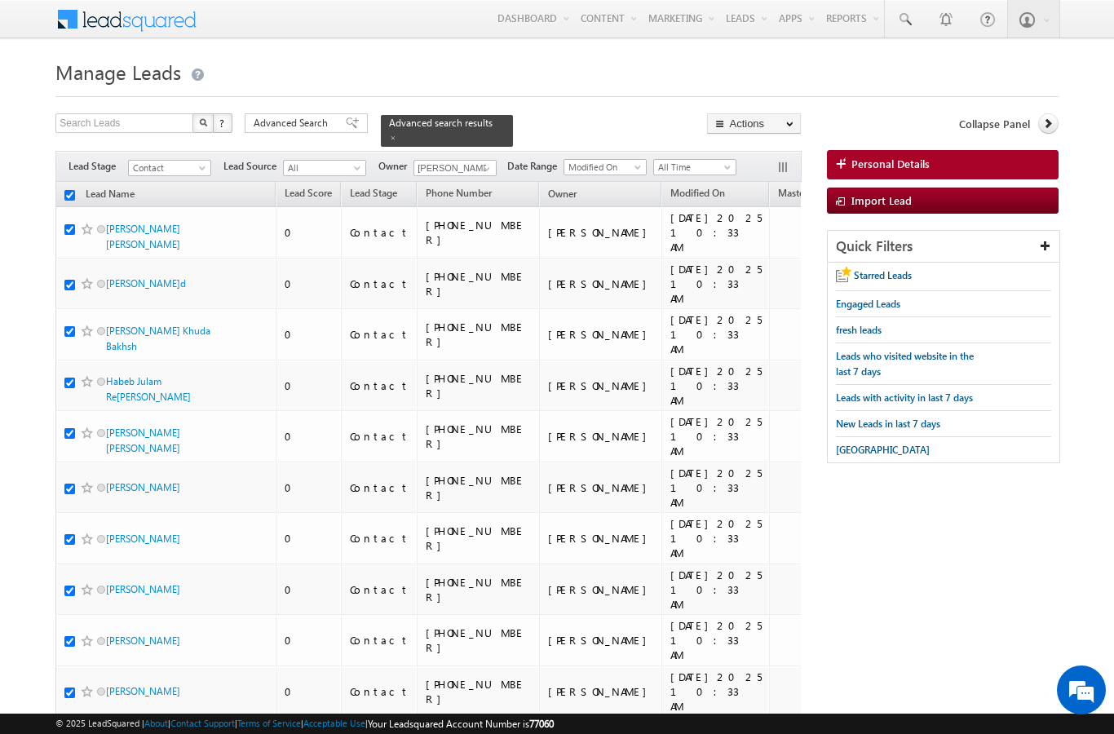
click at [0, 0] on link "Change Owner" at bounding box center [0, 0] width 0 height 0
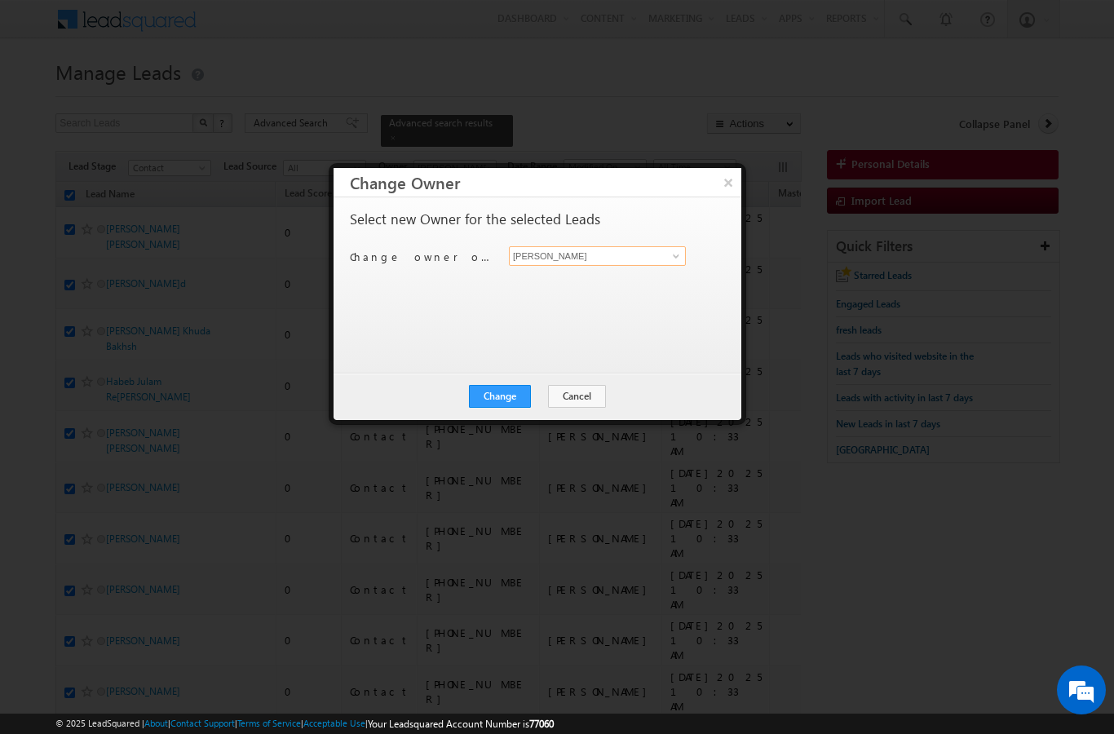
click at [684, 252] on input "[PERSON_NAME]" at bounding box center [597, 256] width 177 height 20
click at [617, 288] on span "[EMAIL_ADDRESS][PERSON_NAME][DOMAIN_NAME]" at bounding box center [588, 288] width 147 height 12
type input "[PERSON_NAME]"
click at [505, 406] on button "Change" at bounding box center [500, 396] width 62 height 23
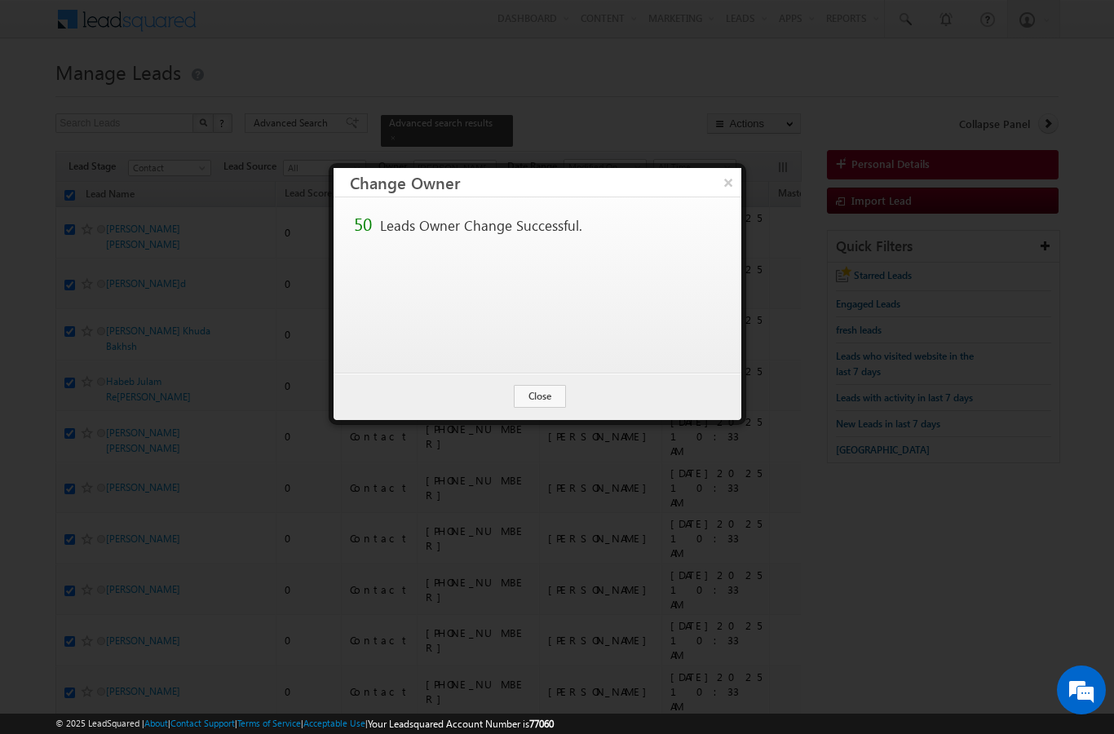
click at [547, 404] on button "Close" at bounding box center [540, 396] width 52 height 23
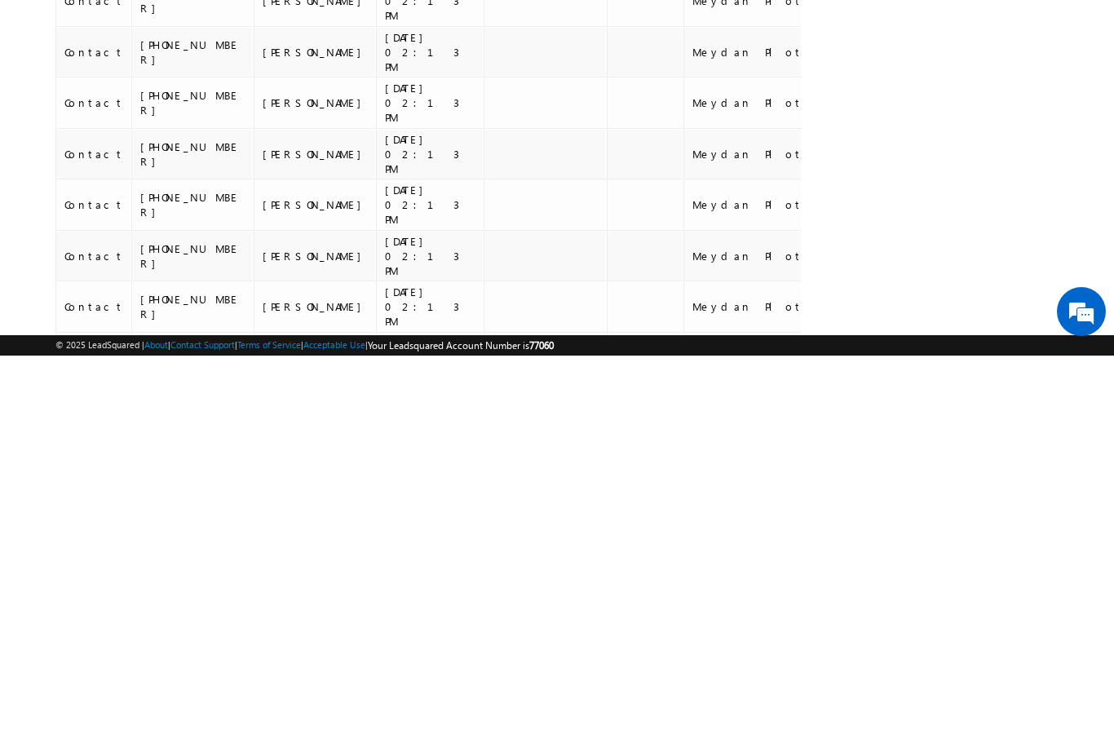
scroll to position [1687, 0]
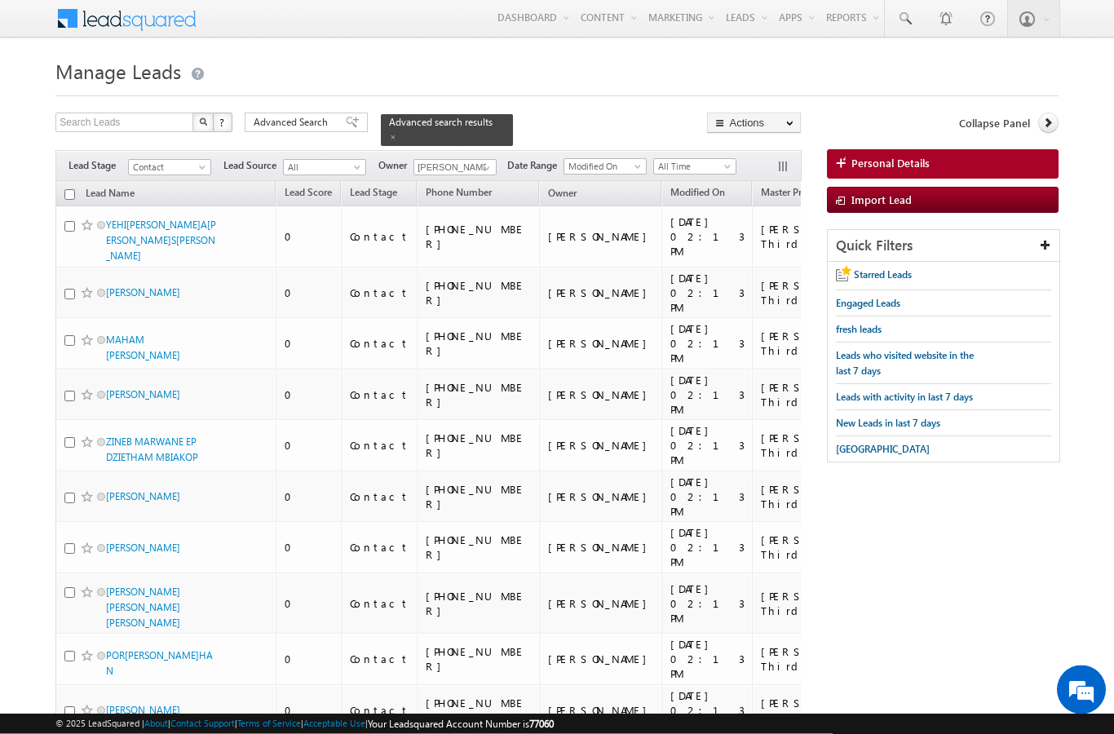
scroll to position [0, 0]
click at [77, 185] on link "Lead Name" at bounding box center [109, 195] width 65 height 21
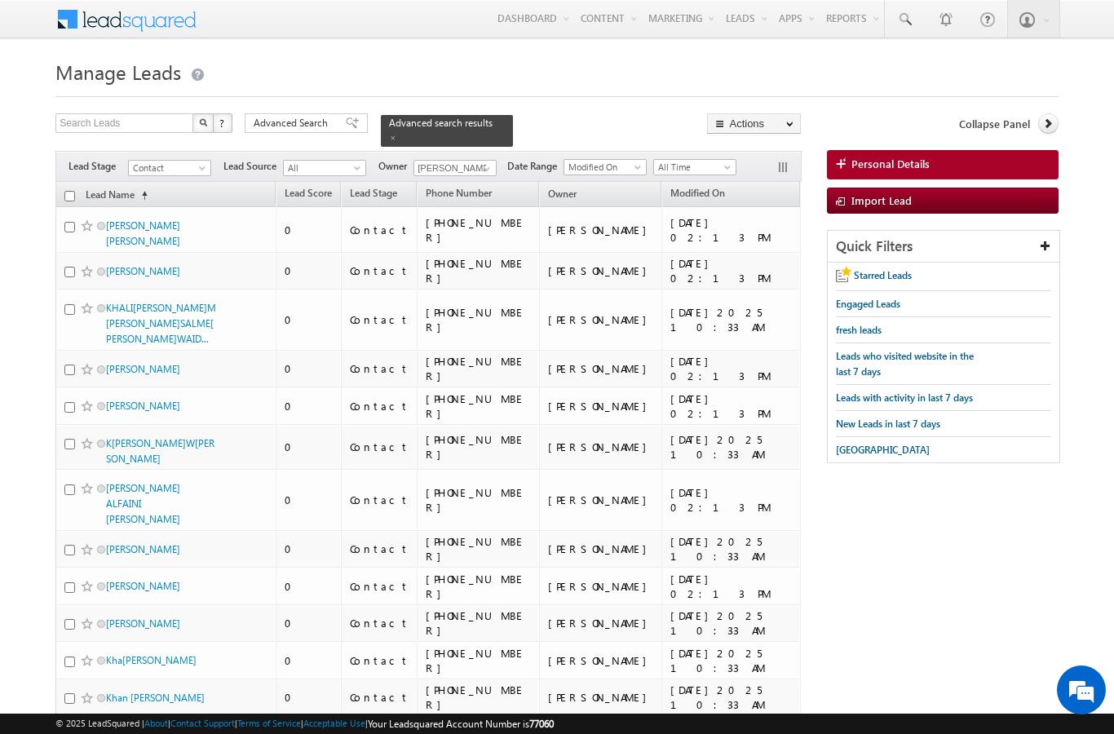
click at [126, 185] on link "Lead Name (sorted ascending)" at bounding box center [116, 195] width 78 height 21
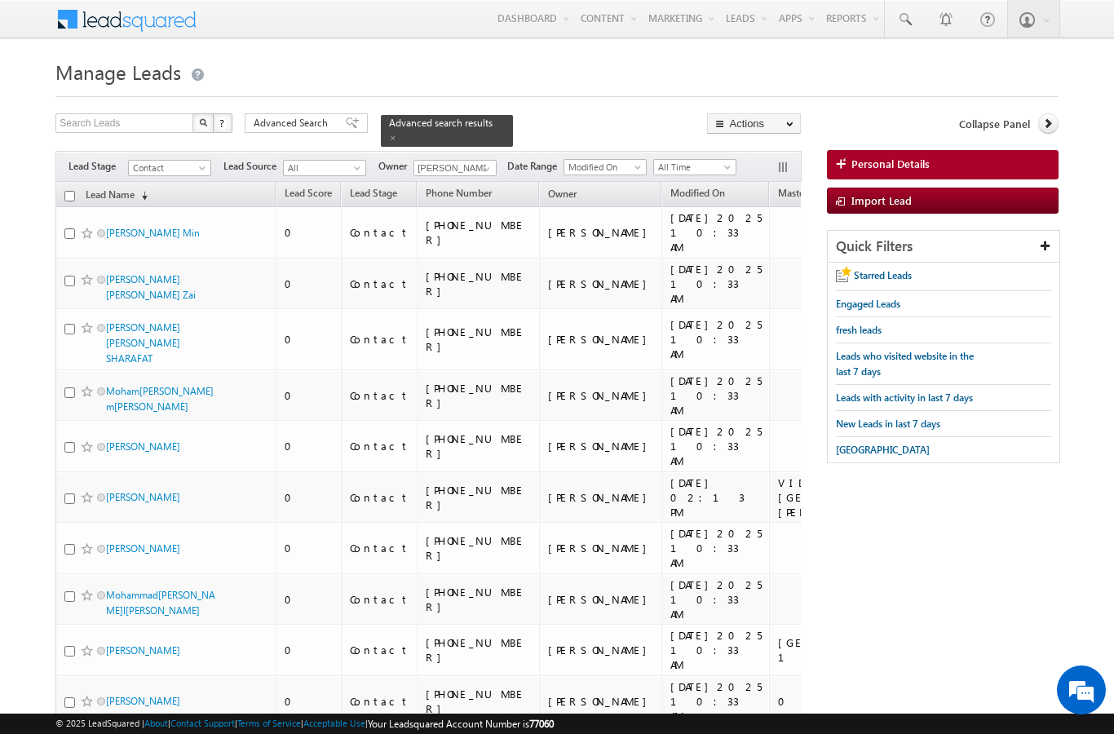
click at [118, 188] on link "Lead Name (sorted descending)" at bounding box center [116, 195] width 78 height 21
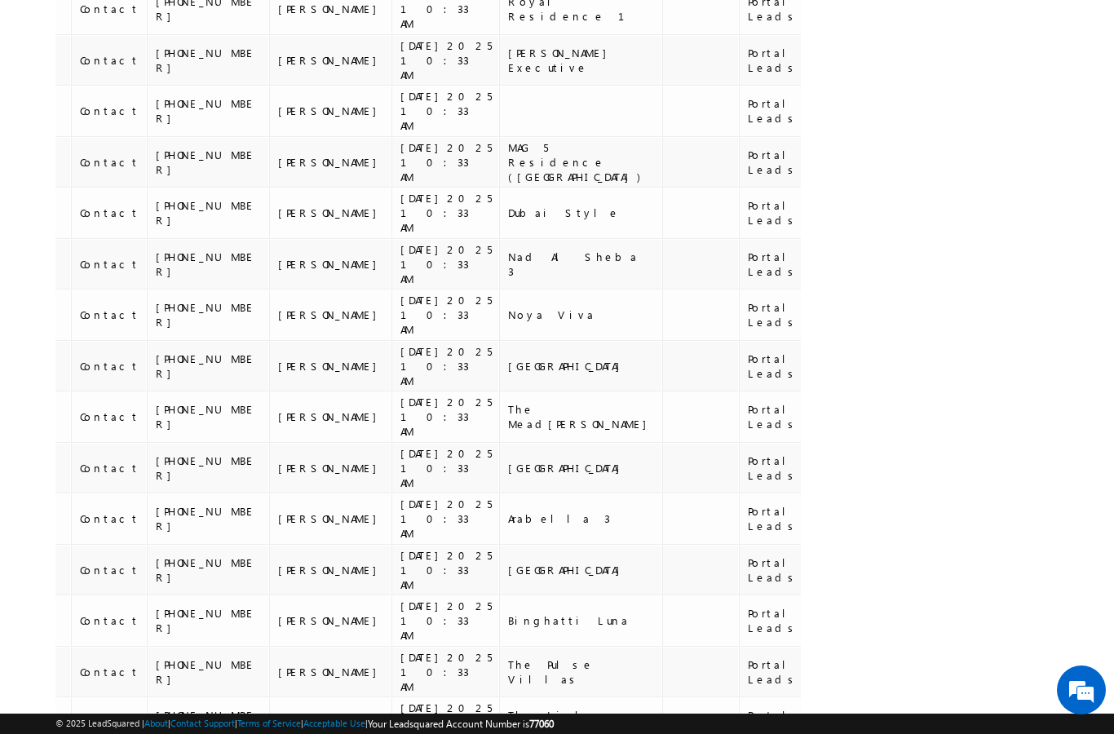
scroll to position [1600, 0]
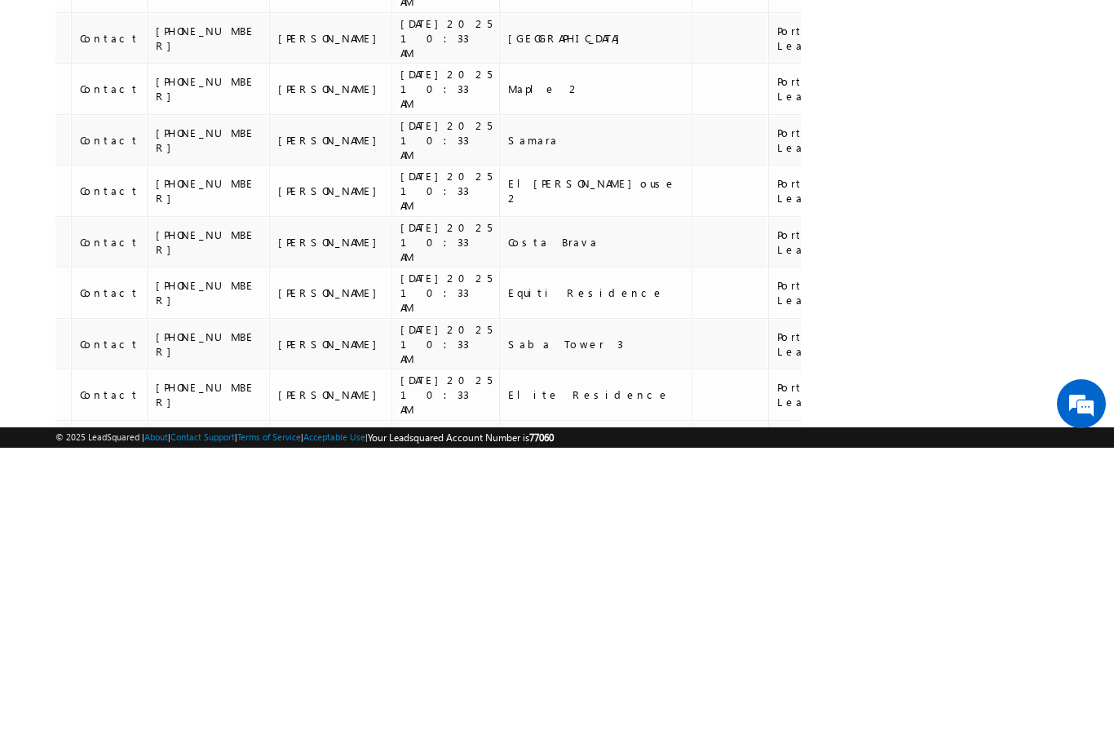
scroll to position [1545, 0]
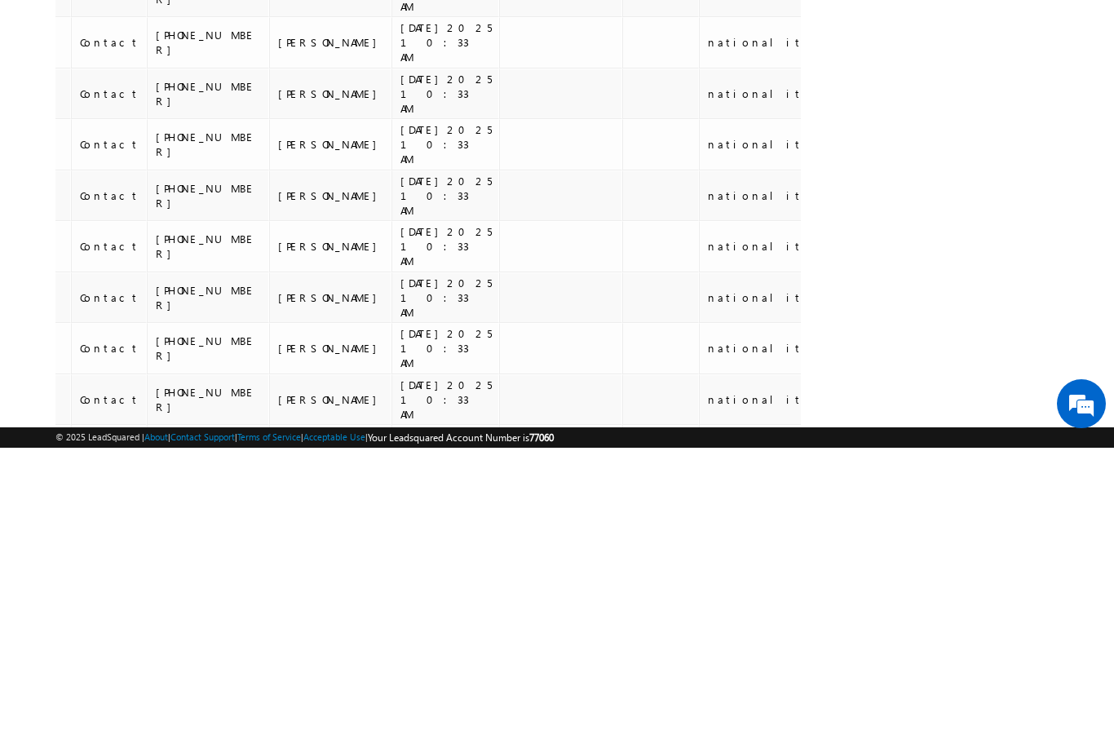
scroll to position [1557, 0]
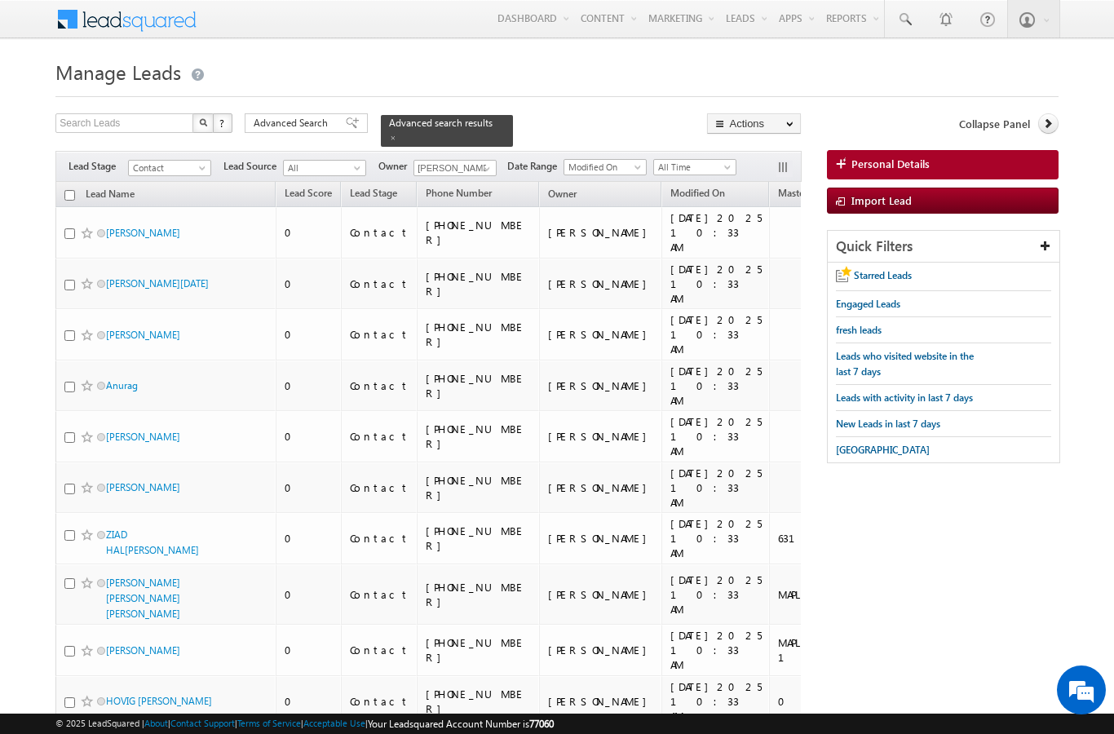
scroll to position [0, 0]
click at [69, 190] on input "checkbox" at bounding box center [69, 195] width 11 height 11
checkbox input "true"
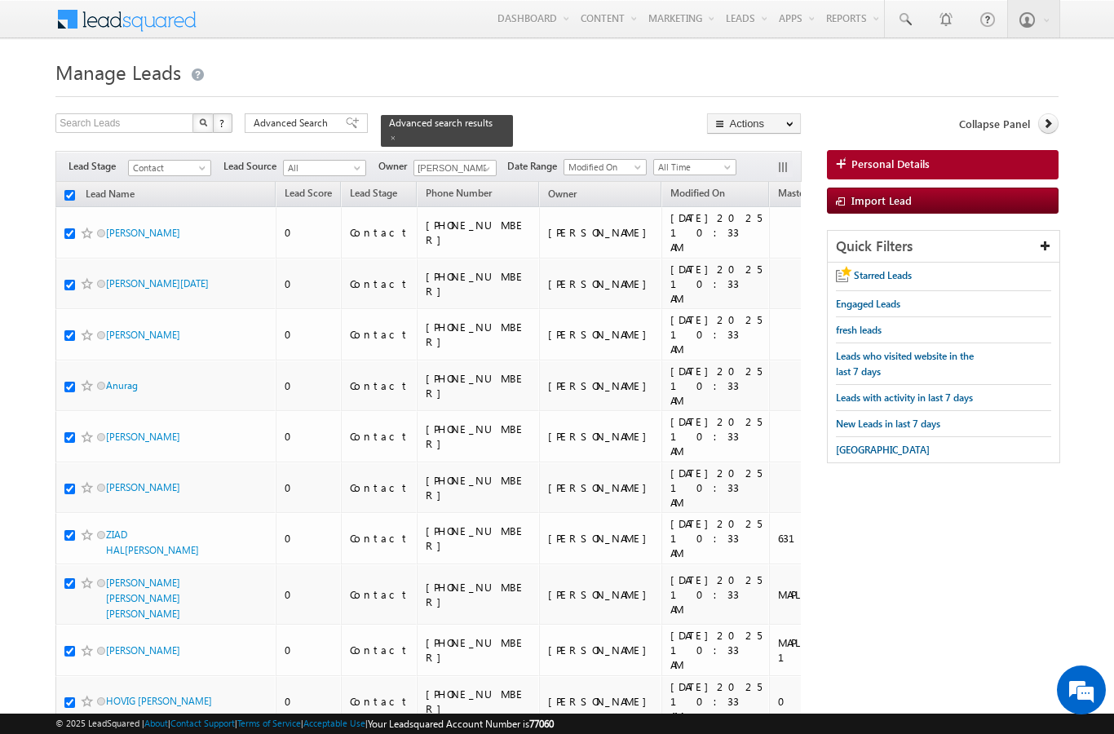
checkbox input "true"
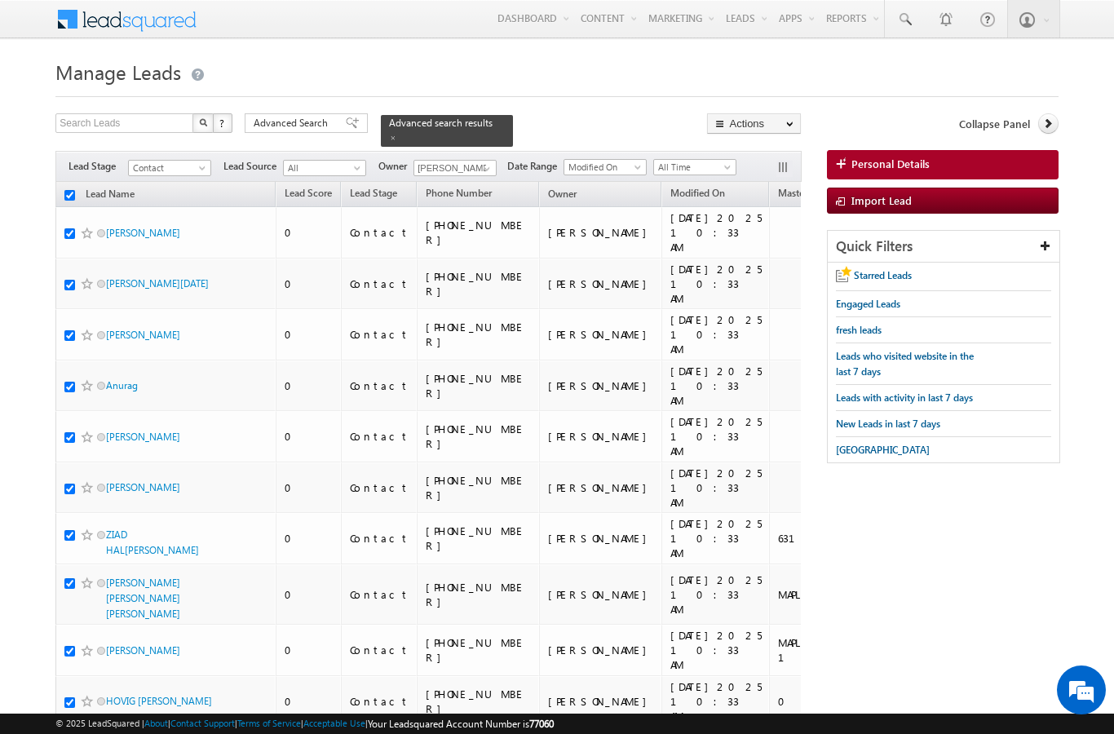
checkbox input "true"
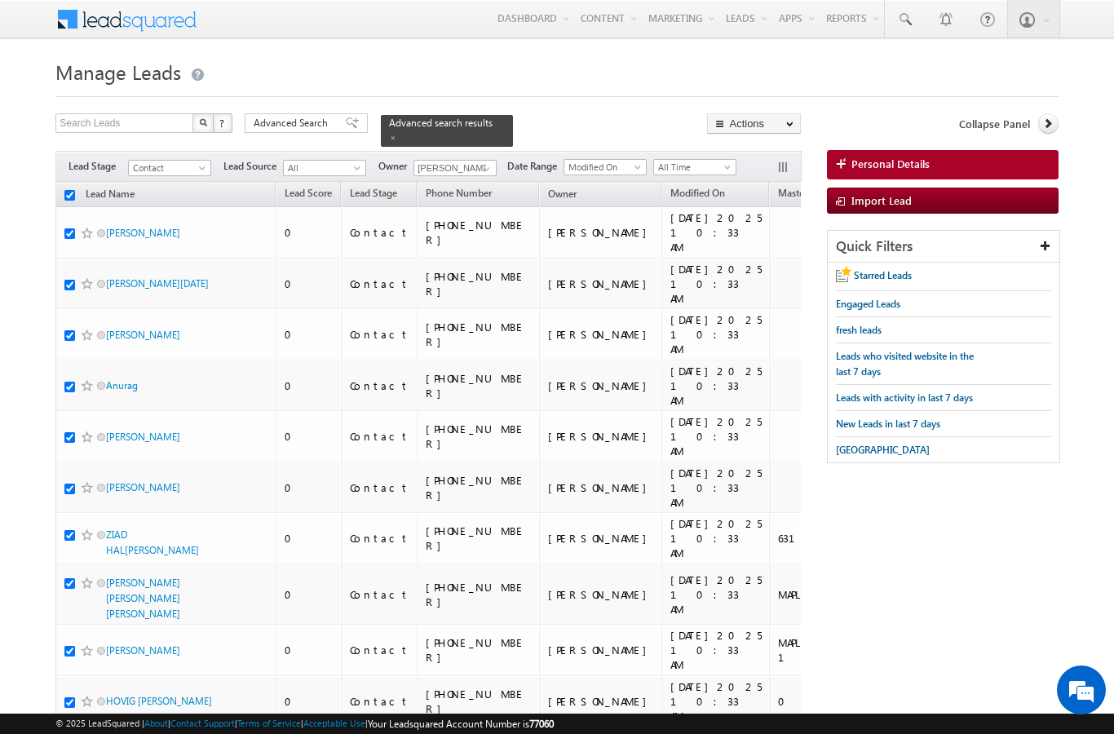
checkbox input "true"
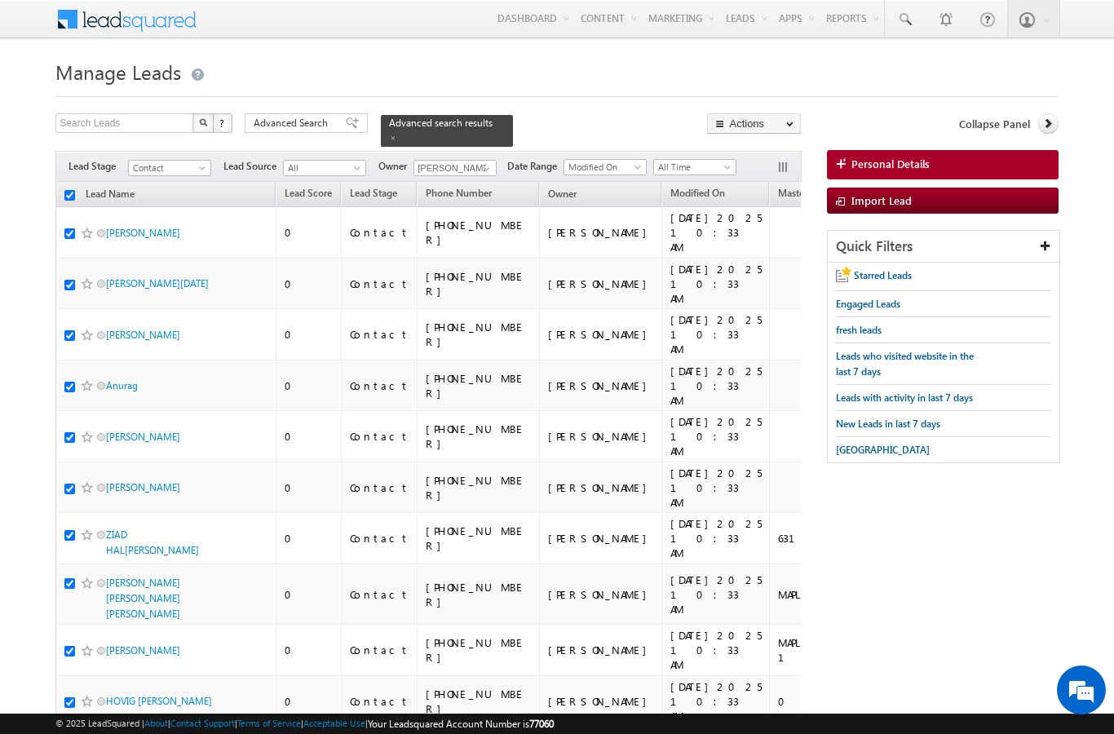
checkbox input "true"
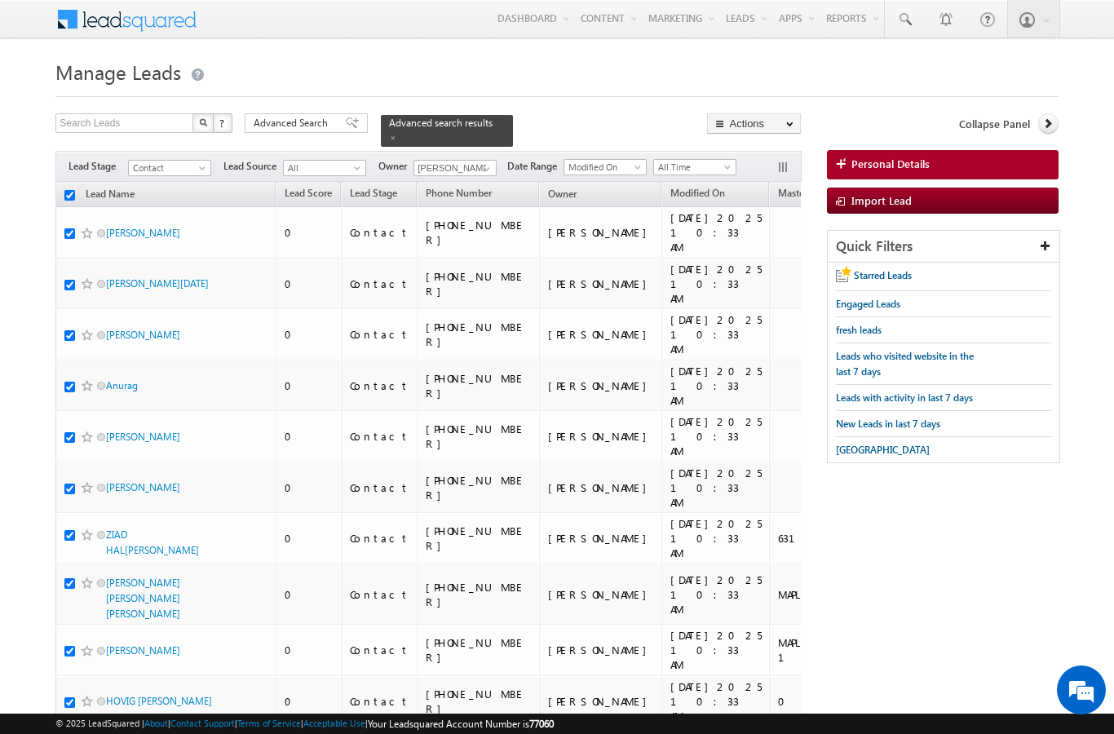
checkbox input "true"
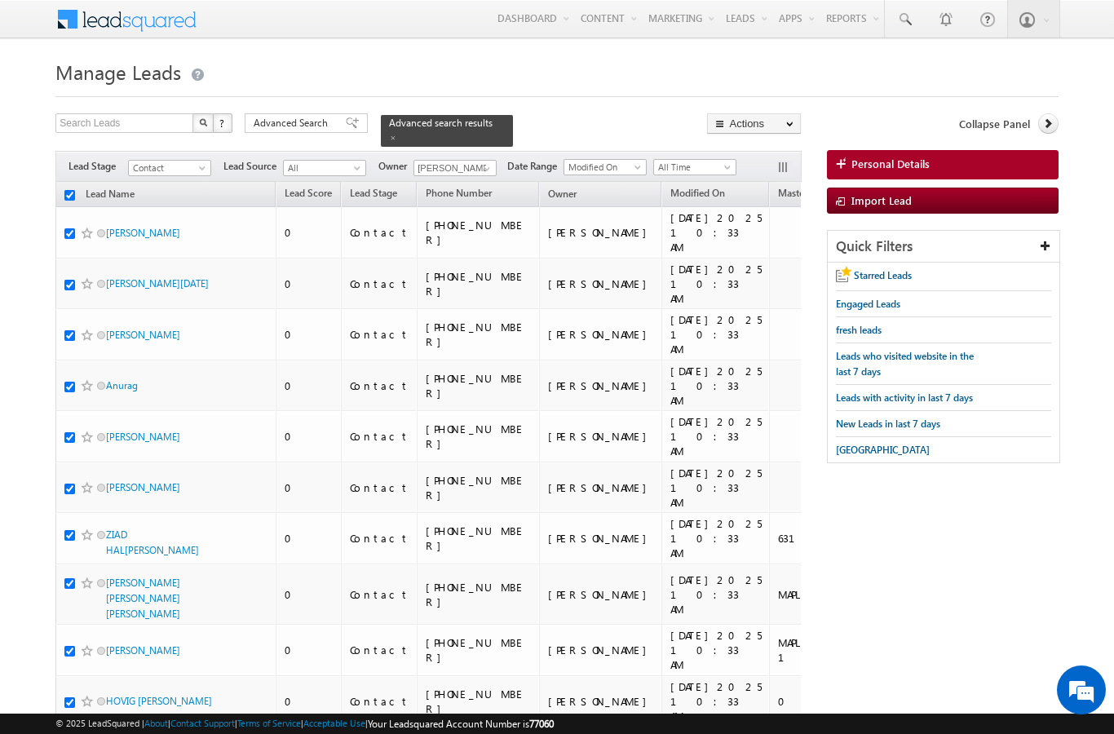
checkbox input "true"
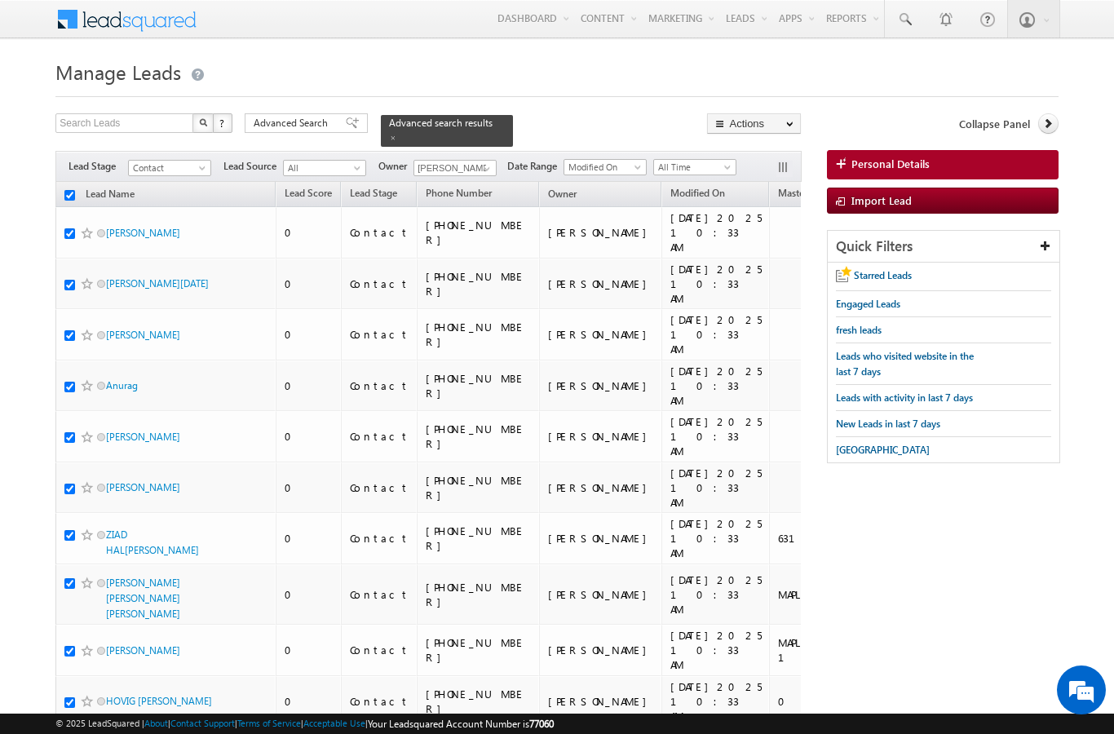
checkbox input "true"
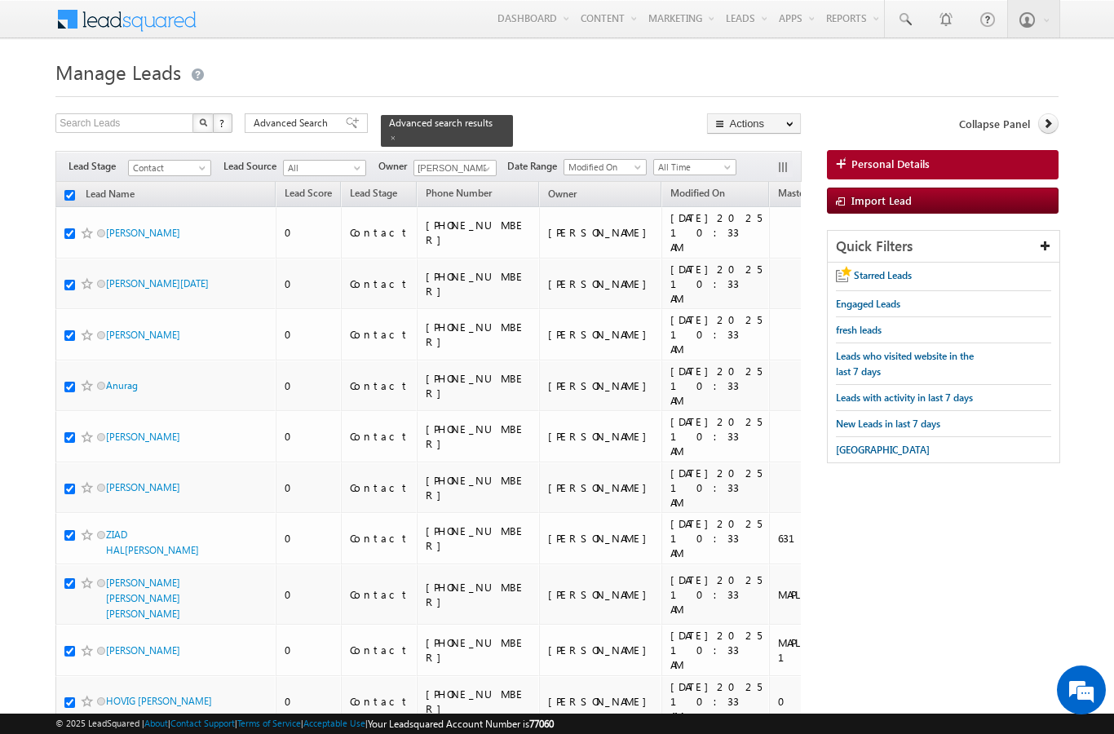
checkbox input "true"
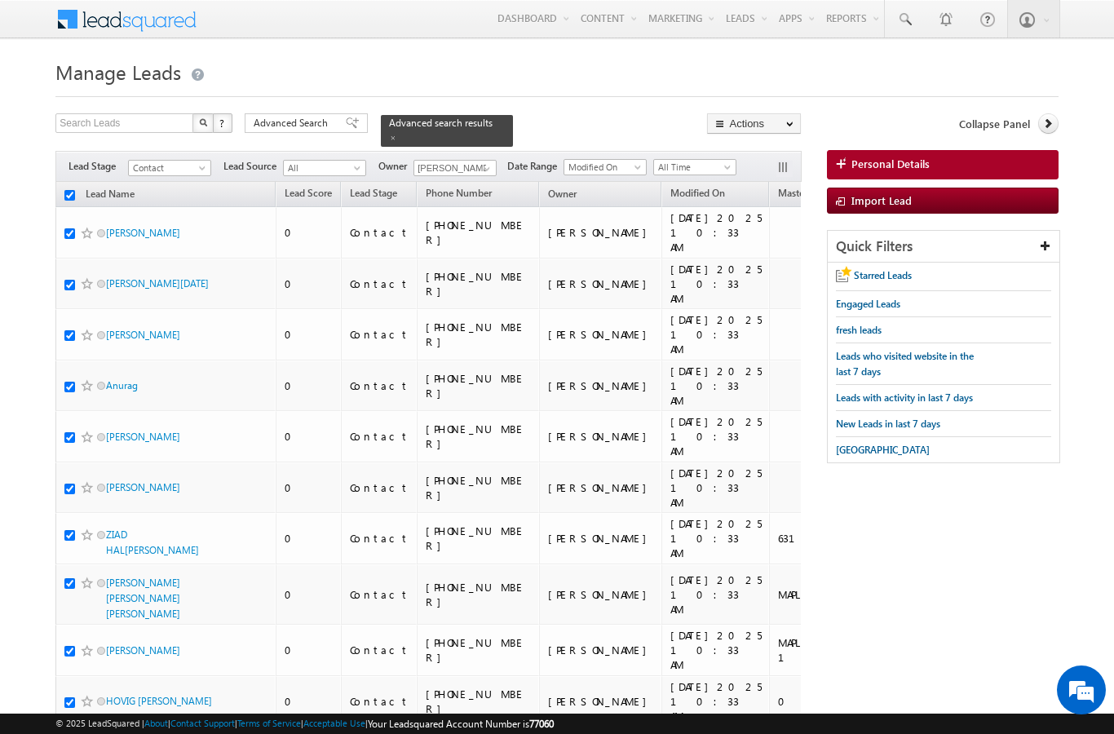
checkbox input "true"
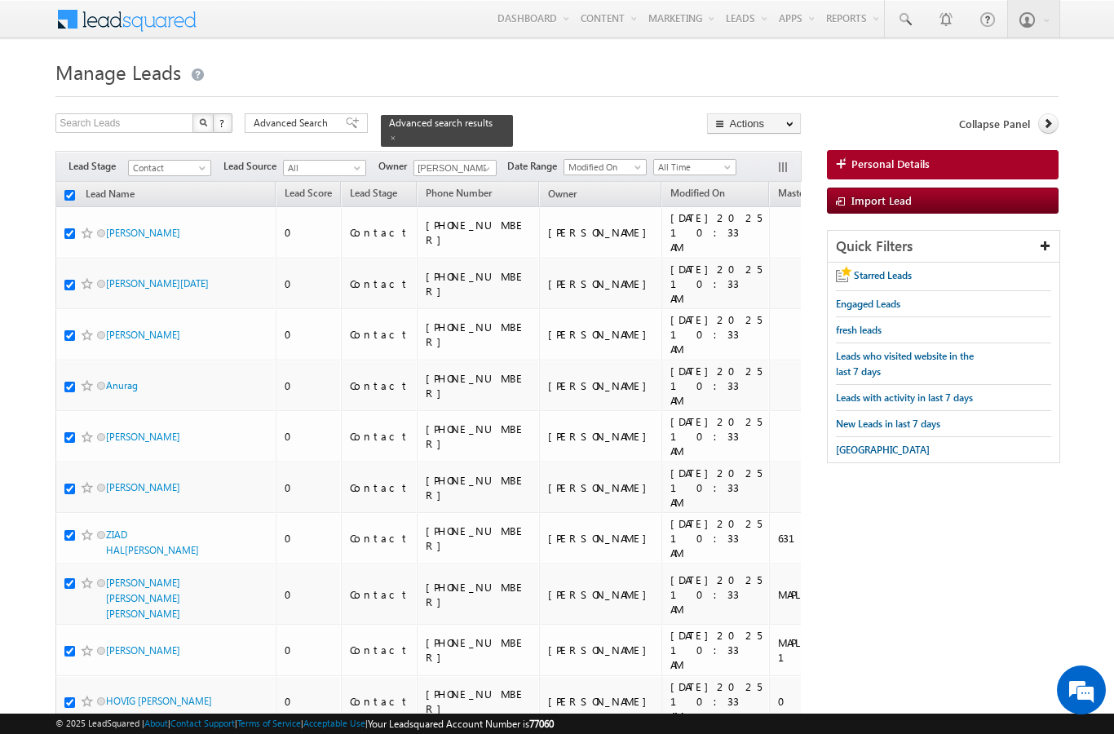
checkbox input "true"
click at [0, 0] on link "Change Owner" at bounding box center [0, 0] width 0 height 0
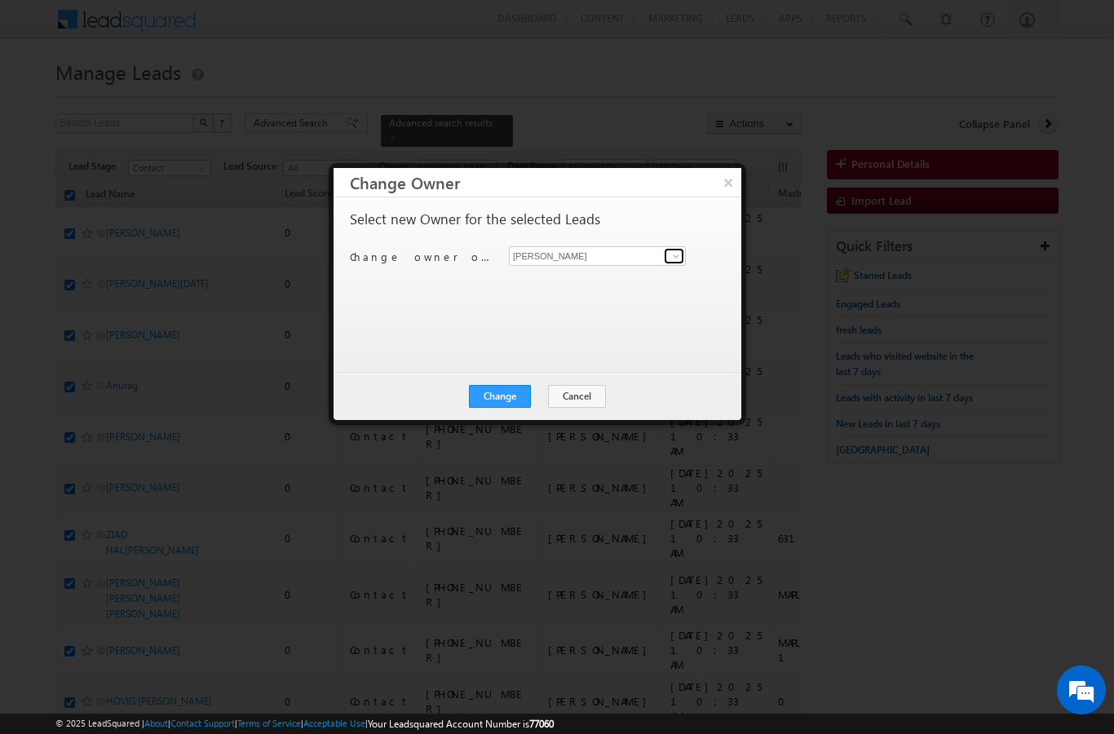
click at [675, 258] on span at bounding box center [676, 256] width 13 height 13
type input "[PERSON_NAME]"
click at [495, 407] on button "Change" at bounding box center [500, 396] width 62 height 23
